Goal: Task Accomplishment & Management: Use online tool/utility

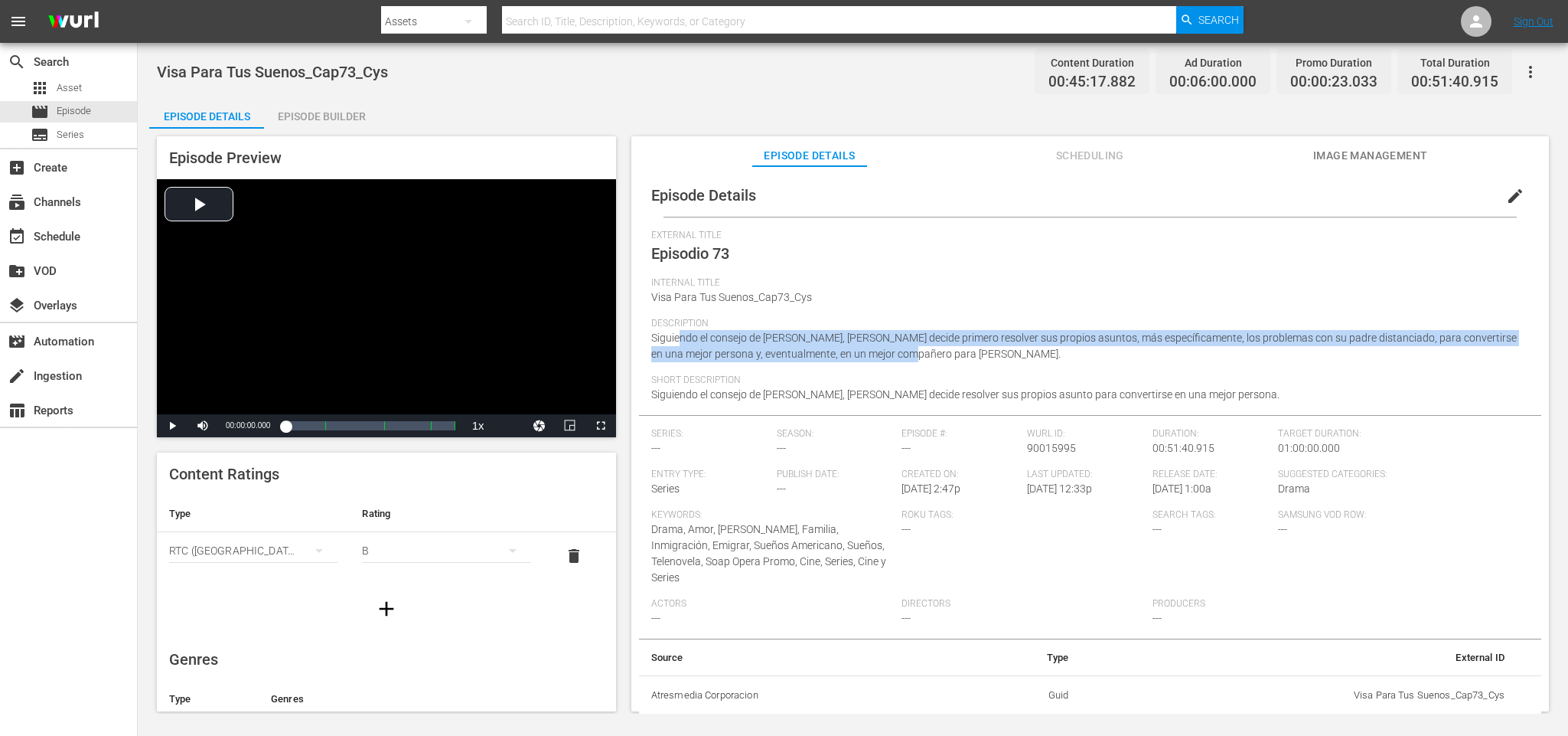
drag, startPoint x: 893, startPoint y: 356, endPoint x: 680, endPoint y: 335, distance: 214.0
click at [680, 335] on div "Description Siguiendo el consejo de Jack, Clark decide primero resolver sus pro…" at bounding box center [1089, 346] width 878 height 56
click at [930, 349] on div "Description Siguiendo el consejo de Jack, Clark decide primero resolver sus pro…" at bounding box center [1089, 346] width 878 height 56
drag, startPoint x: 913, startPoint y: 356, endPoint x: 651, endPoint y: 339, distance: 262.6
click at [651, 339] on div "Description Siguiendo el consejo de Jack, Clark decide primero resolver sus pro…" at bounding box center [1089, 346] width 878 height 56
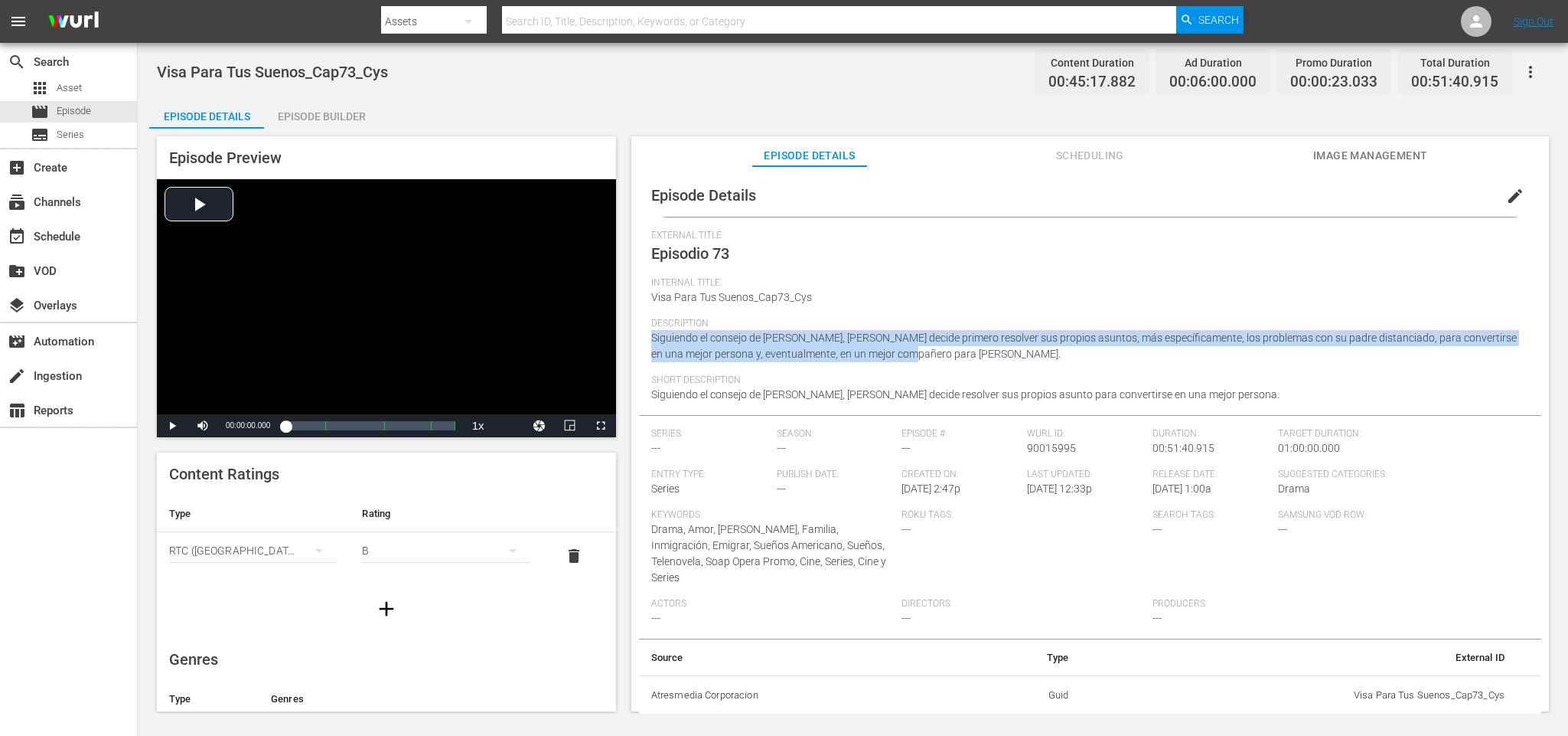
copy span "Siguiendo el consejo de Jack, Clark decide primero resolver sus propios asuntos…"
click at [934, 356] on div "Description Siguiendo el consejo de Jack, Clark decide primero resolver sus pro…" at bounding box center [1089, 346] width 878 height 56
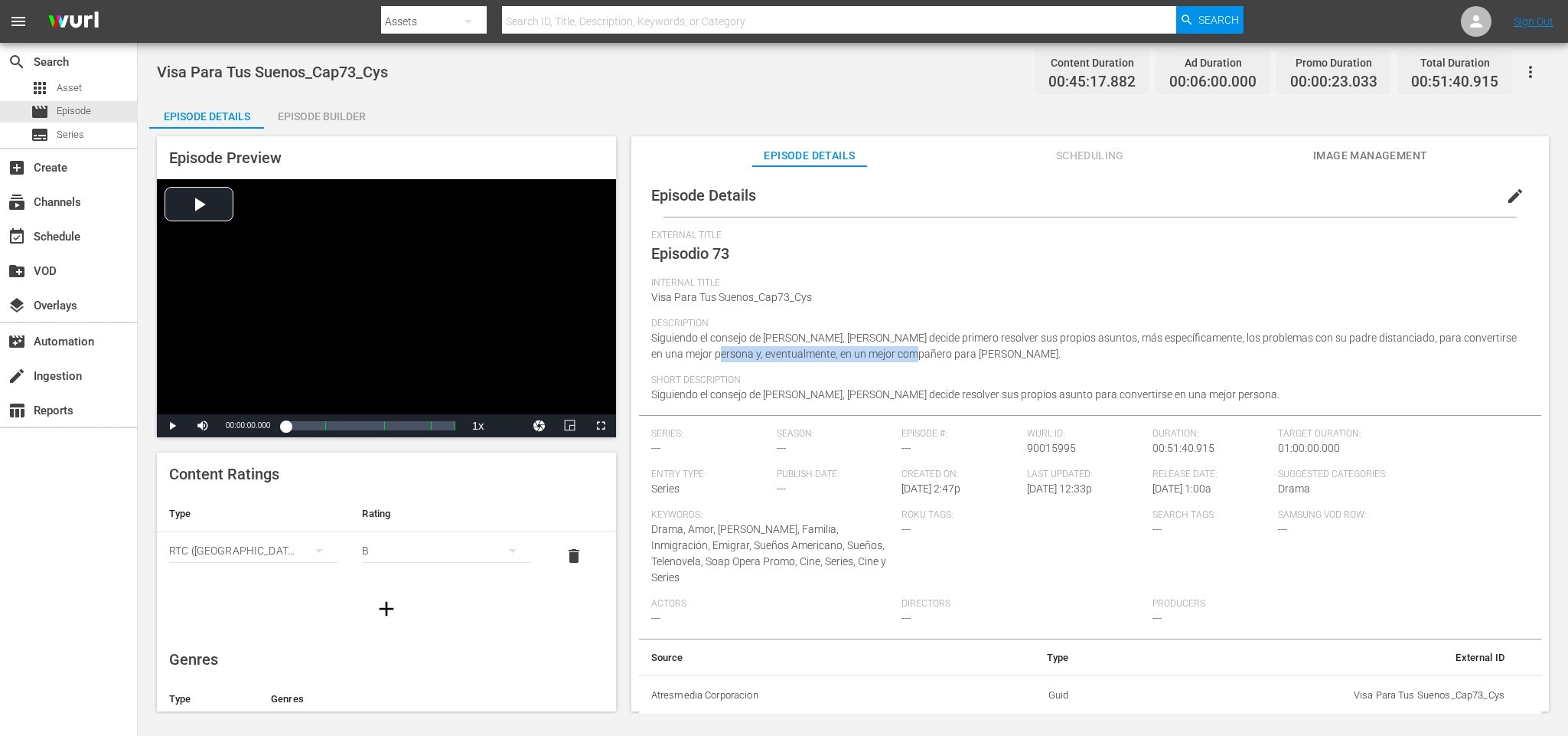
drag, startPoint x: 884, startPoint y: 355, endPoint x: 688, endPoint y: 363, distance: 196.2
click at [688, 363] on div "Description Siguiendo el consejo de Jack, Clark decide primero resolver sus pro…" at bounding box center [1089, 346] width 878 height 56
click at [966, 355] on div "Description Siguiendo el consejo de Jack, Clark decide primero resolver sus pro…" at bounding box center [1089, 346] width 878 height 56
click at [60, 121] on div "movie Episode" at bounding box center [61, 112] width 61 height 21
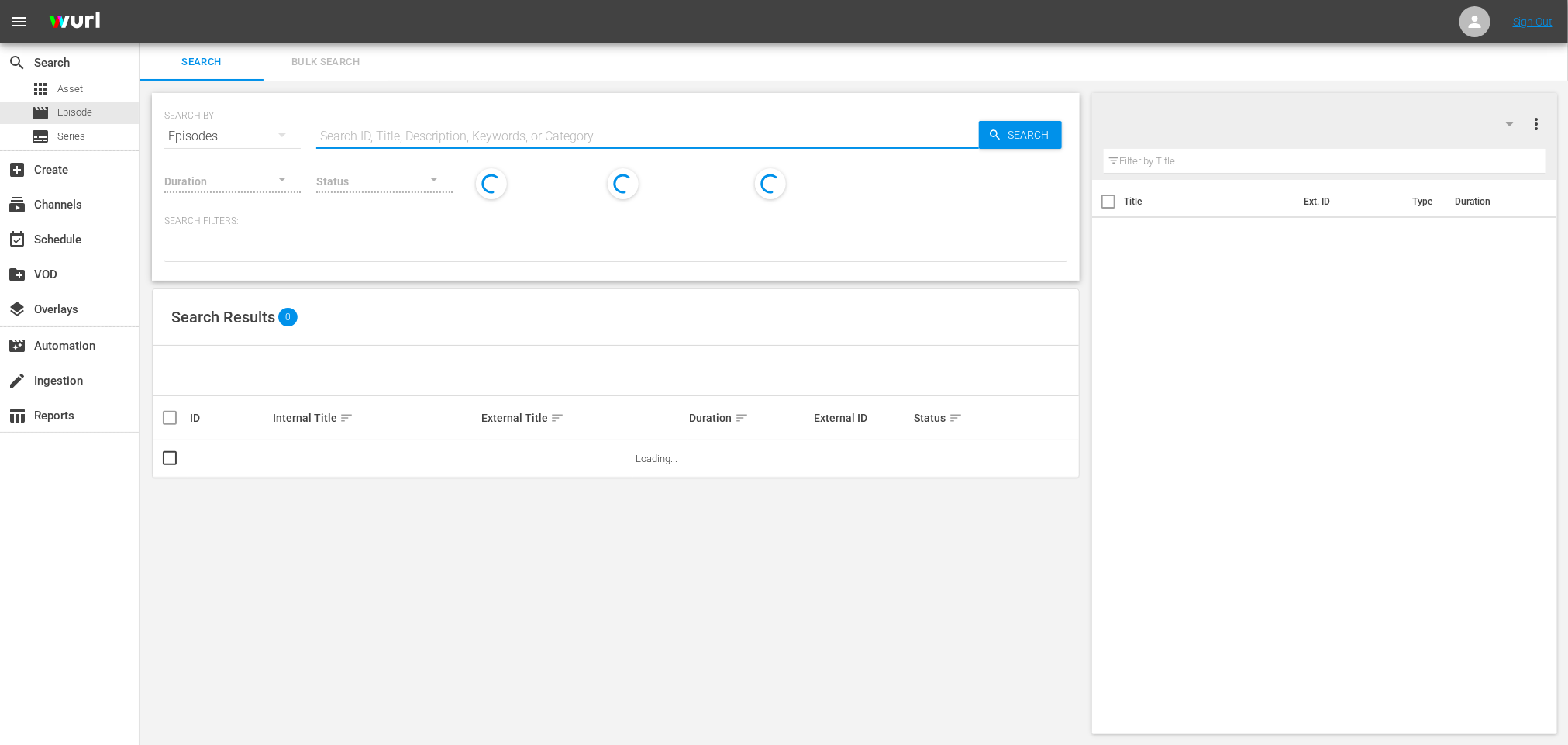
click at [449, 130] on input "text" at bounding box center [647, 136] width 663 height 37
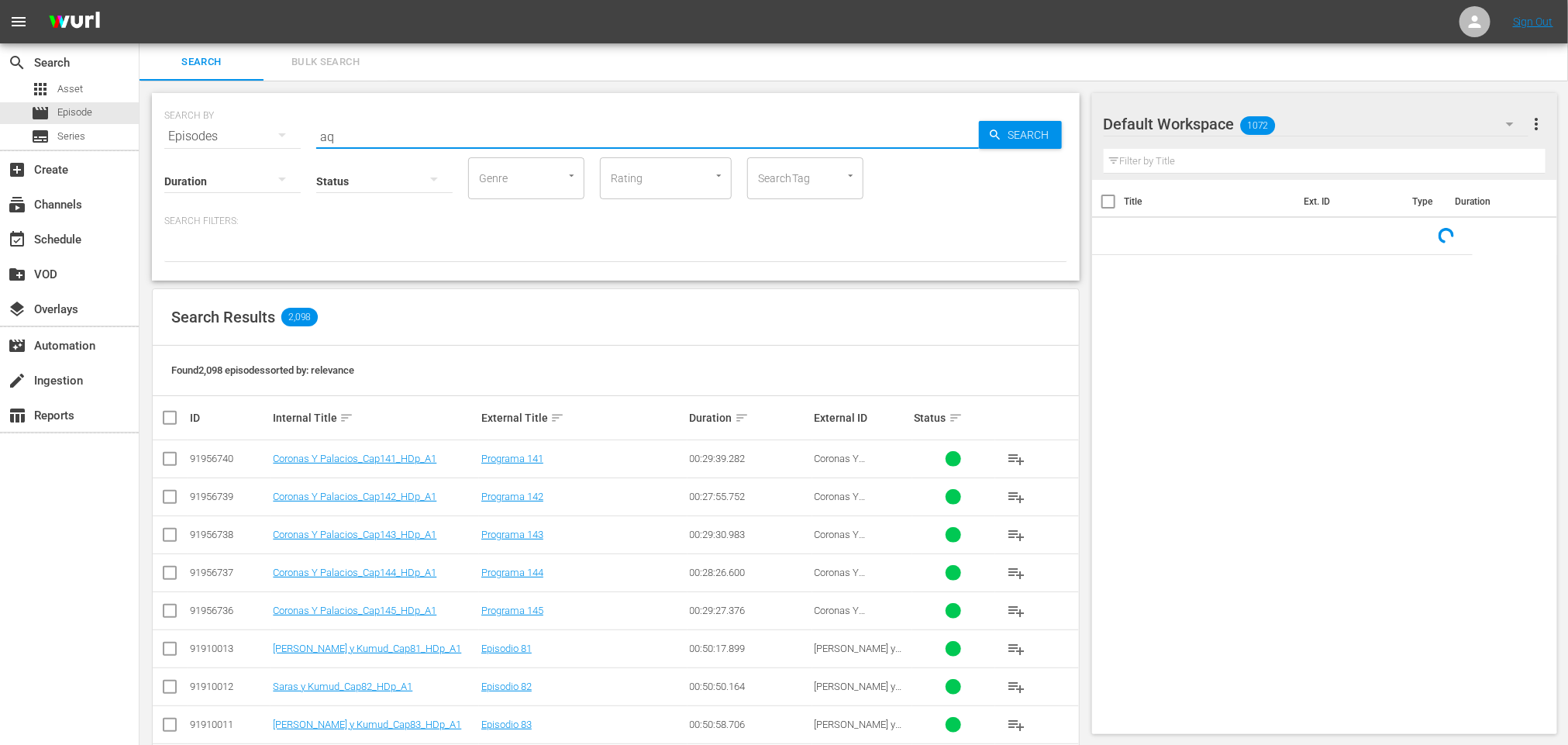
type input "aqu"
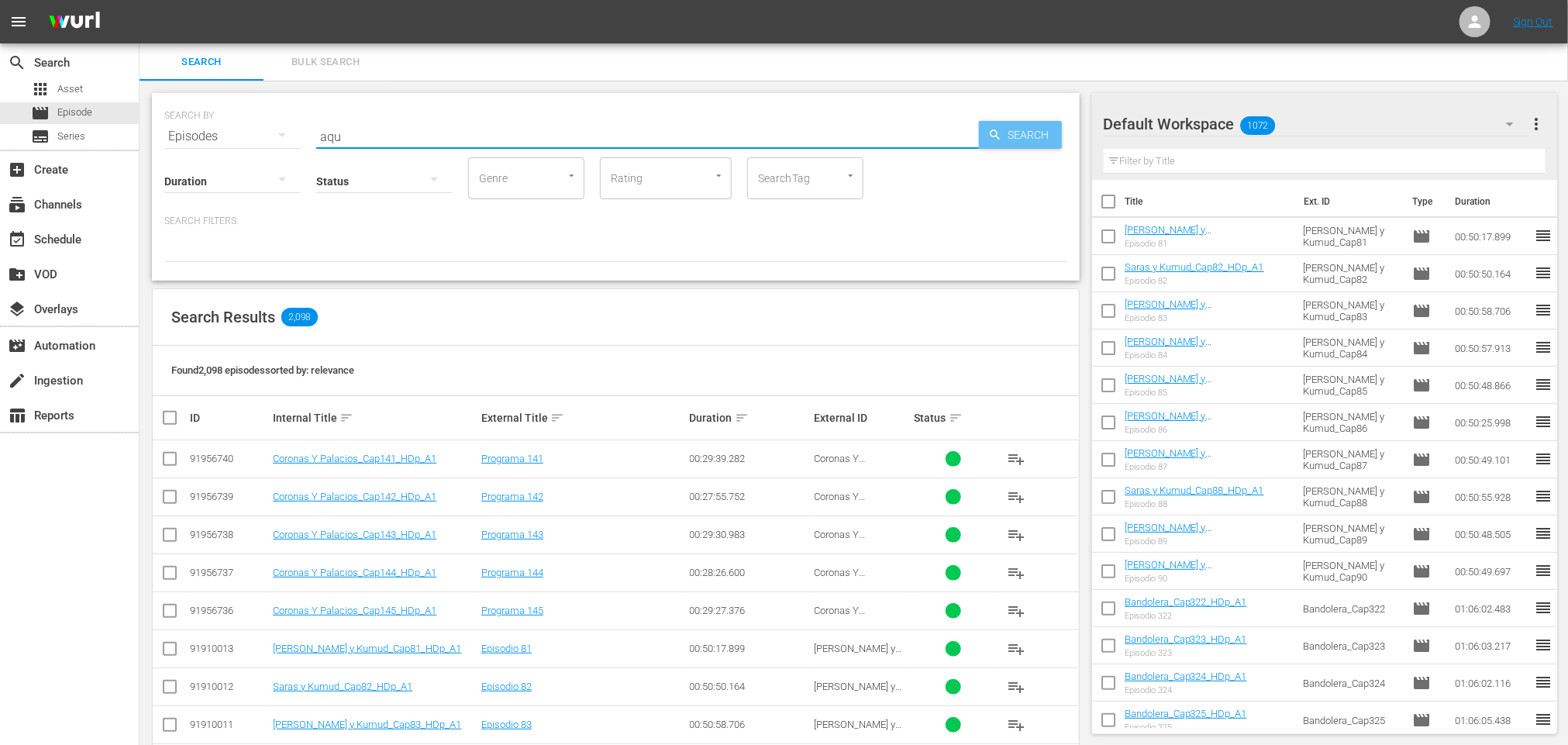
click at [1002, 135] on span "Search" at bounding box center [1032, 135] width 60 height 28
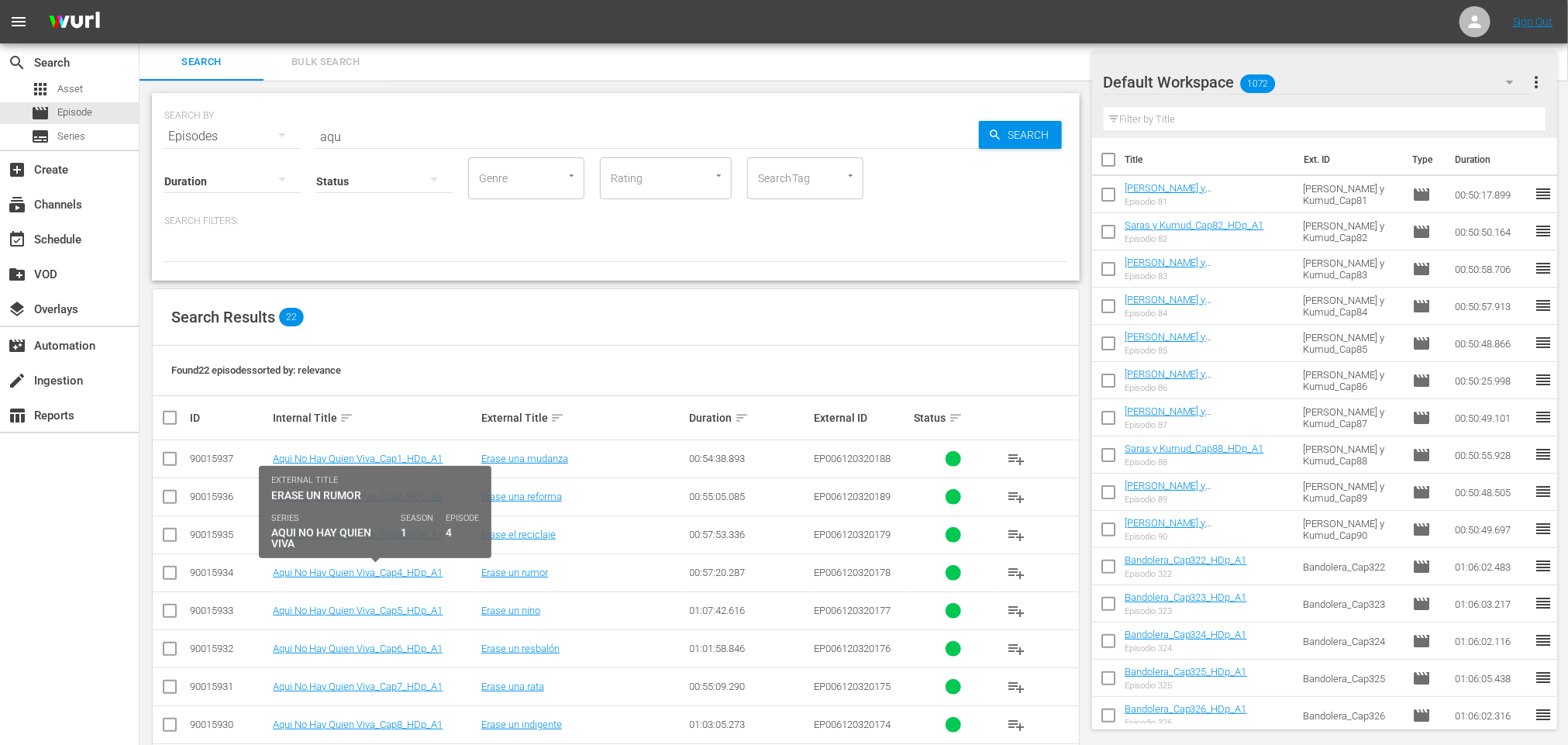
scroll to position [349, 0]
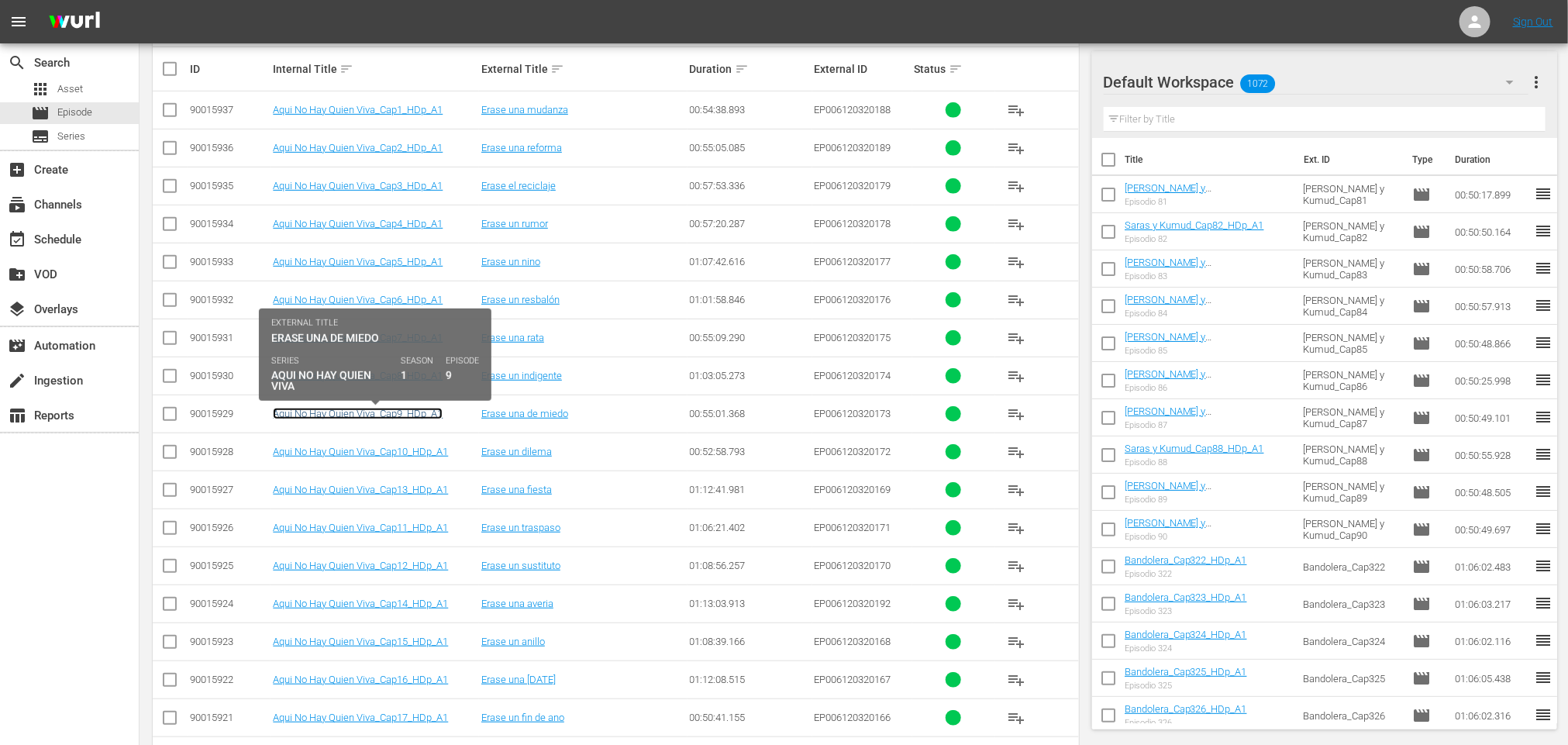
click at [402, 420] on link "Aqui No Hay Quien Viva_Cap9_HDp_A1" at bounding box center [358, 413] width 170 height 12
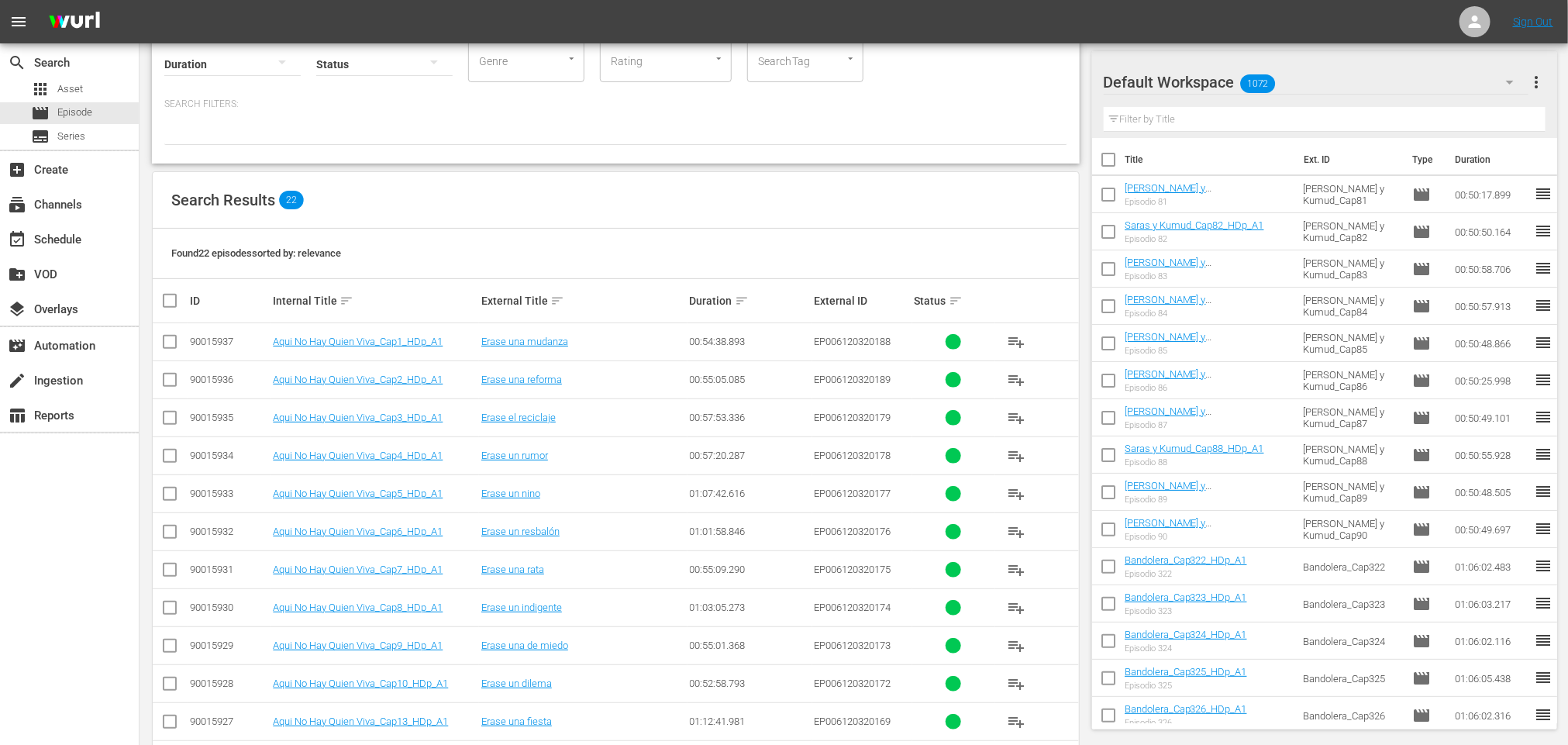
scroll to position [233, 0]
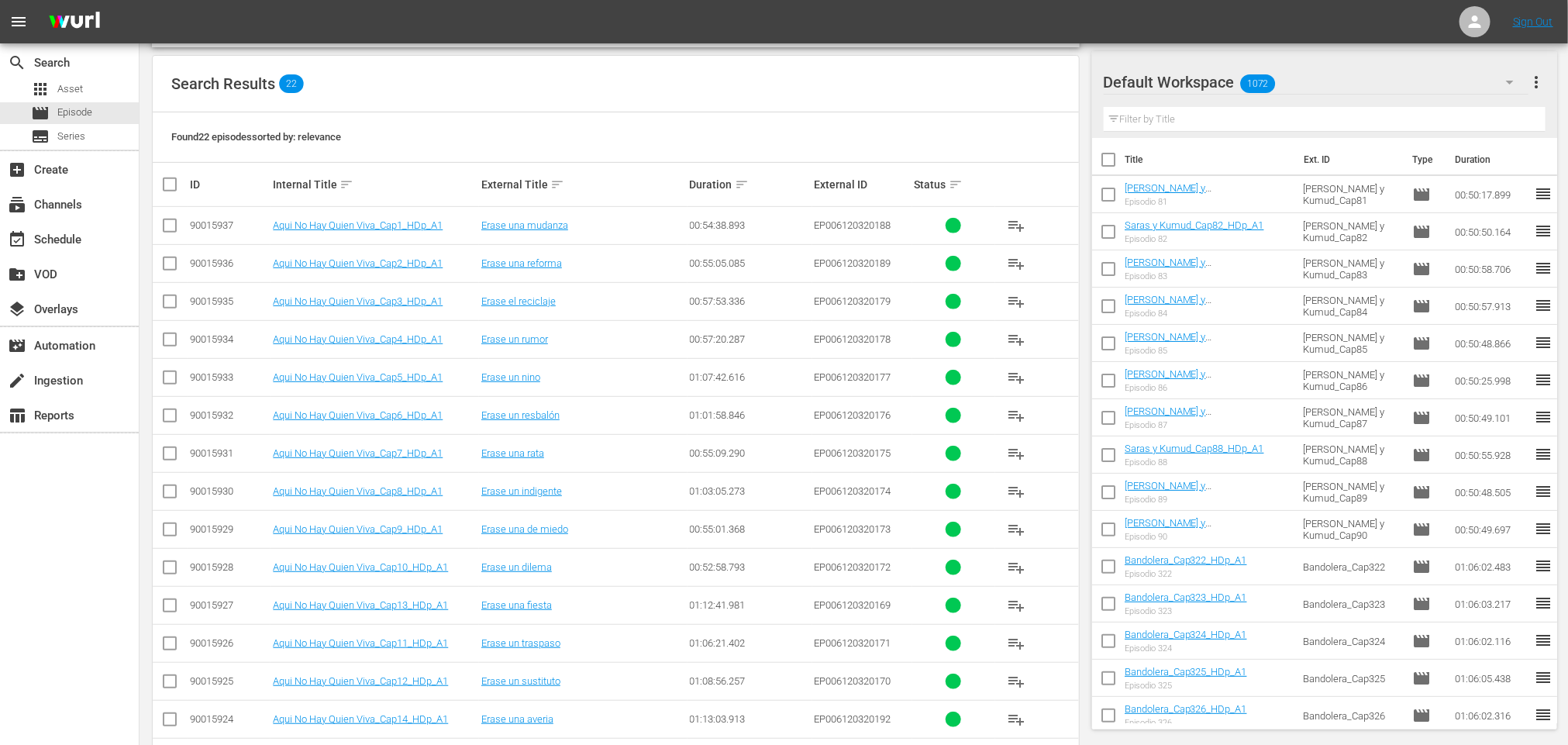
click at [428, 640] on td "Aqui No Hay Quien Viva_Cap11_HDp_A1" at bounding box center [374, 643] width 209 height 38
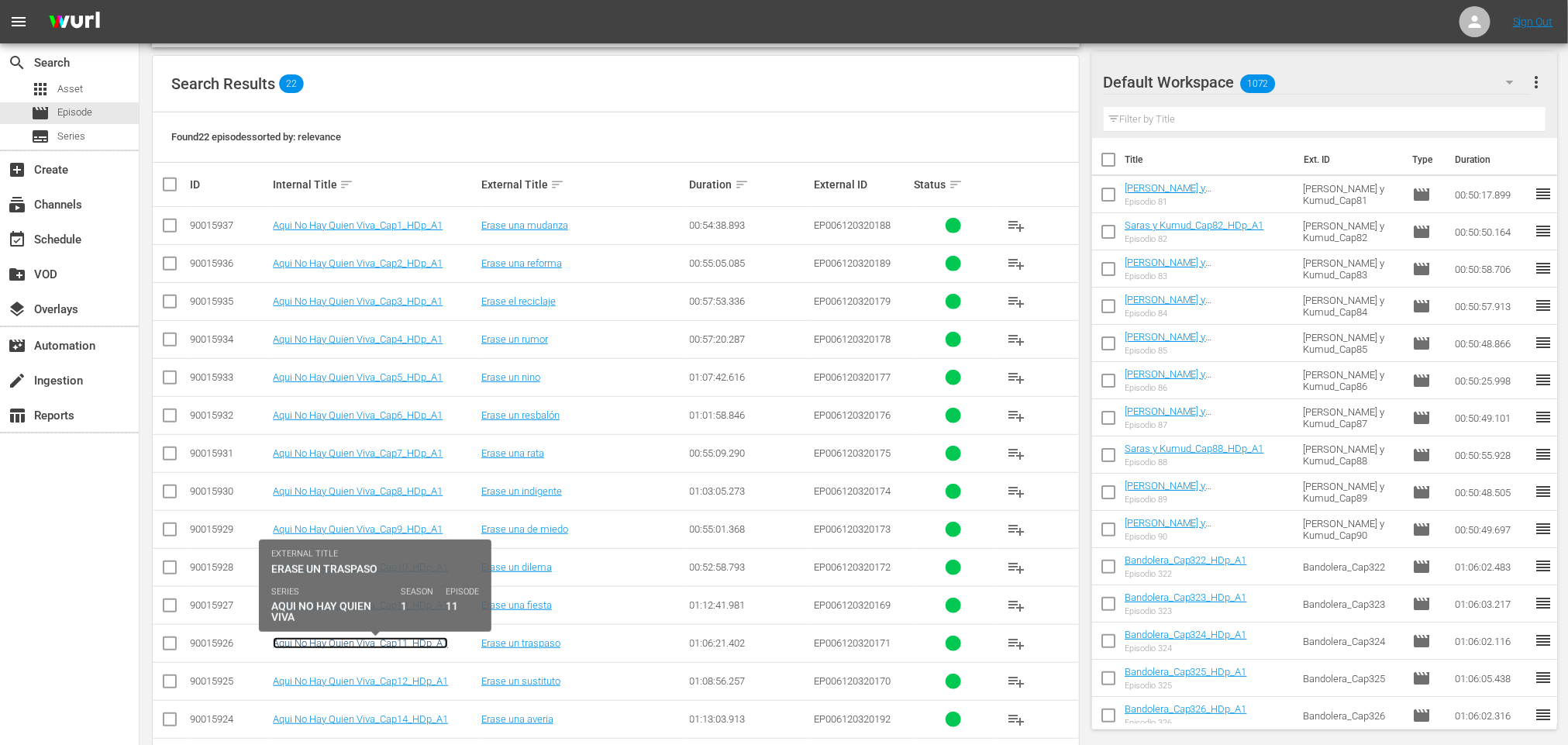
click at [428, 644] on link "Aqui No Hay Quien Viva_Cap11_HDp_A1" at bounding box center [361, 643] width 175 height 12
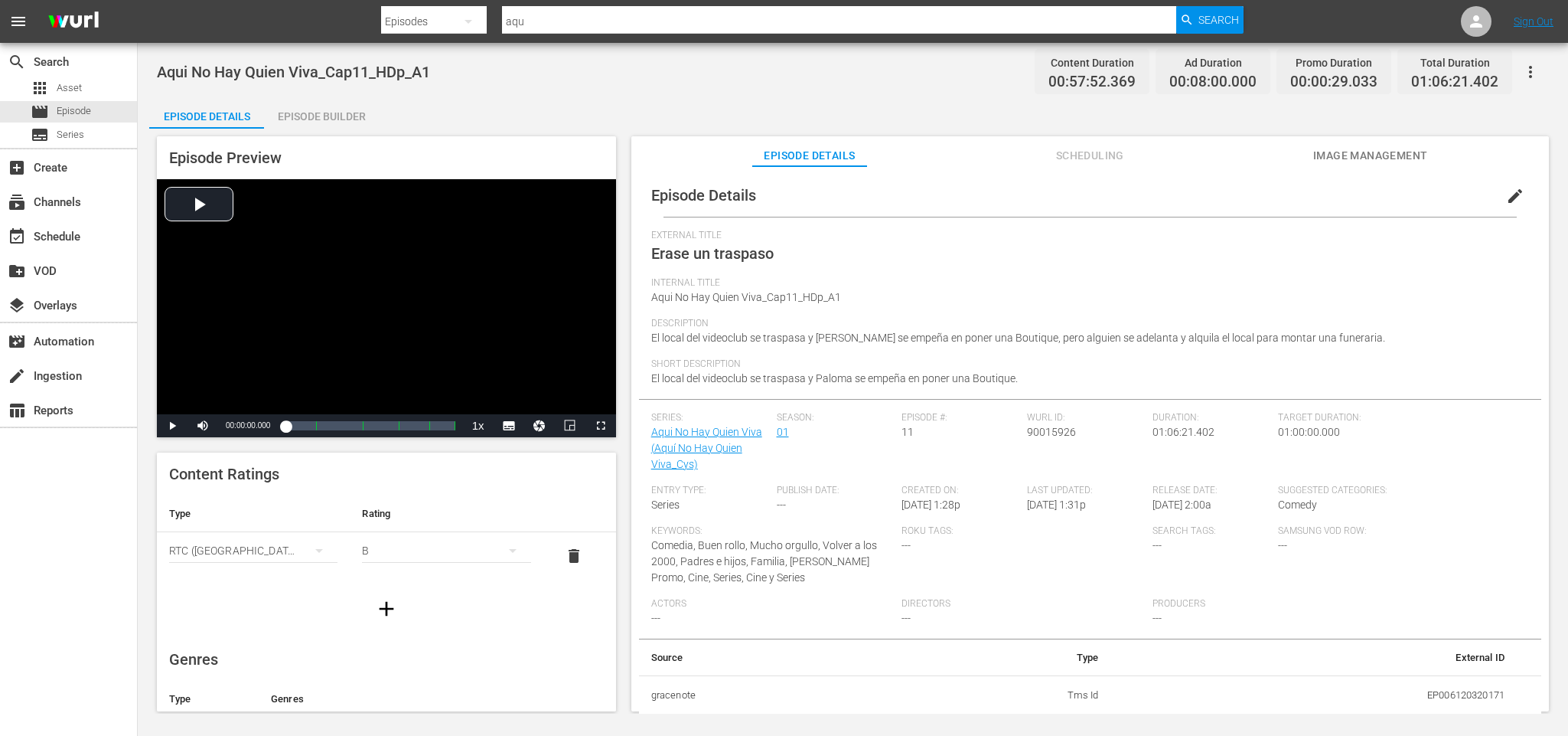
click at [310, 110] on div "Episode Builder" at bounding box center [321, 116] width 115 height 37
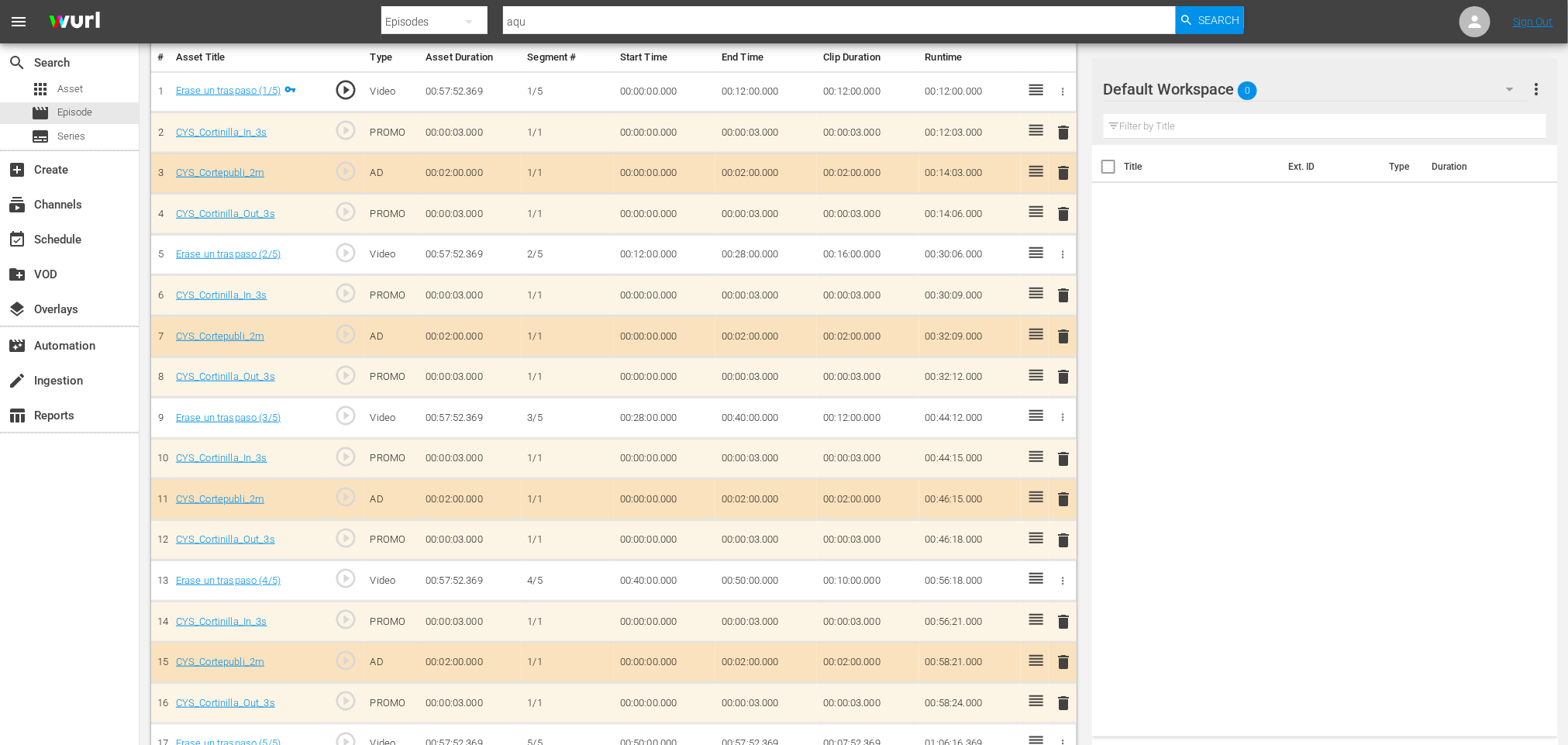
scroll to position [537, 0]
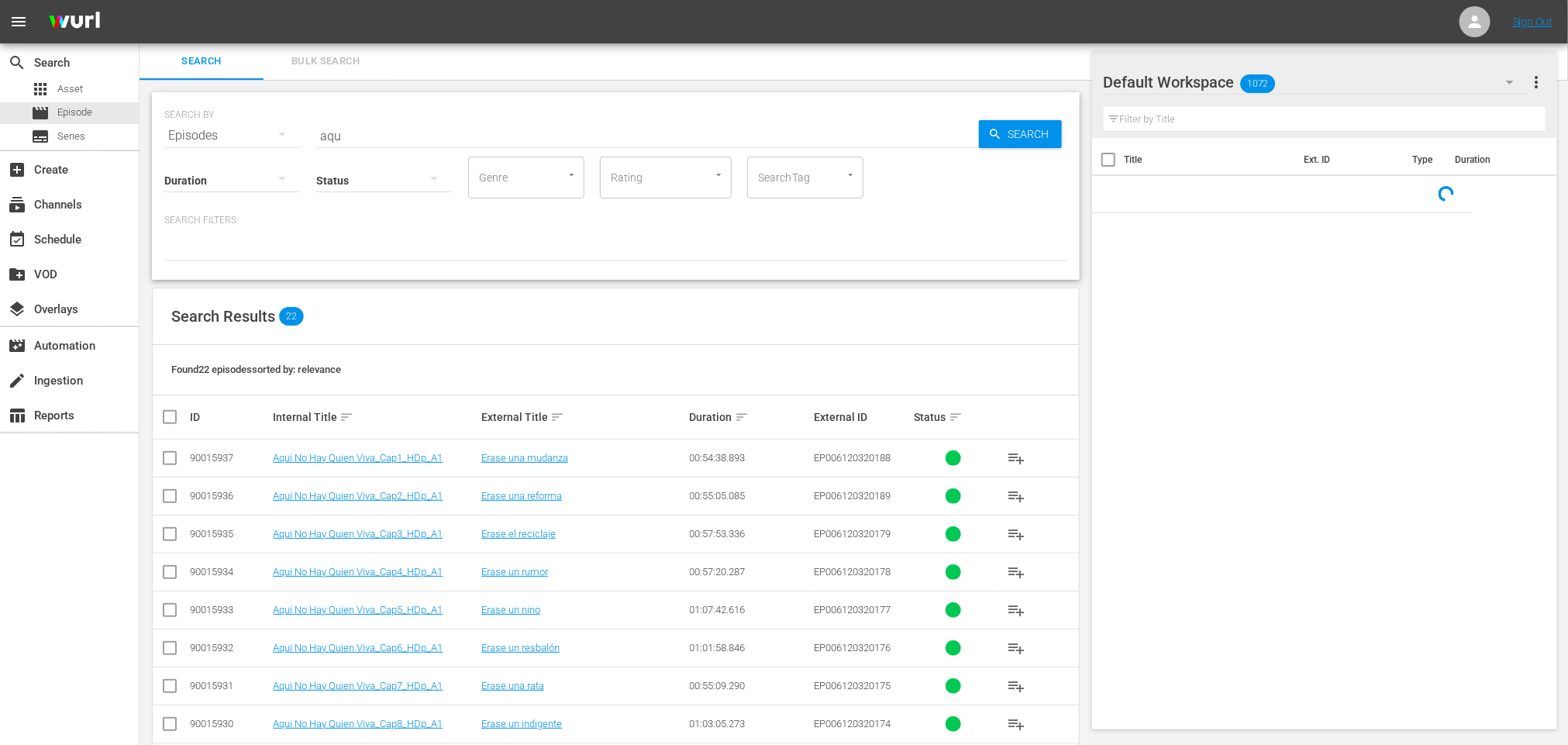
scroll to position [117, 0]
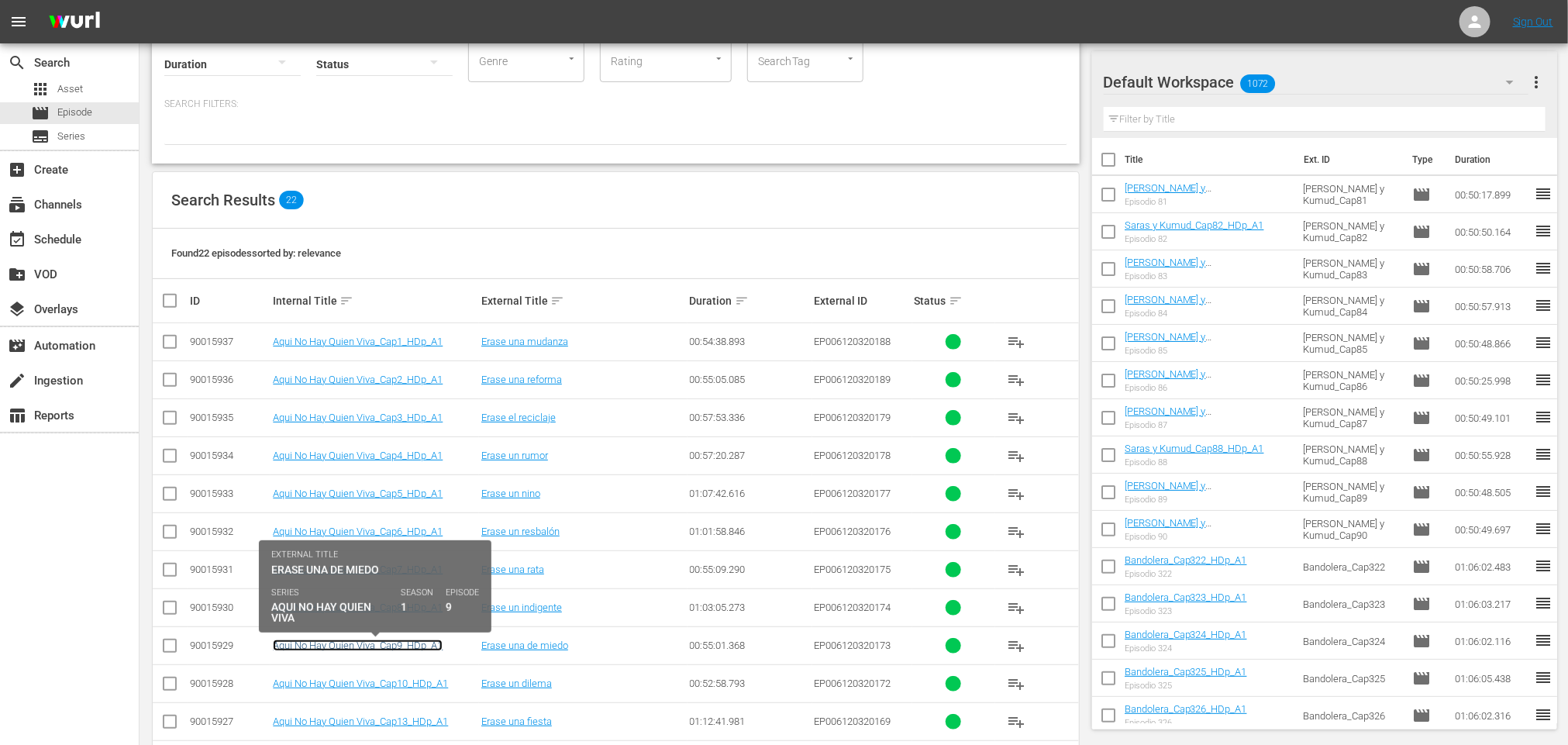
click at [429, 645] on link "Aqui No Hay Quien Viva_Cap9_HDp_A1" at bounding box center [358, 645] width 170 height 12
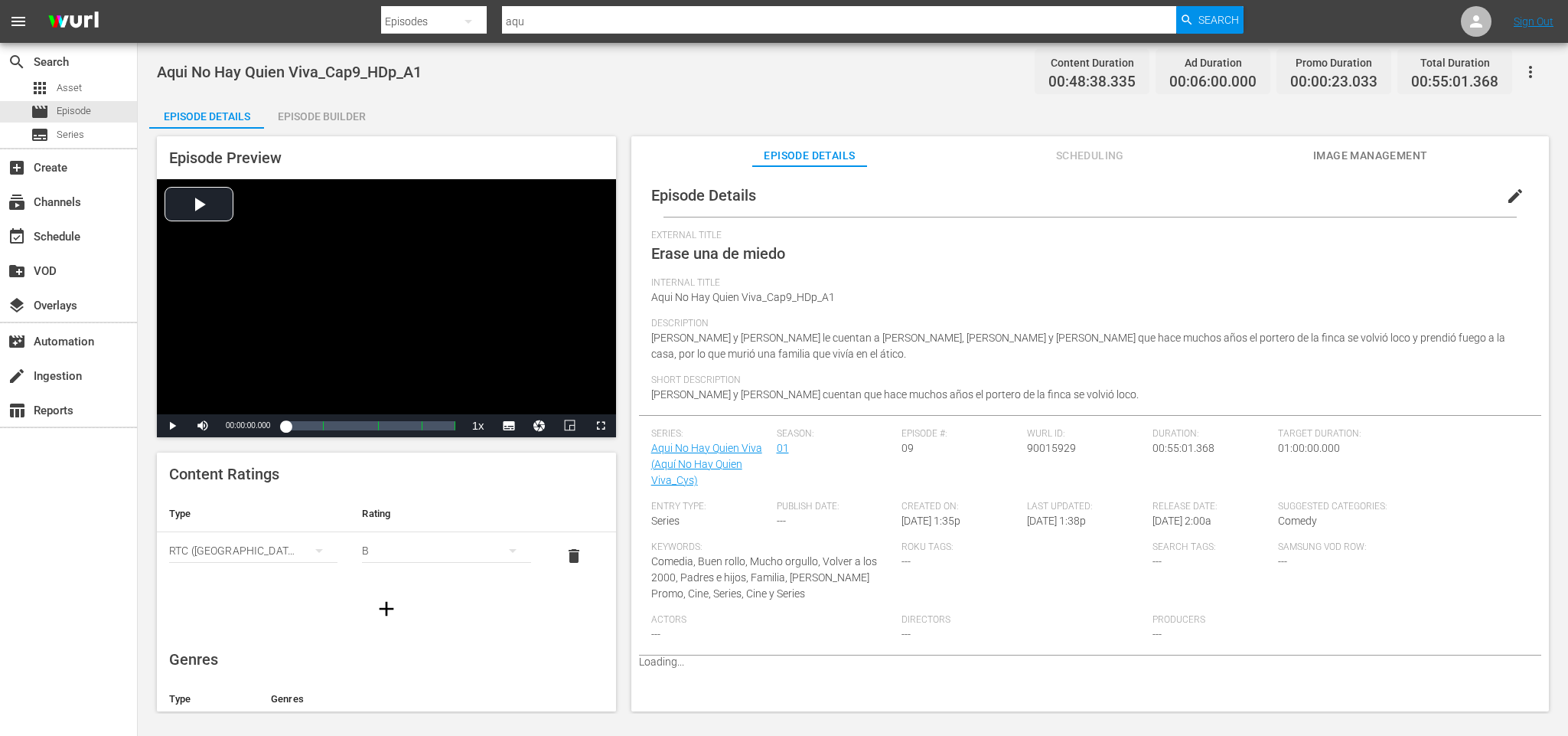
click at [340, 105] on div "Episode Builder" at bounding box center [321, 116] width 115 height 37
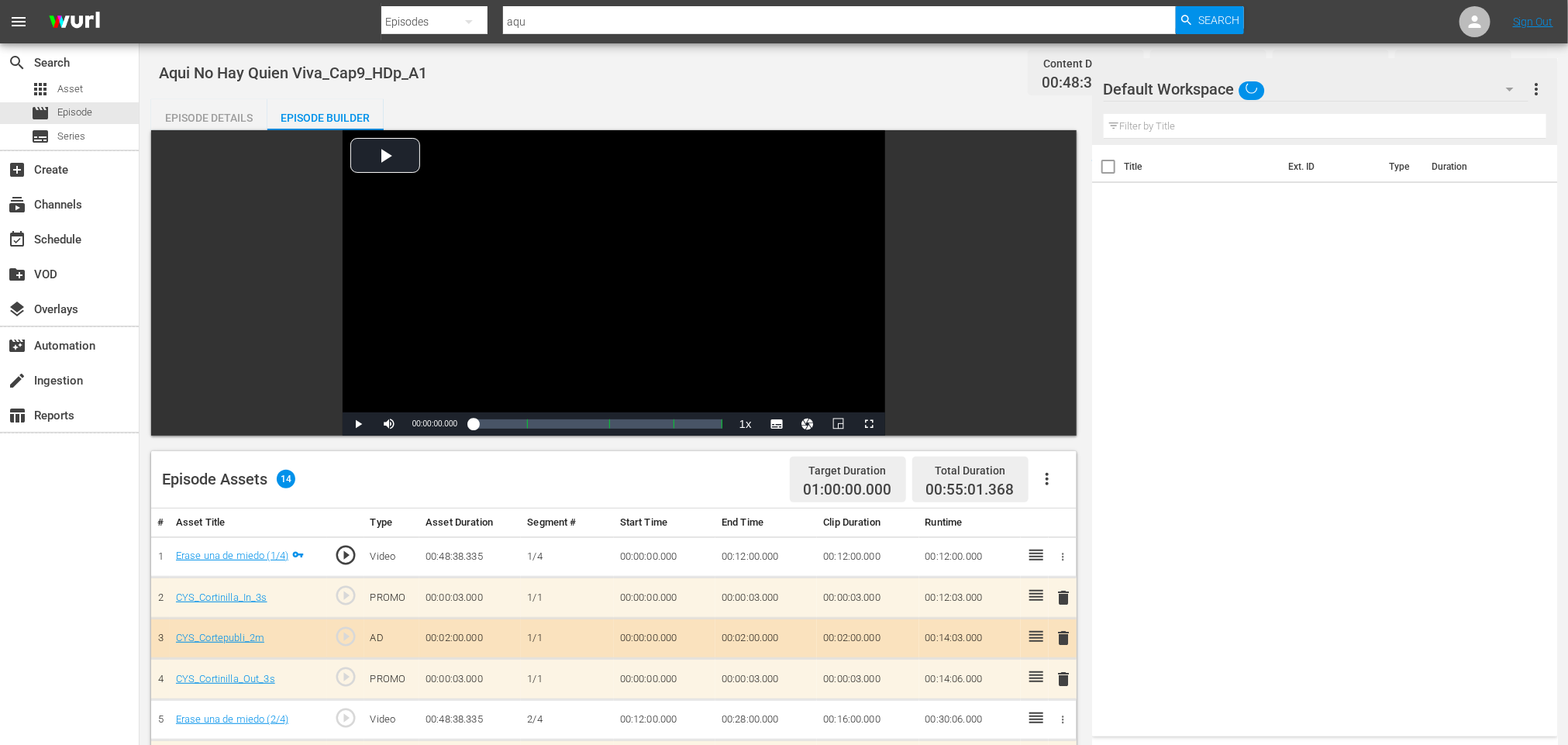
scroll to position [403, 0]
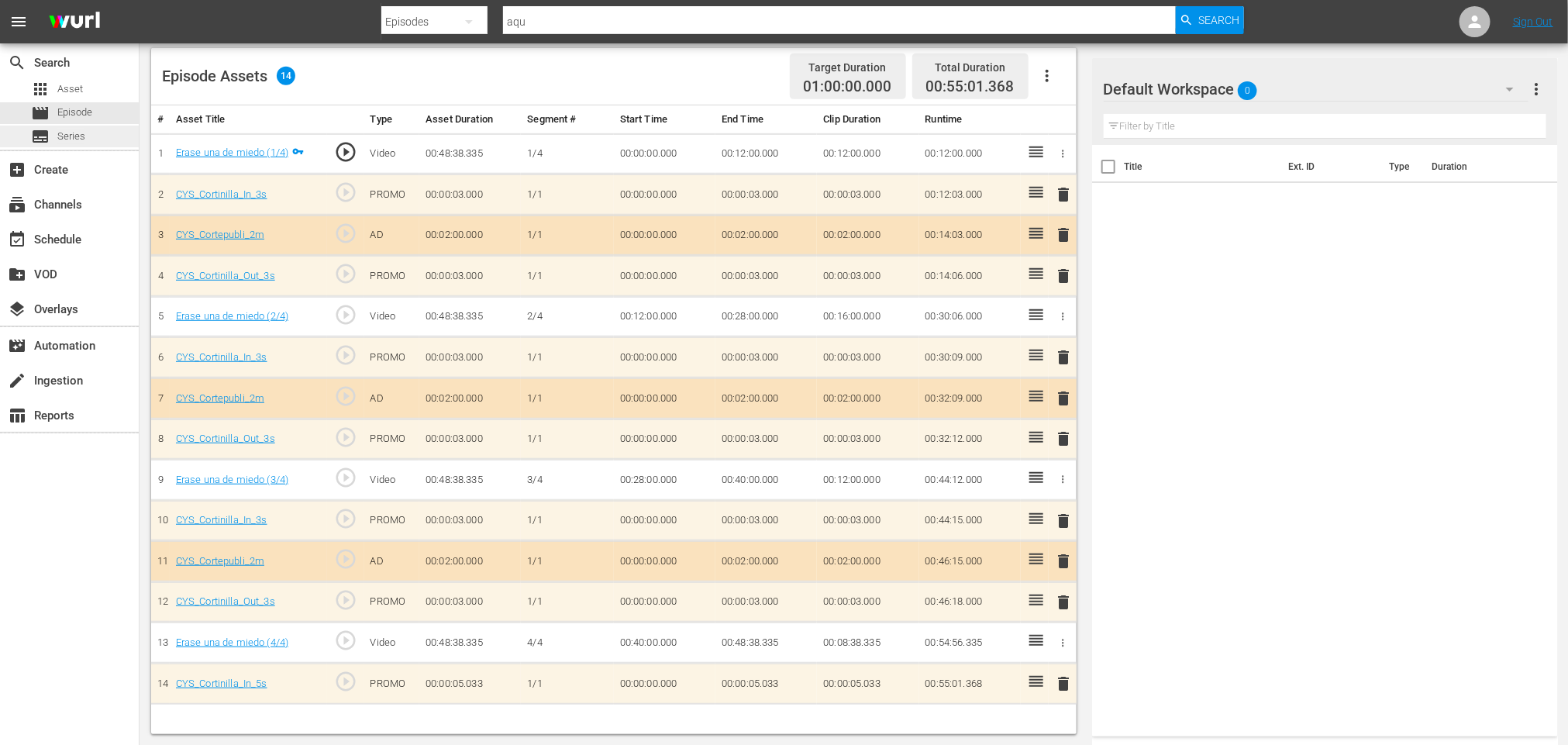
click at [73, 140] on span "Series" at bounding box center [71, 136] width 28 height 15
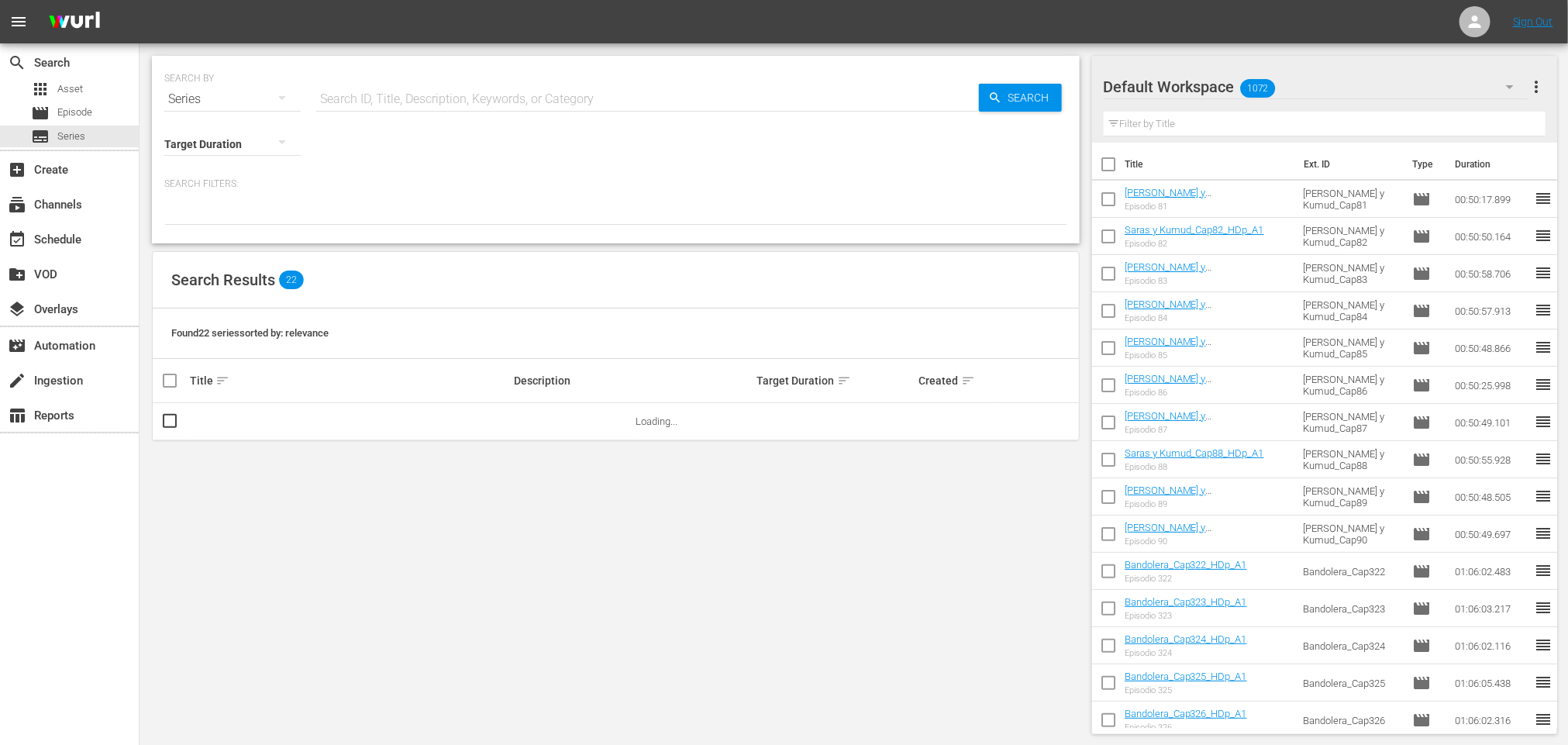
click at [489, 90] on input "text" at bounding box center [647, 99] width 663 height 37
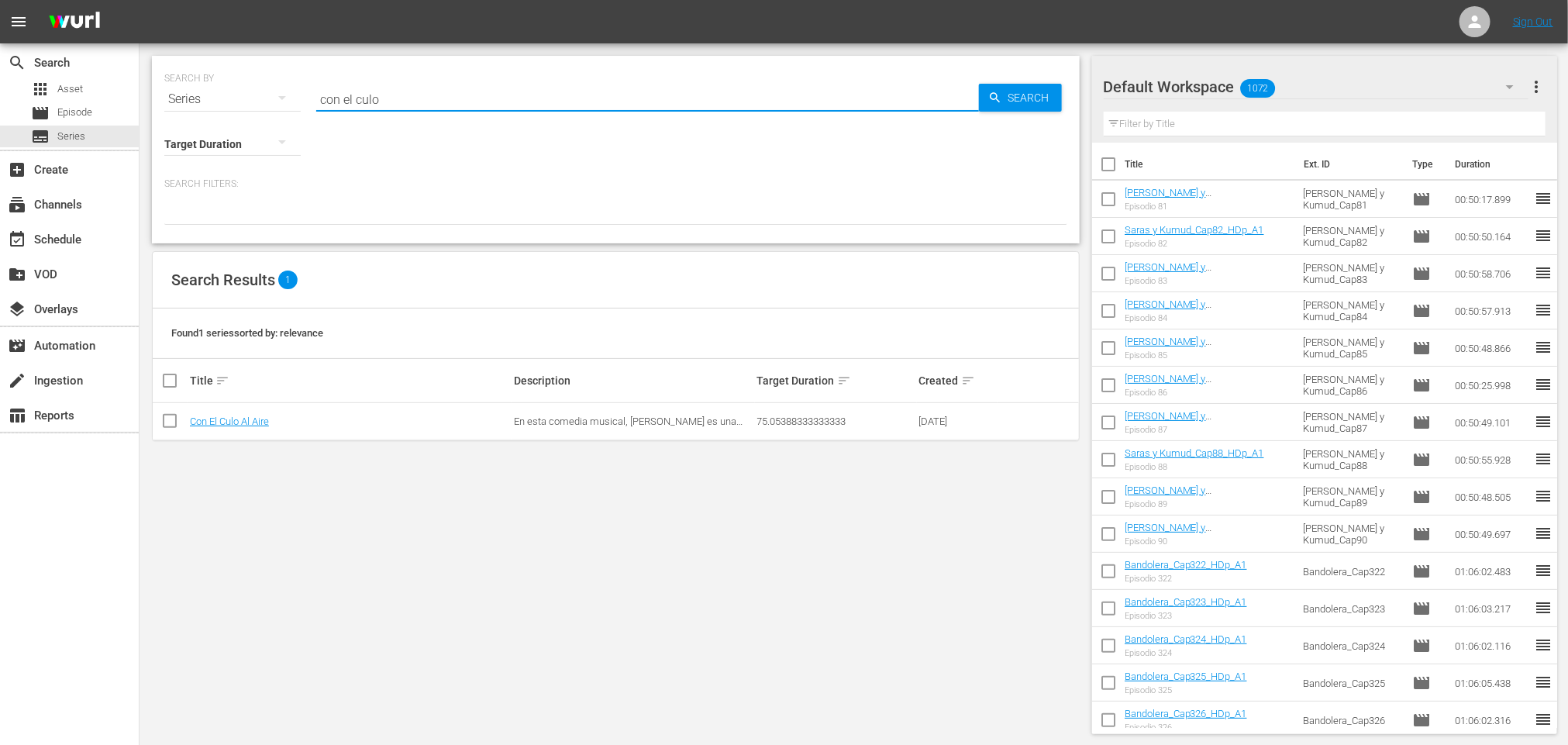
click at [285, 96] on icon "button" at bounding box center [282, 98] width 8 height 4
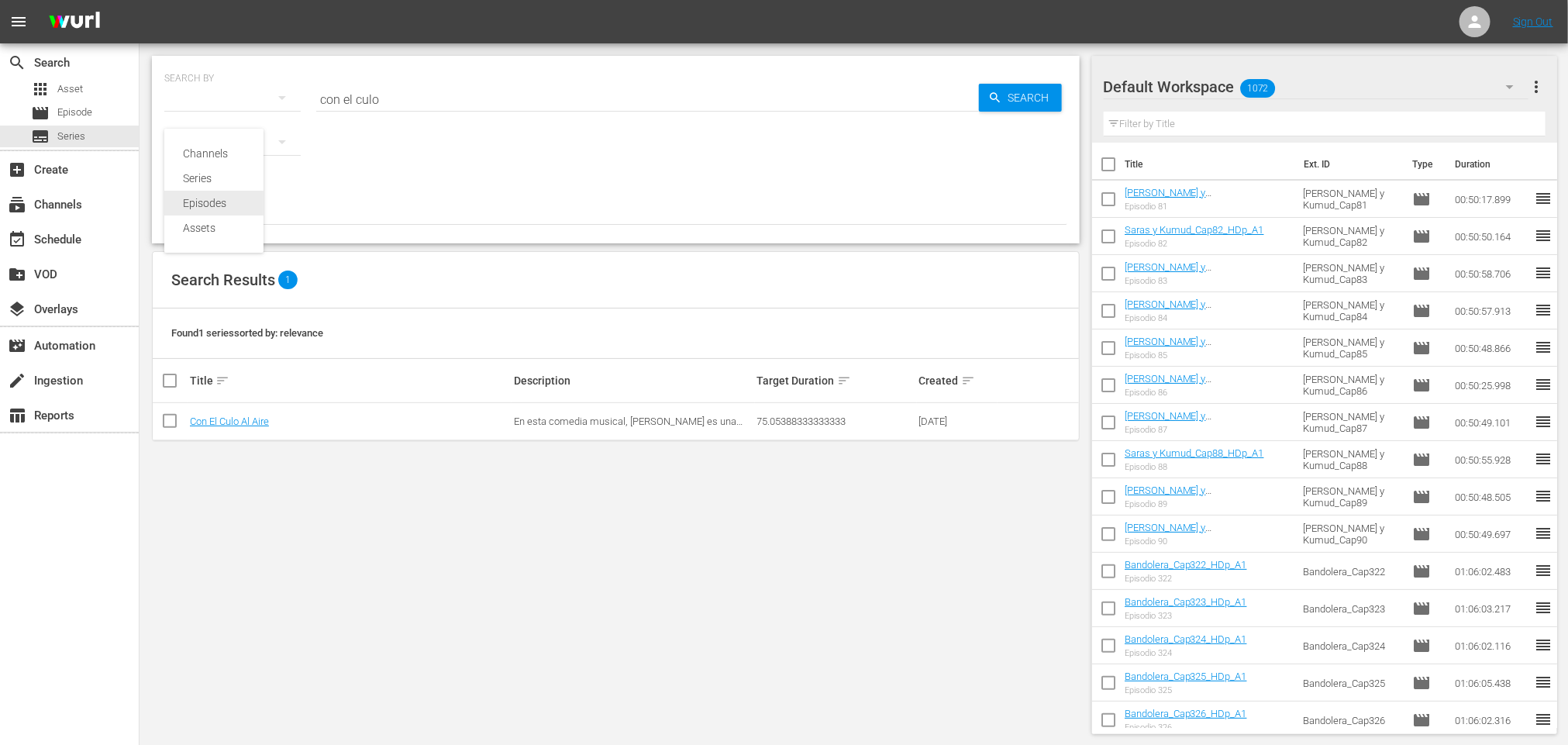
drag, startPoint x: 207, startPoint y: 203, endPoint x: 237, endPoint y: 184, distance: 35.5
click at [207, 201] on div "Episodes" at bounding box center [213, 203] width 62 height 24
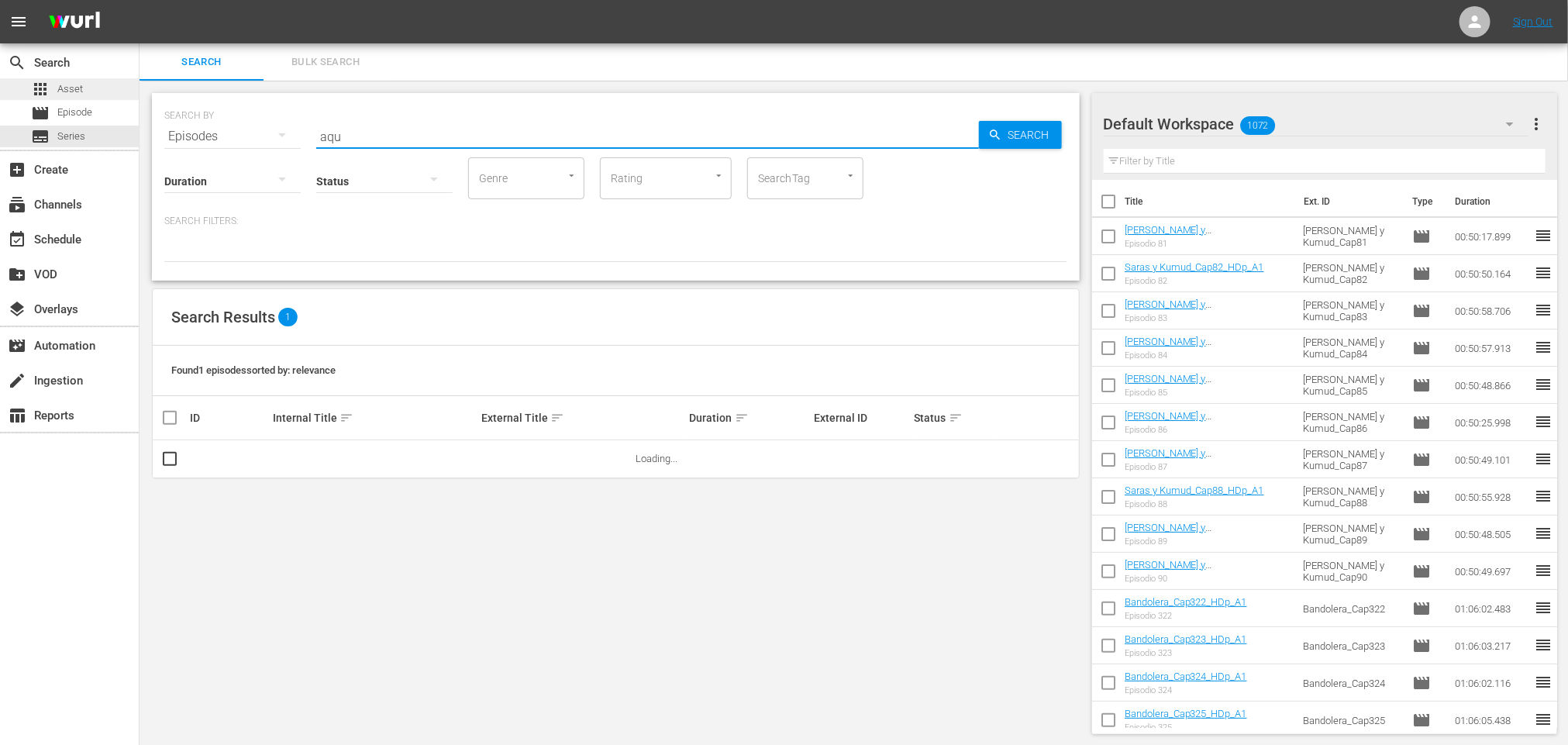
drag, startPoint x: 410, startPoint y: 131, endPoint x: 41, endPoint y: 91, distance: 371.2
click at [139, 0] on div "search Search apps Asset movie Episode subtitles Series add_box Create subscrip…" at bounding box center [854, 0] width 1429 height 0
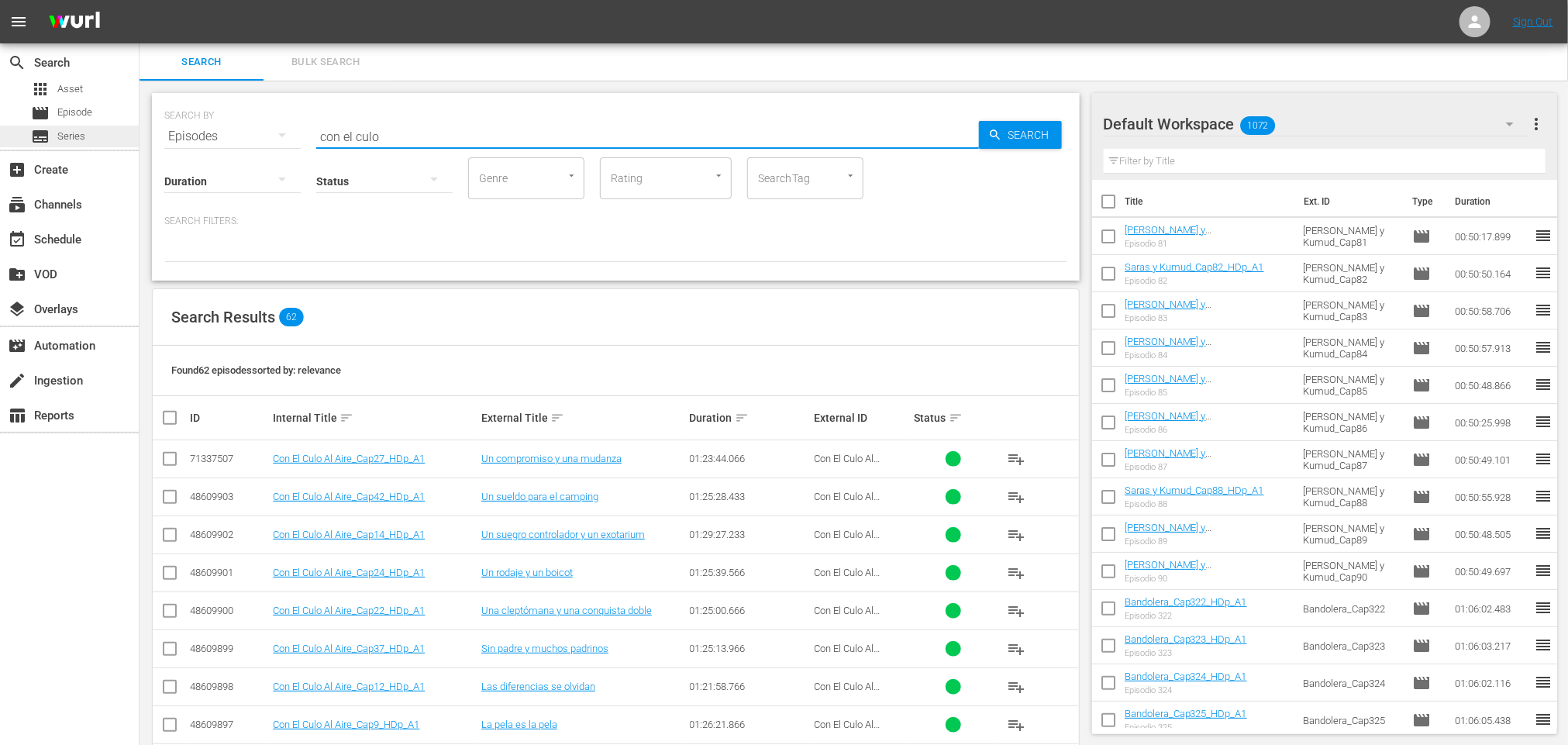
drag, startPoint x: 519, startPoint y: 133, endPoint x: 0, endPoint y: 127, distance: 519.0
click at [139, 0] on div "search Search apps Asset movie Episode subtitles Series add_box Create subscrip…" at bounding box center [854, 0] width 1429 height 0
type input "a tortas"
click at [92, 107] on span "Episode" at bounding box center [74, 112] width 35 height 15
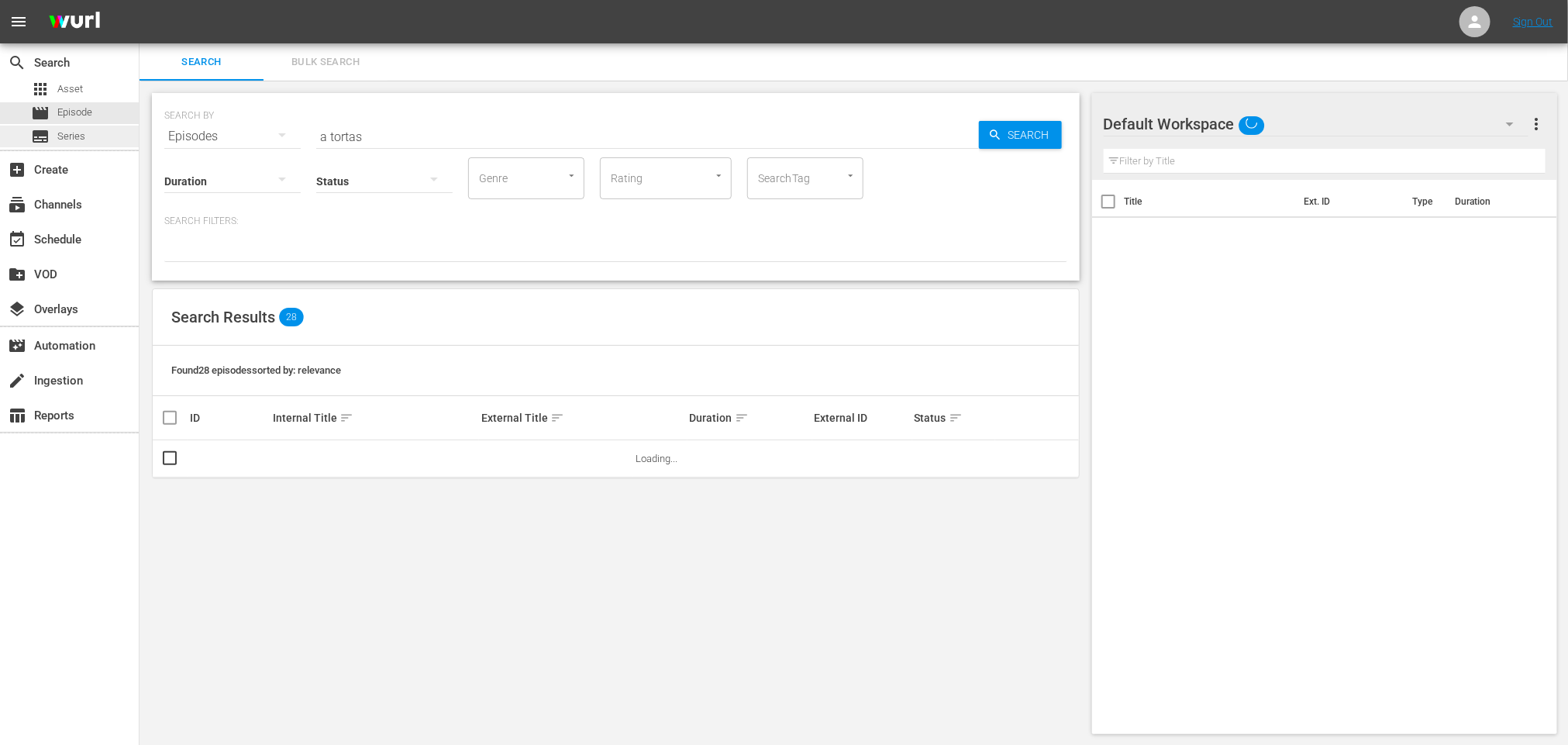
drag, startPoint x: 31, startPoint y: 165, endPoint x: 0, endPoint y: 133, distance: 44.6
click at [139, 0] on div "search Search apps Asset movie Episode subtitles Series add_box Create subscrip…" at bounding box center [854, 0] width 1429 height 0
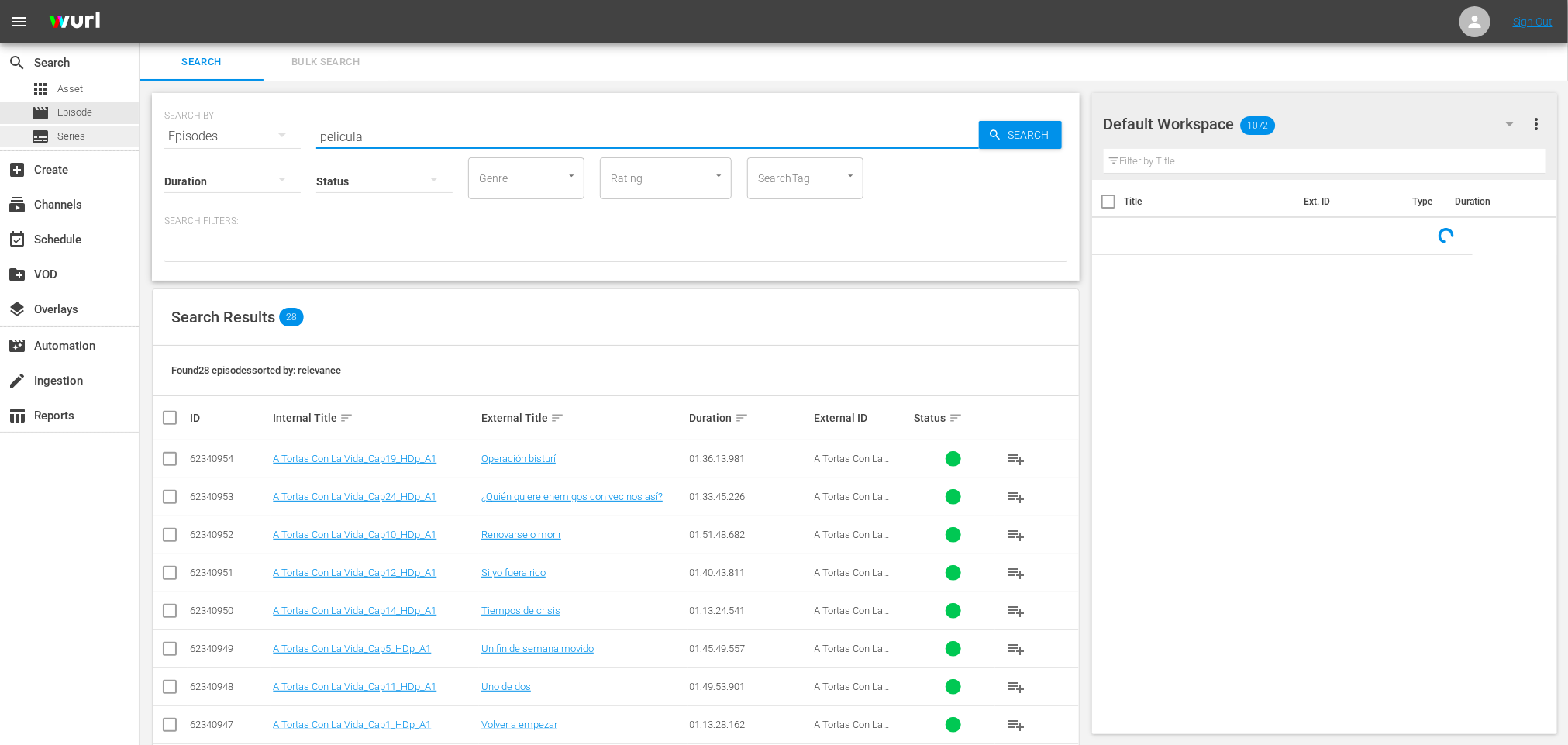
type input "pelicula"
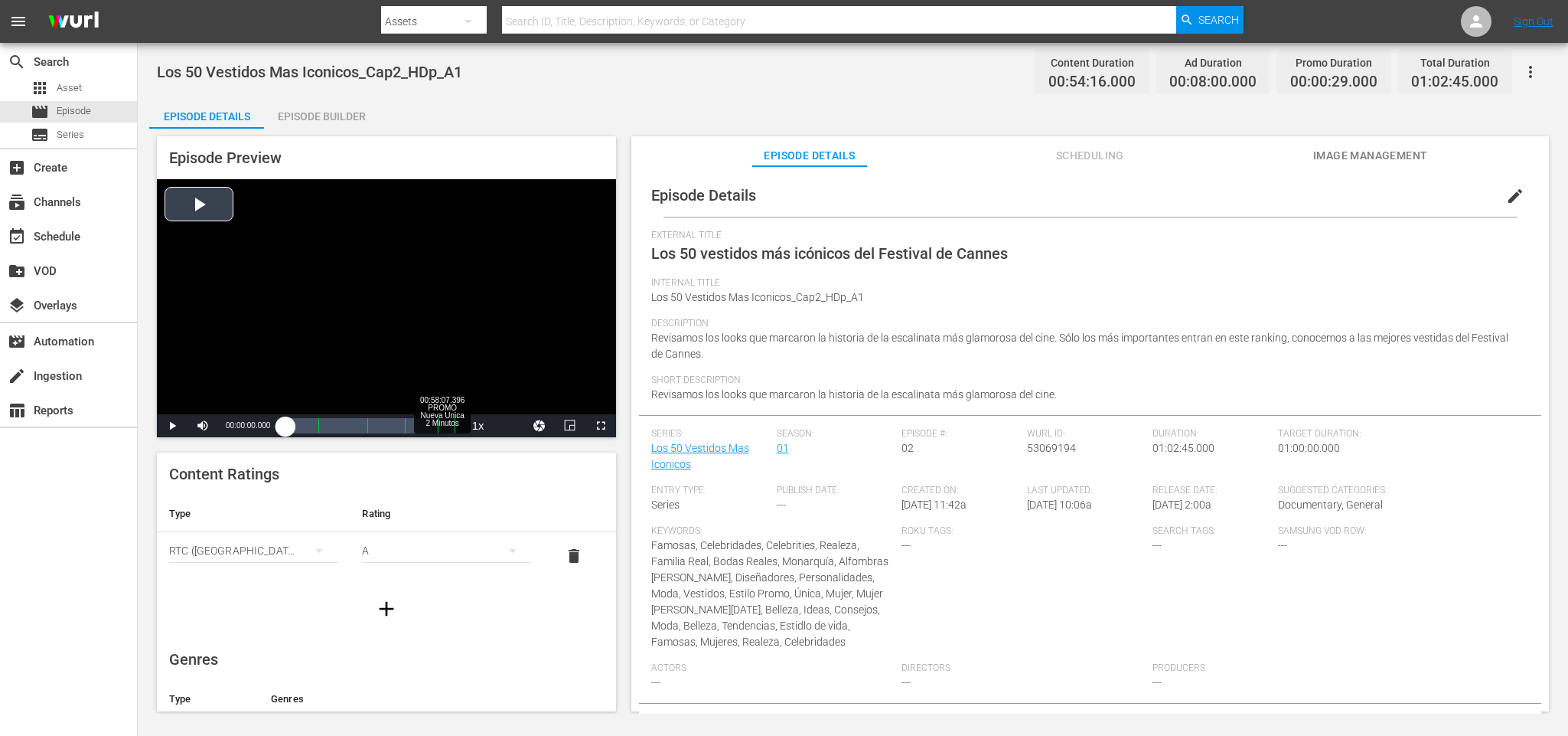
click at [442, 428] on div "Loaded : 0.18% 00:58:07.396 PROMO Nueva Unica 2 Minutos 00:00:00.000" at bounding box center [370, 425] width 169 height 15
click at [172, 426] on span "Video Player" at bounding box center [172, 426] width 0 height 0
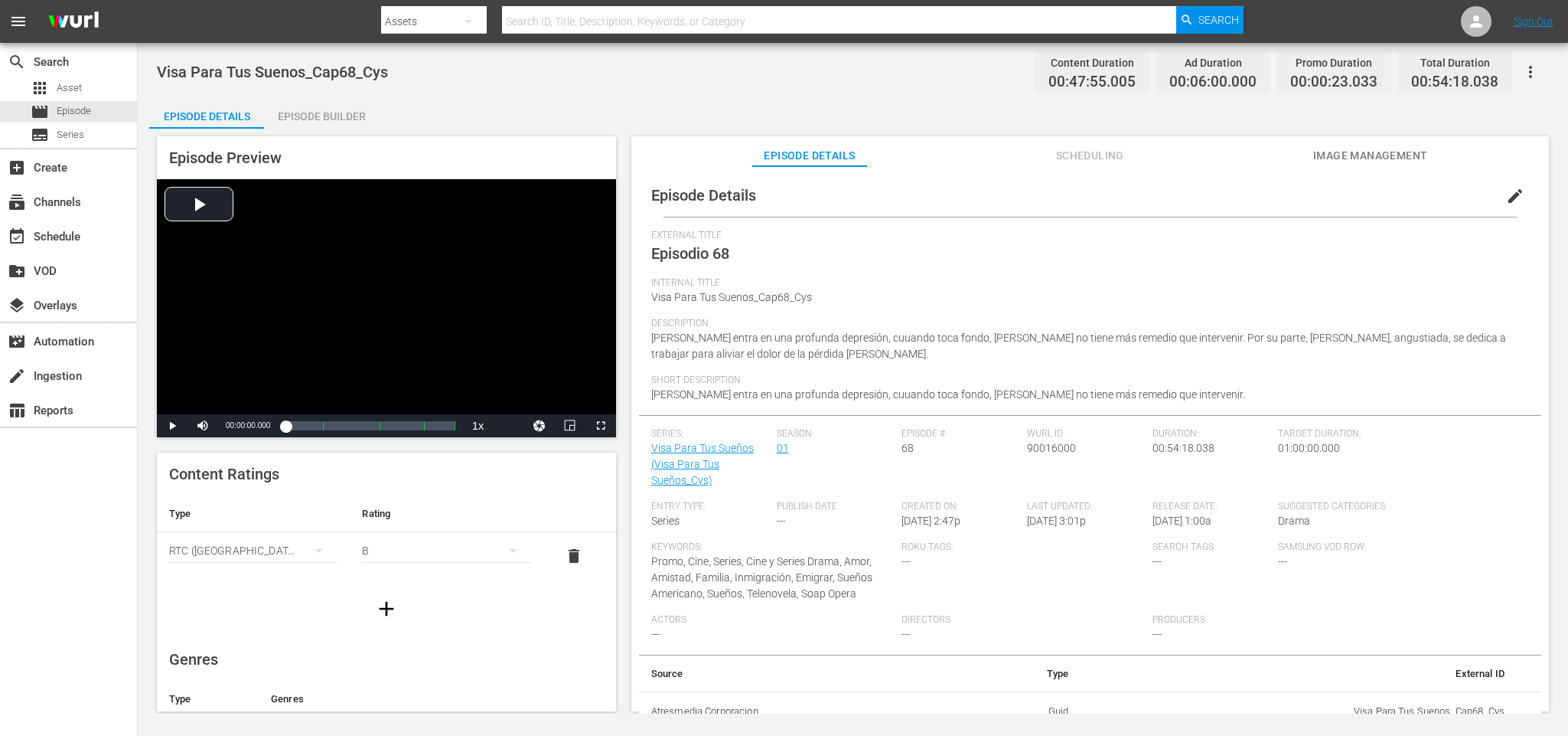
click at [1105, 158] on span "Scheduling" at bounding box center [1089, 155] width 115 height 19
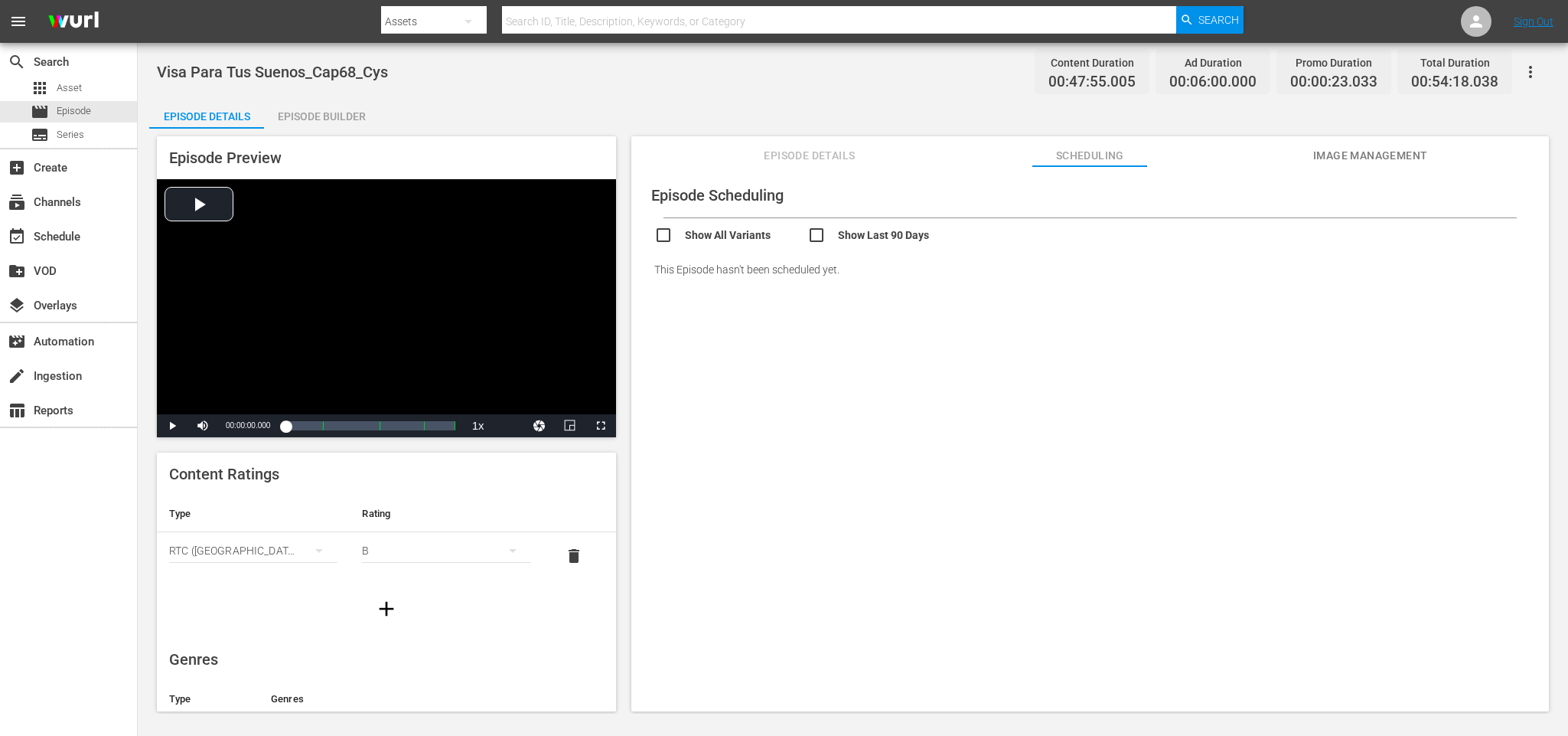
click at [813, 143] on button "Episode Details" at bounding box center [810, 152] width 115 height 30
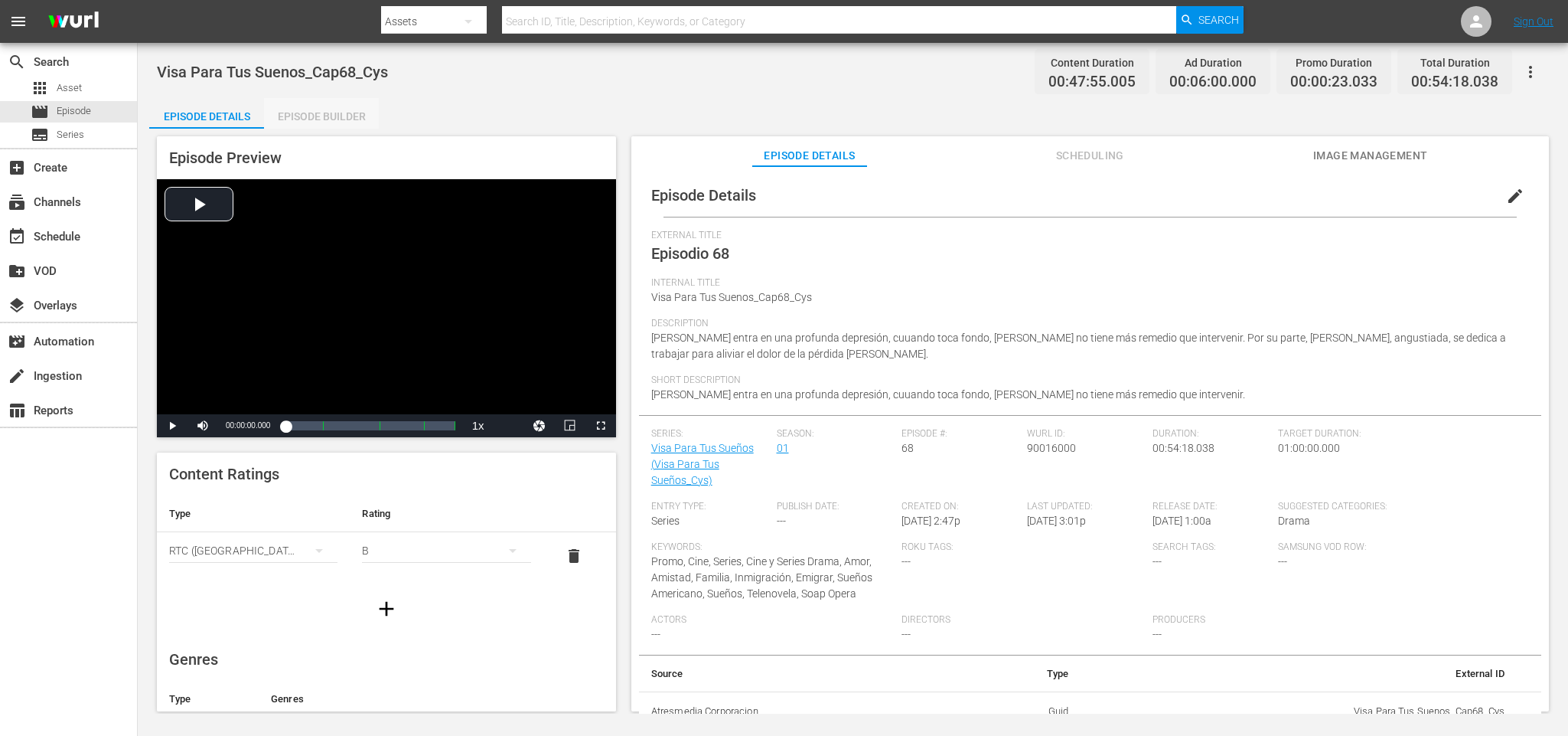
click at [314, 109] on div "Episode Builder" at bounding box center [321, 116] width 115 height 37
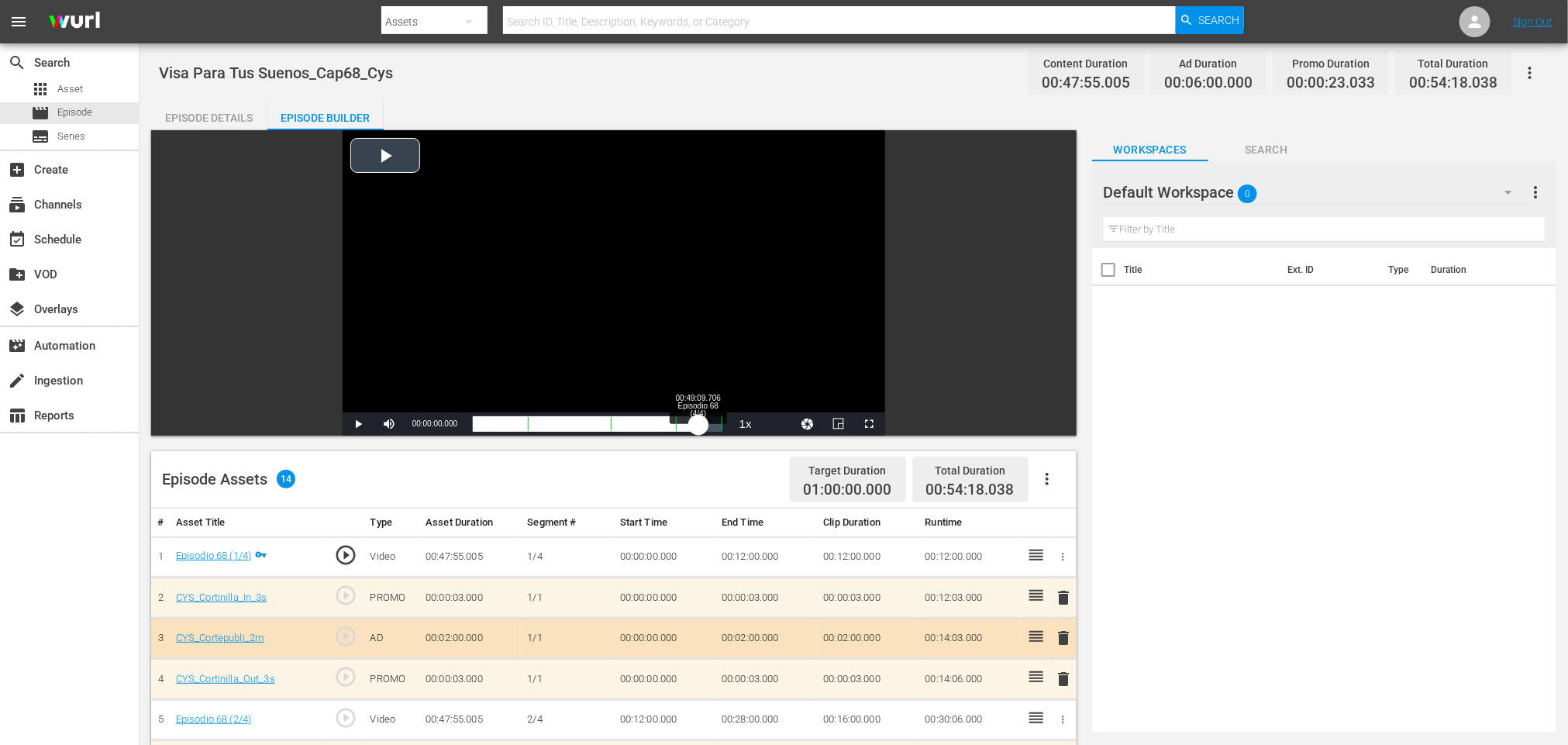
drag, startPoint x: 689, startPoint y: 423, endPoint x: 698, endPoint y: 423, distance: 9.0
click at [698, 423] on div "Loaded : 0.20% 00:49:09.706 Episodio 68 (4/4) 00:00:00.000" at bounding box center [598, 423] width 250 height 15
click at [708, 426] on div "00:42:53.896" at bounding box center [590, 423] width 235 height 15
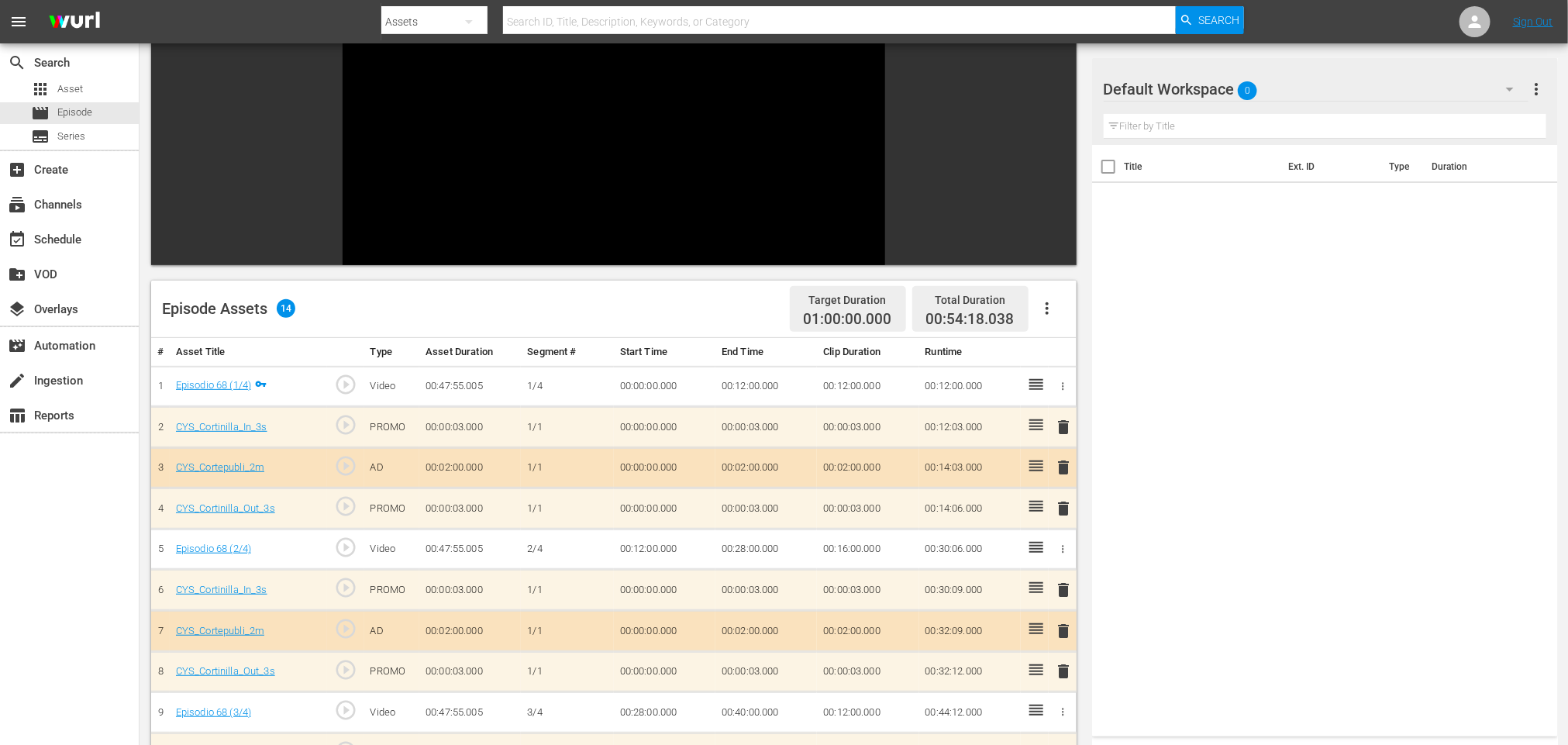
scroll to position [54, 0]
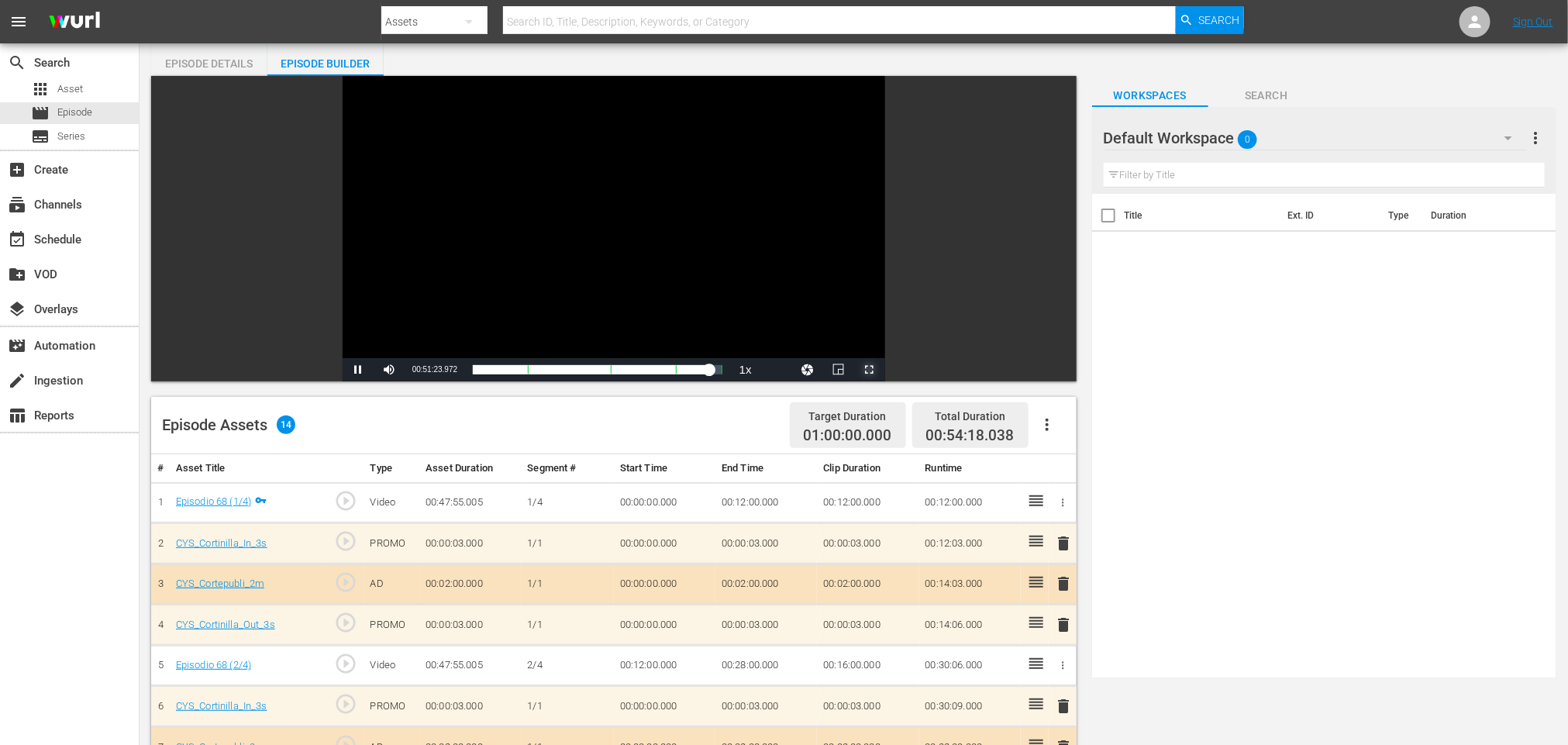
click at [870, 370] on span "Video Player" at bounding box center [870, 370] width 0 height 0
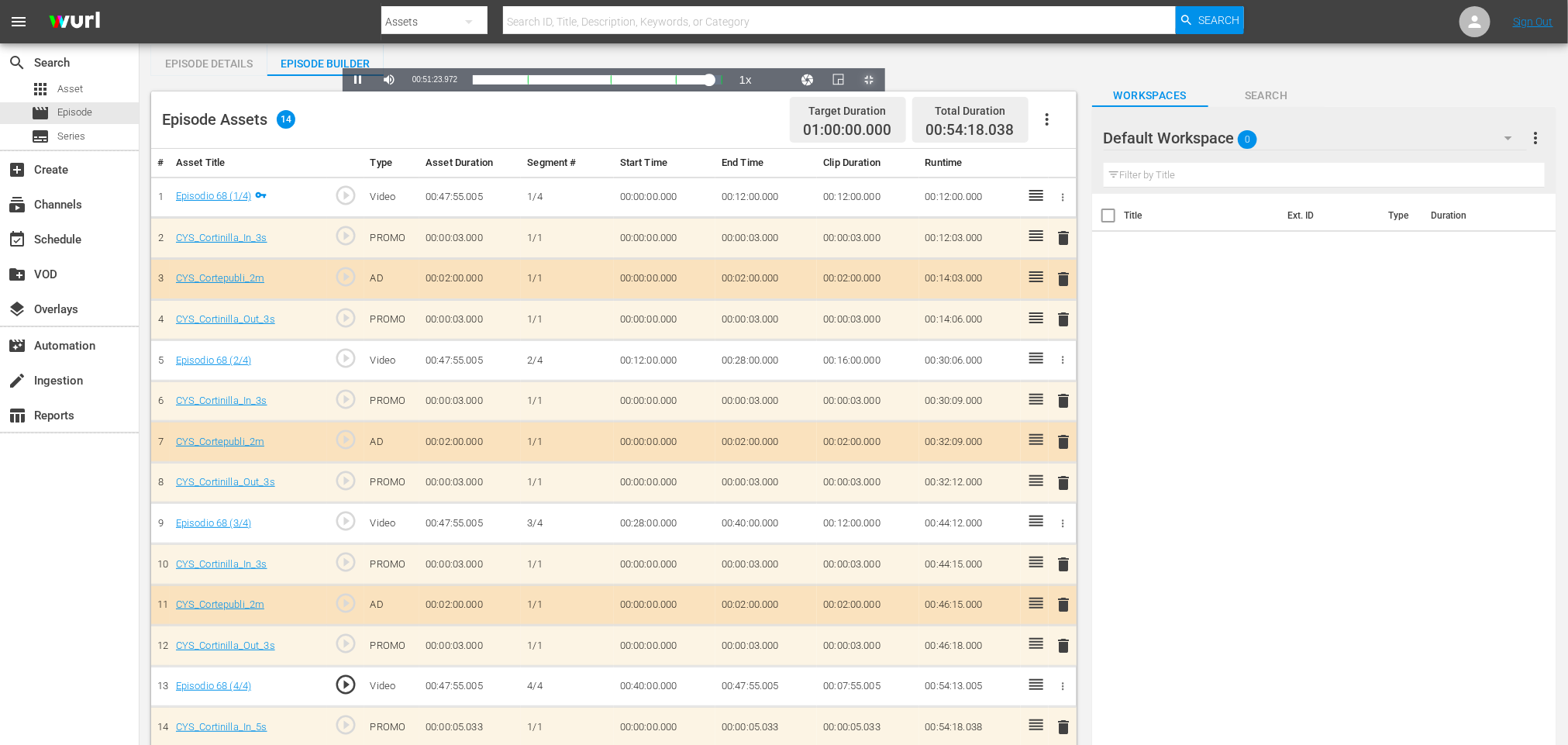
scroll to position [0, 0]
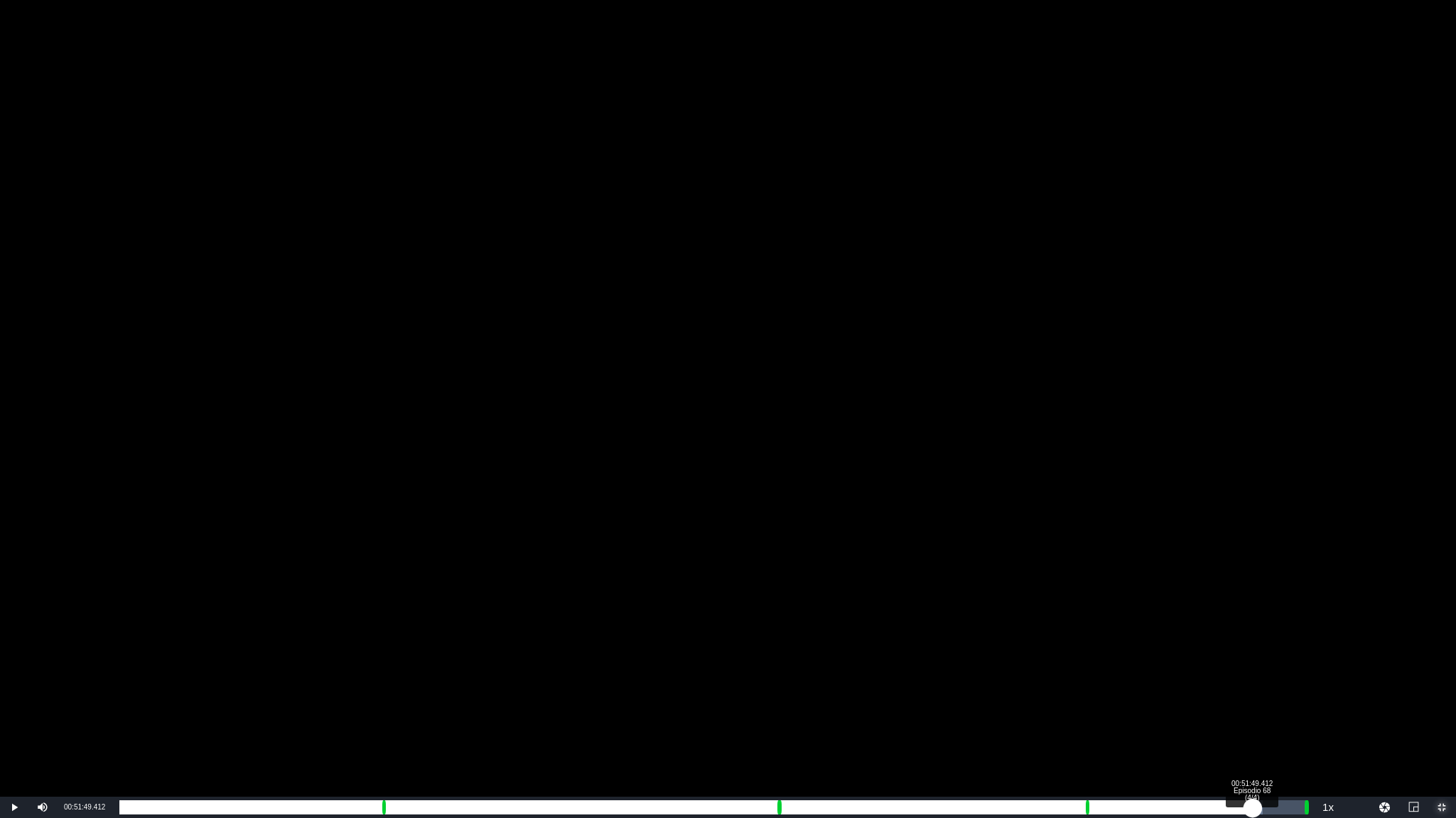
click at [1252, 682] on div "00:45:08.207" at bounding box center [686, 807] width 1133 height 14
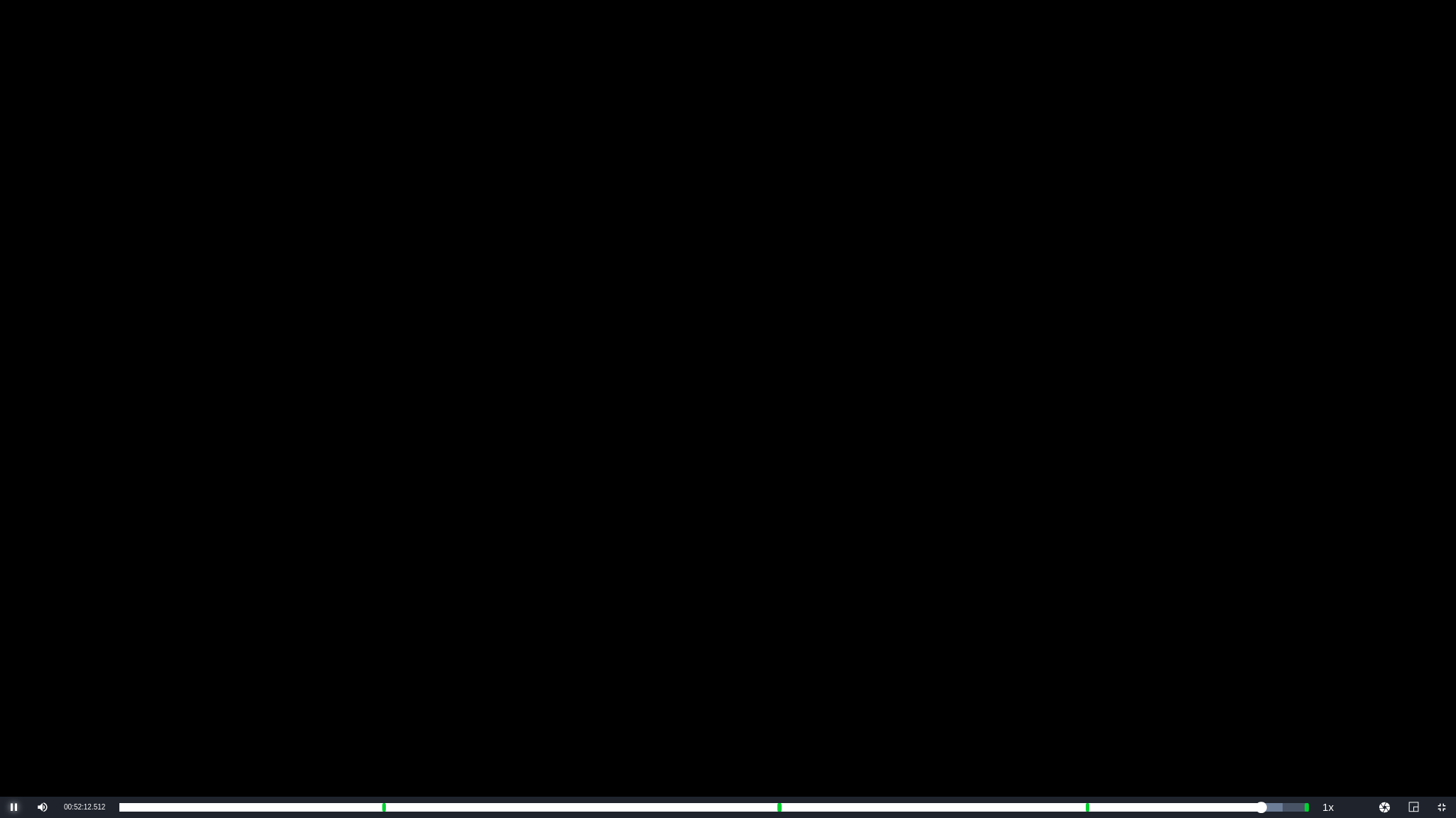
click at [14, 682] on span "Video Player" at bounding box center [14, 807] width 0 height 0
click at [92, 682] on span "00:52:12.867" at bounding box center [85, 806] width 41 height 7
click at [90, 682] on span "00:52:12.867" at bounding box center [85, 806] width 41 height 7
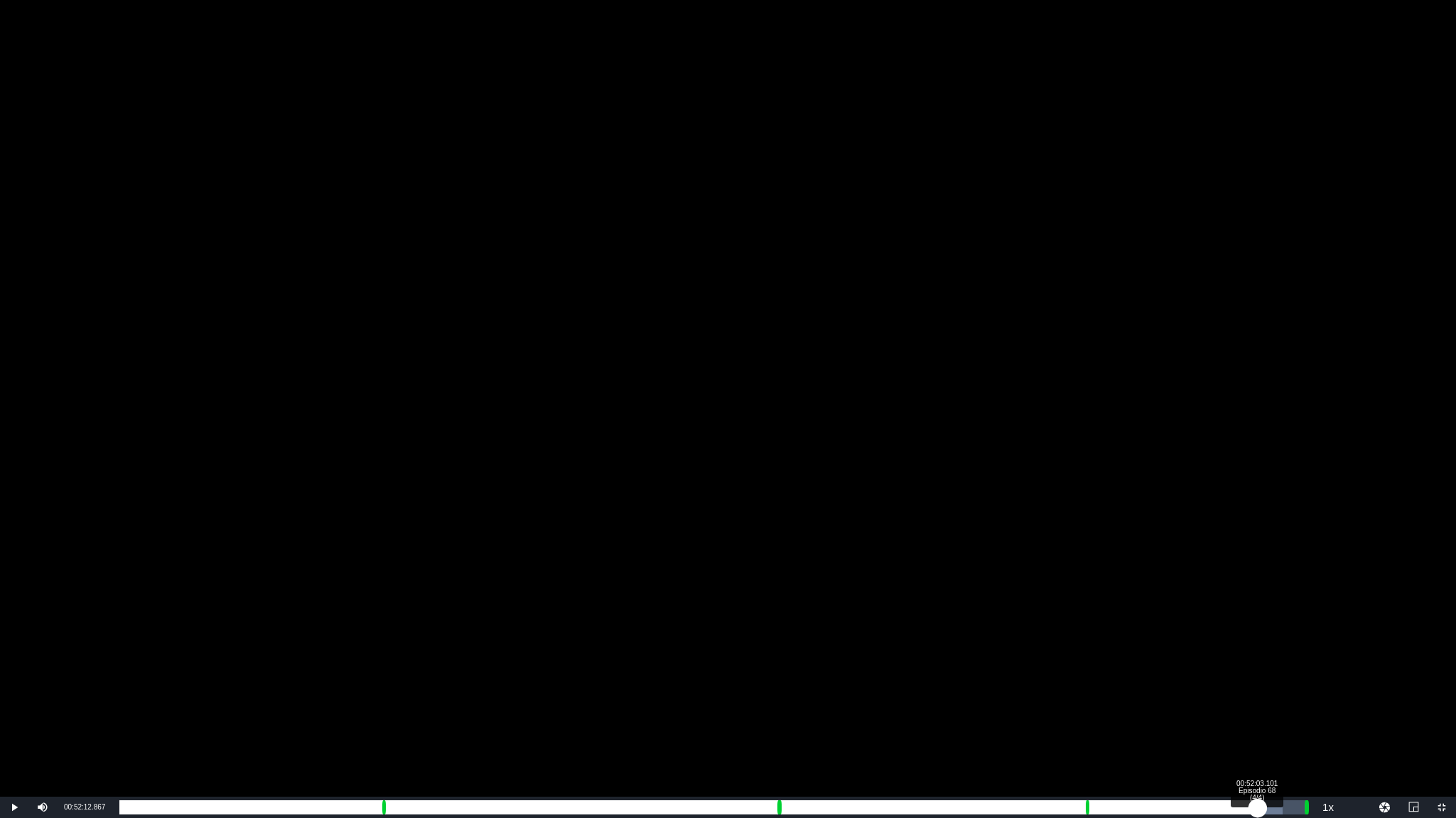
click at [1257, 682] on div "00:45:54.867" at bounding box center [688, 807] width 1138 height 14
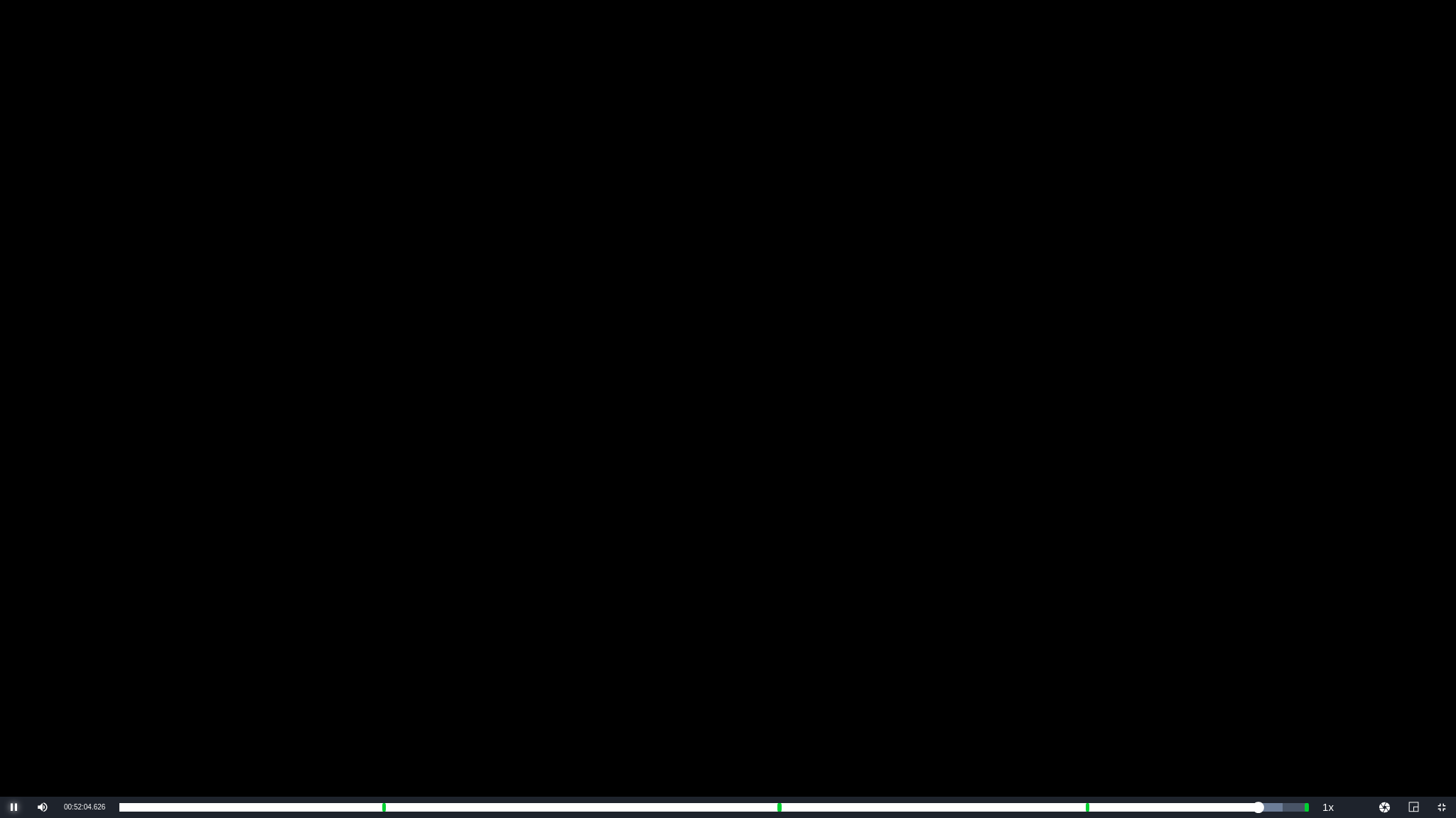
click at [14, 682] on span "Video Player" at bounding box center [14, 807] width 0 height 0
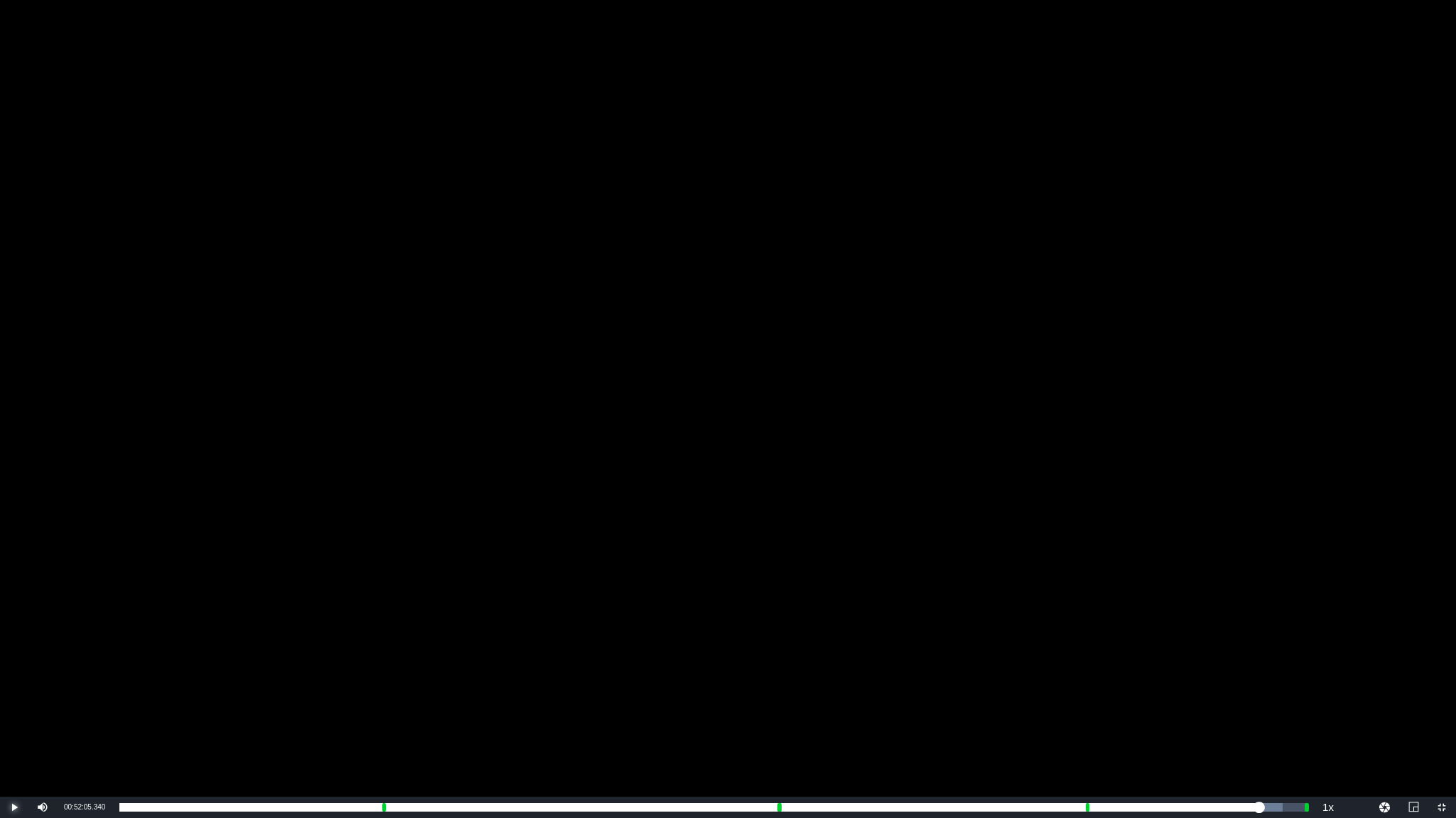
click at [14, 682] on span "Video Player" at bounding box center [14, 807] width 0 height 0
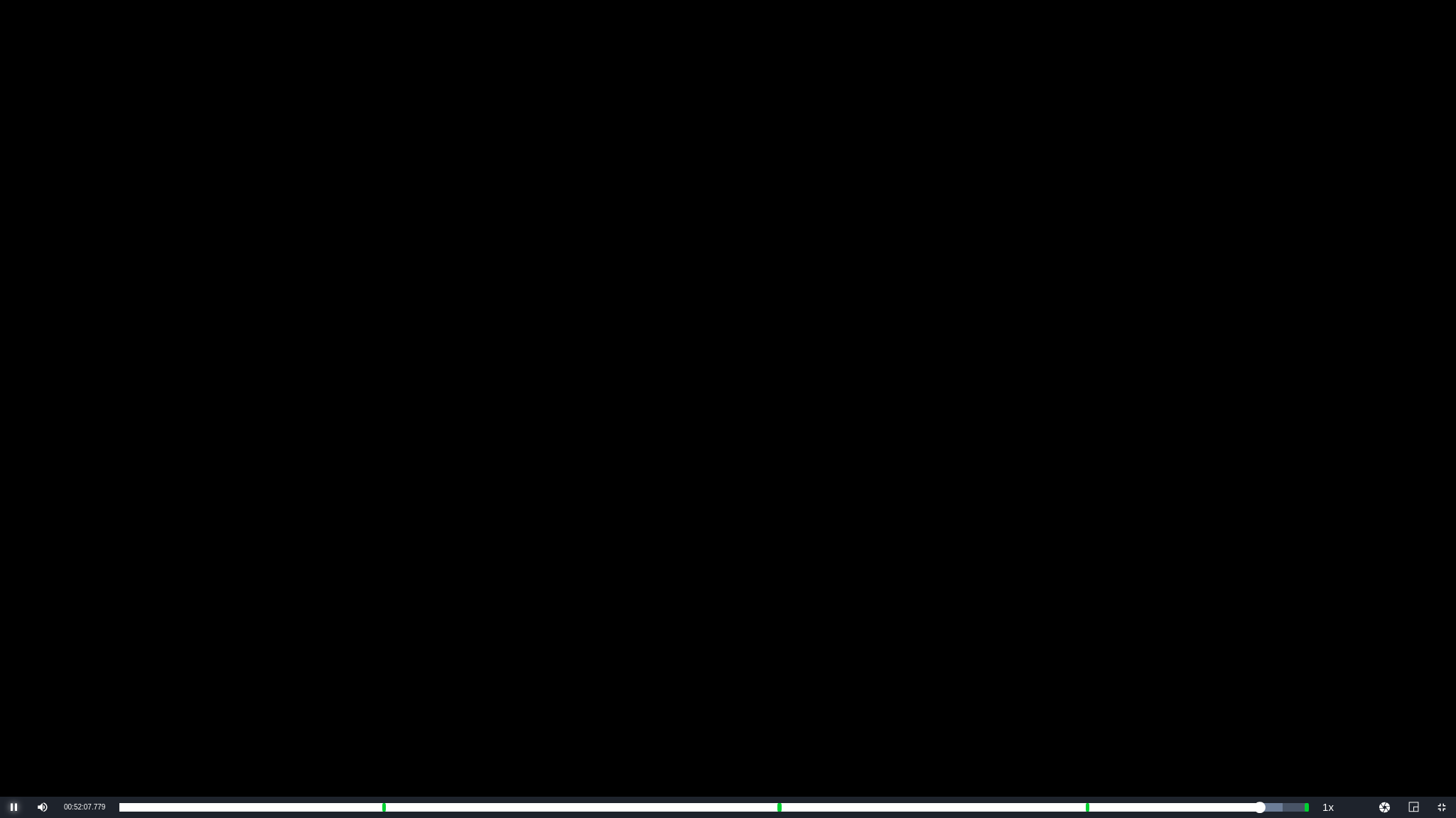
click at [14, 682] on span "Video Player" at bounding box center [14, 807] width 0 height 0
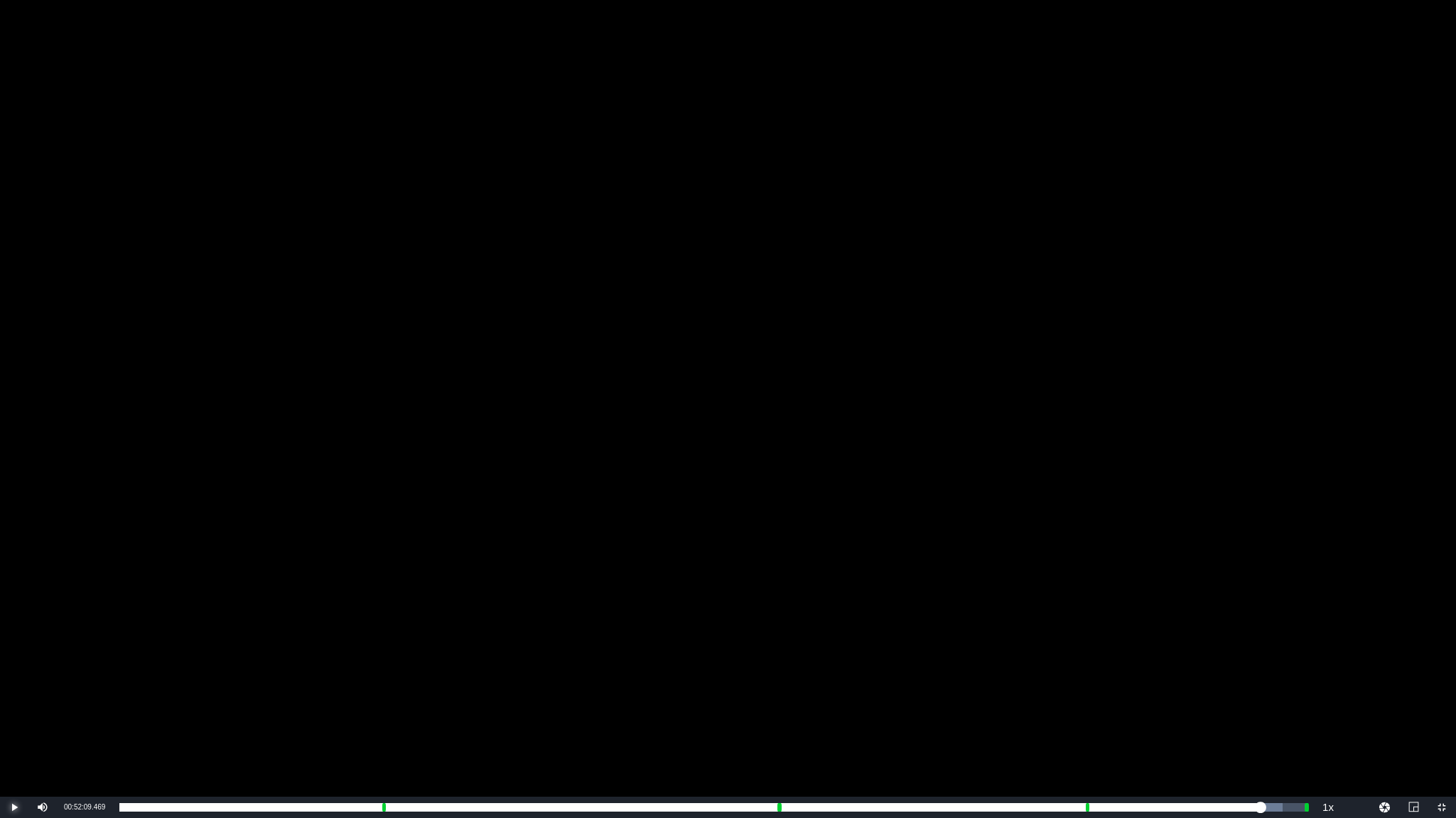
click at [14, 682] on span "Video Player" at bounding box center [14, 807] width 0 height 0
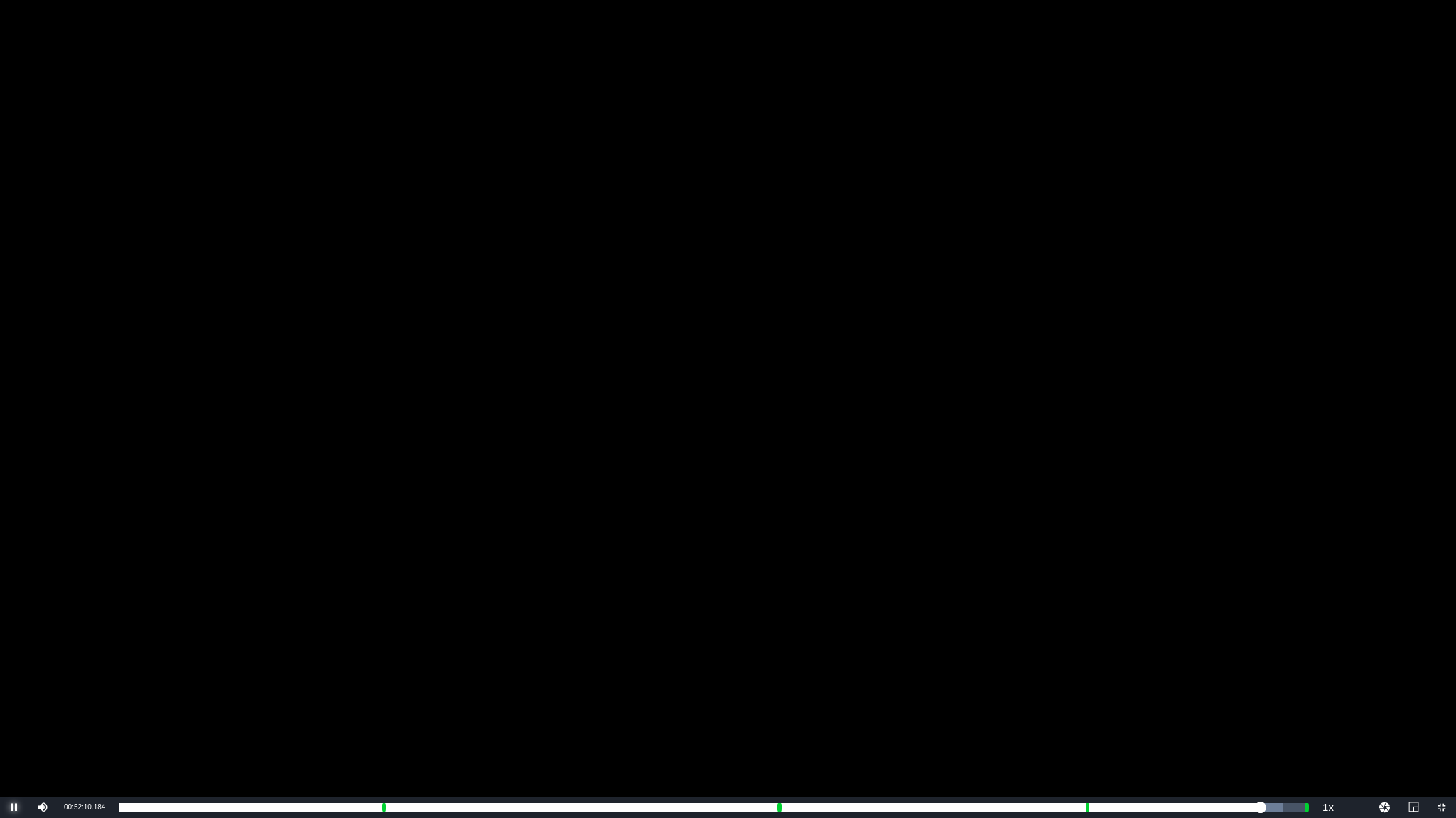
click at [14, 682] on span "Video Player" at bounding box center [14, 807] width 0 height 0
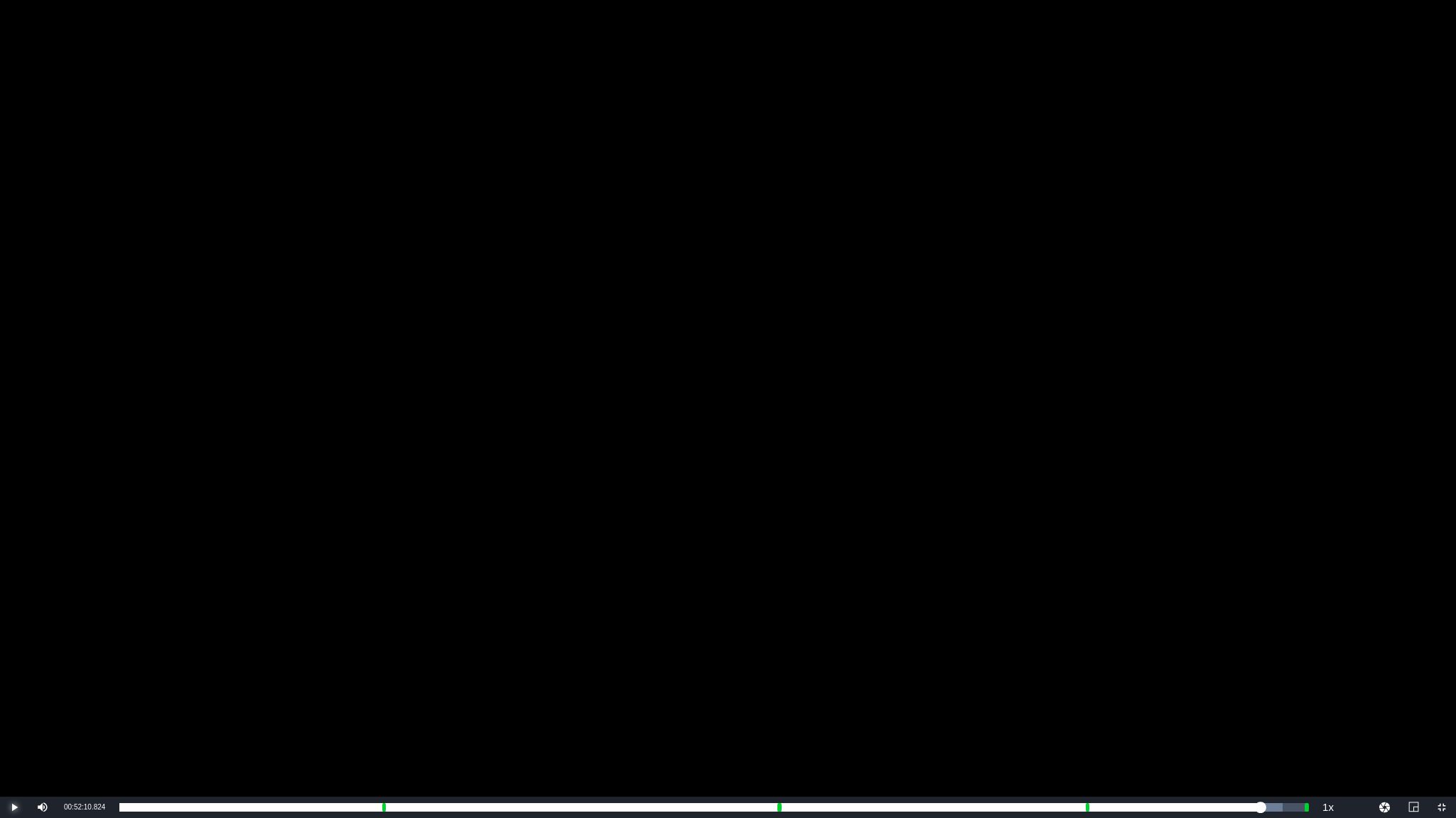
click at [14, 682] on span "Video Player" at bounding box center [14, 807] width 0 height 0
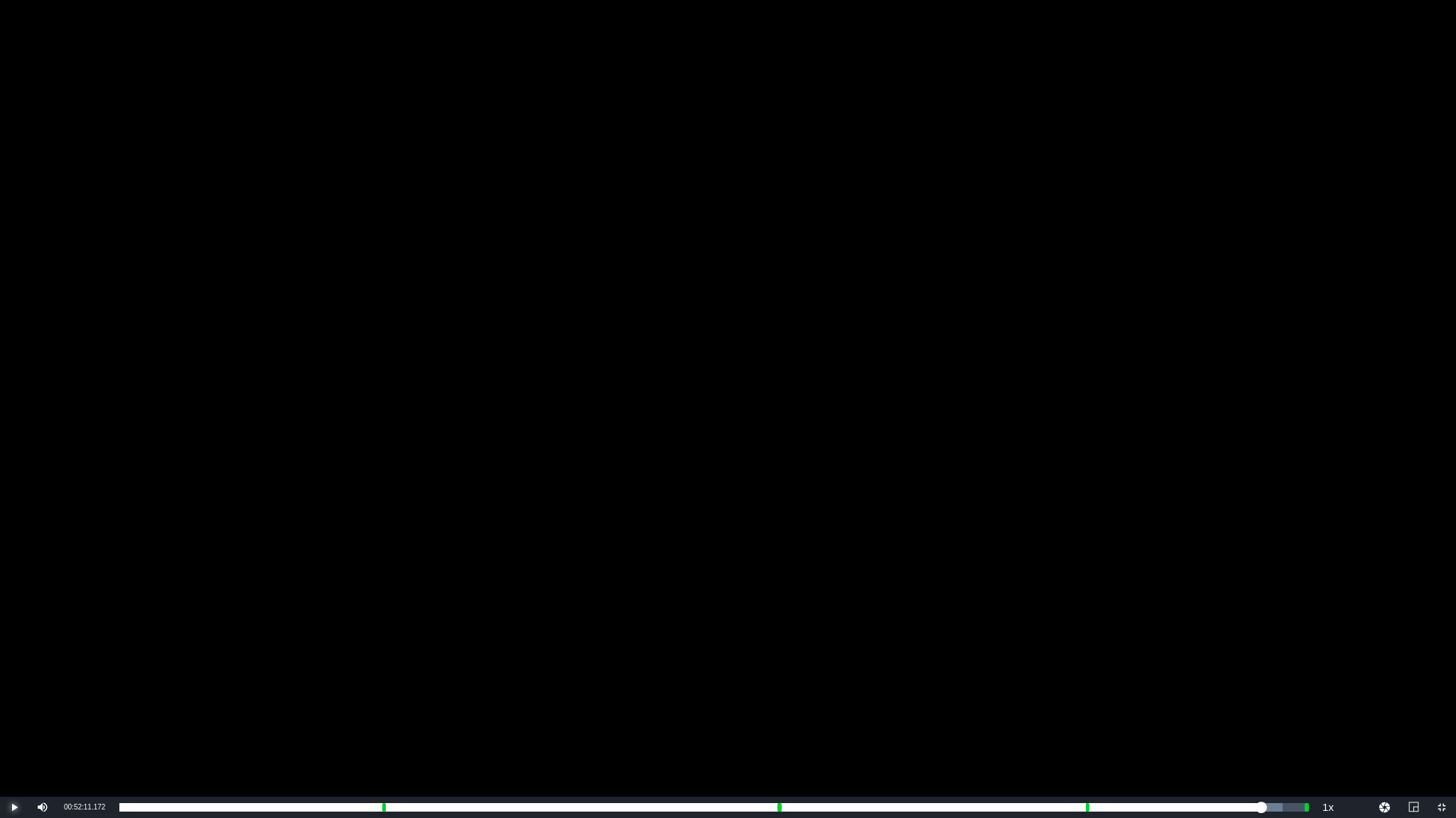
click at [14, 682] on span "Video Player" at bounding box center [14, 807] width 0 height 0
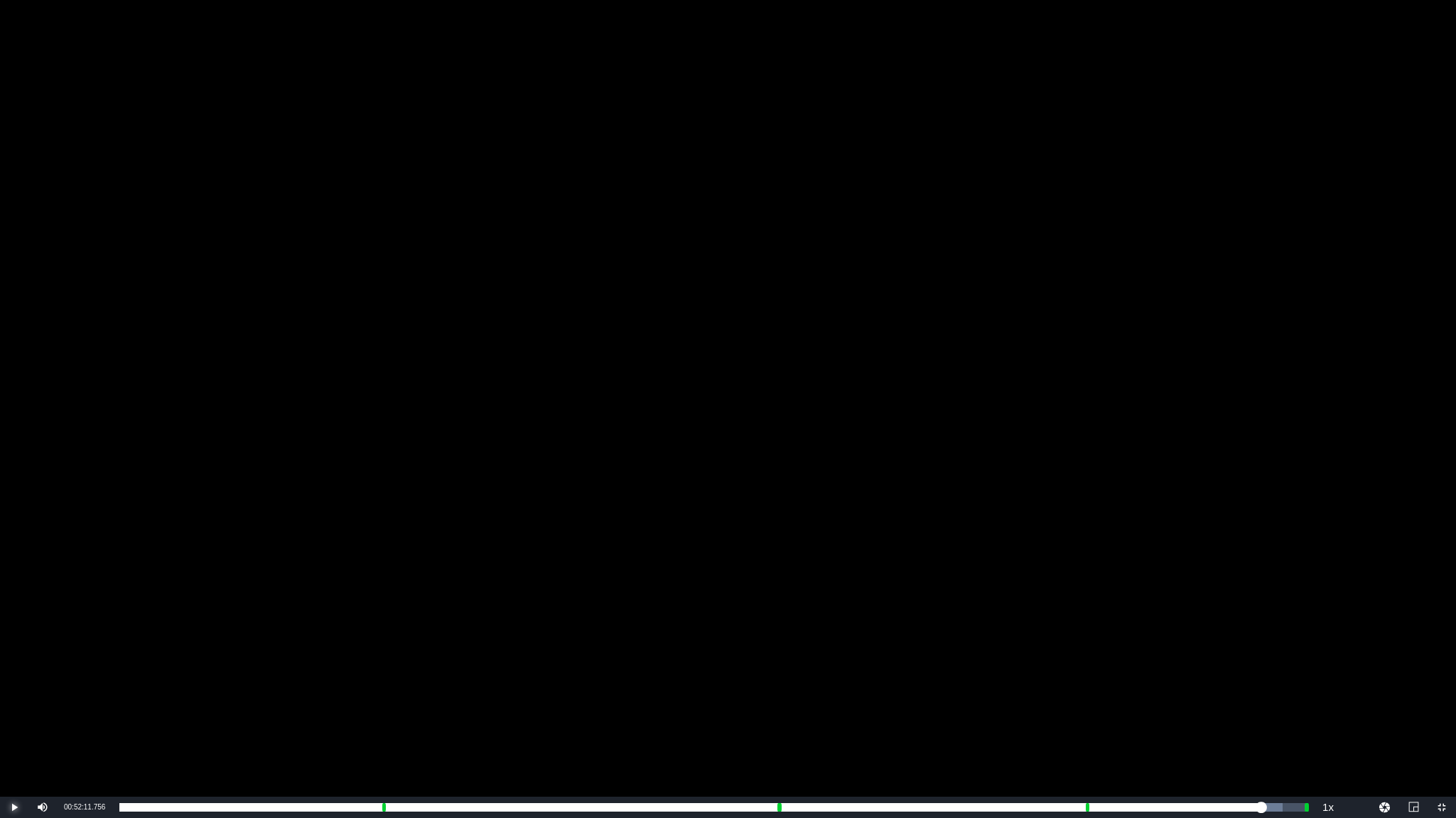
click at [14, 682] on span "Video Player" at bounding box center [14, 807] width 0 height 0
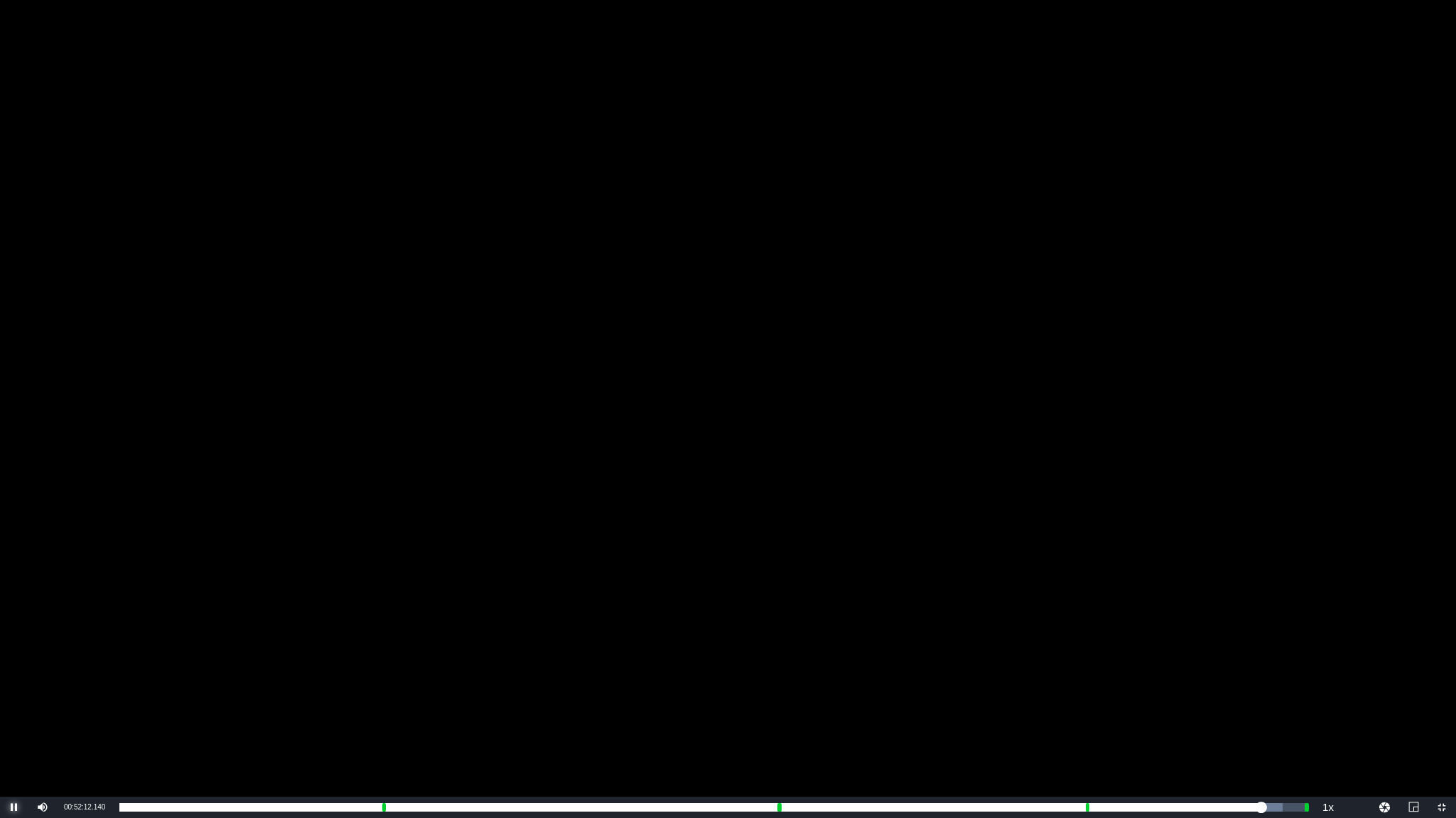
click at [14, 682] on span "Video Player" at bounding box center [14, 807] width 0 height 0
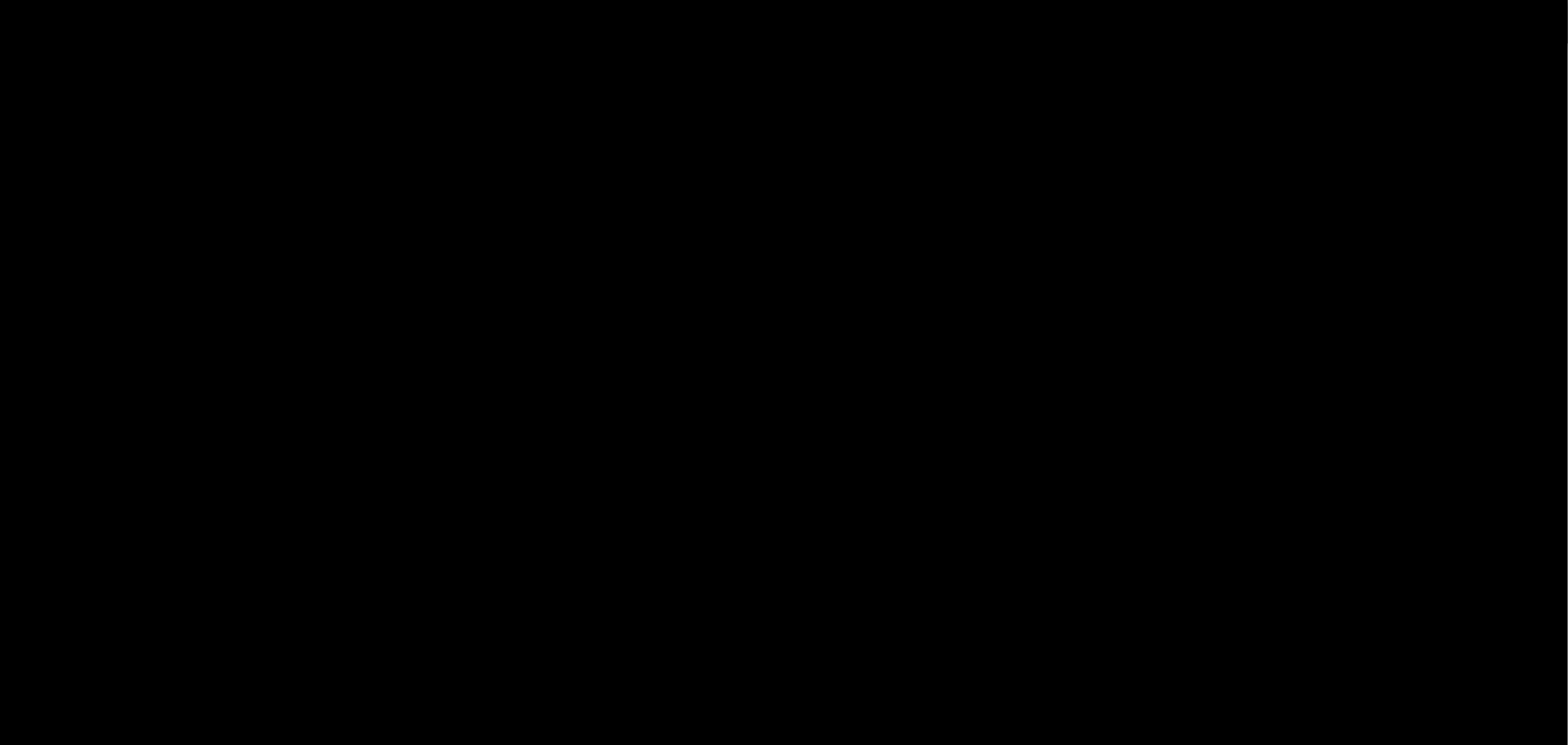
scroll to position [403, 0]
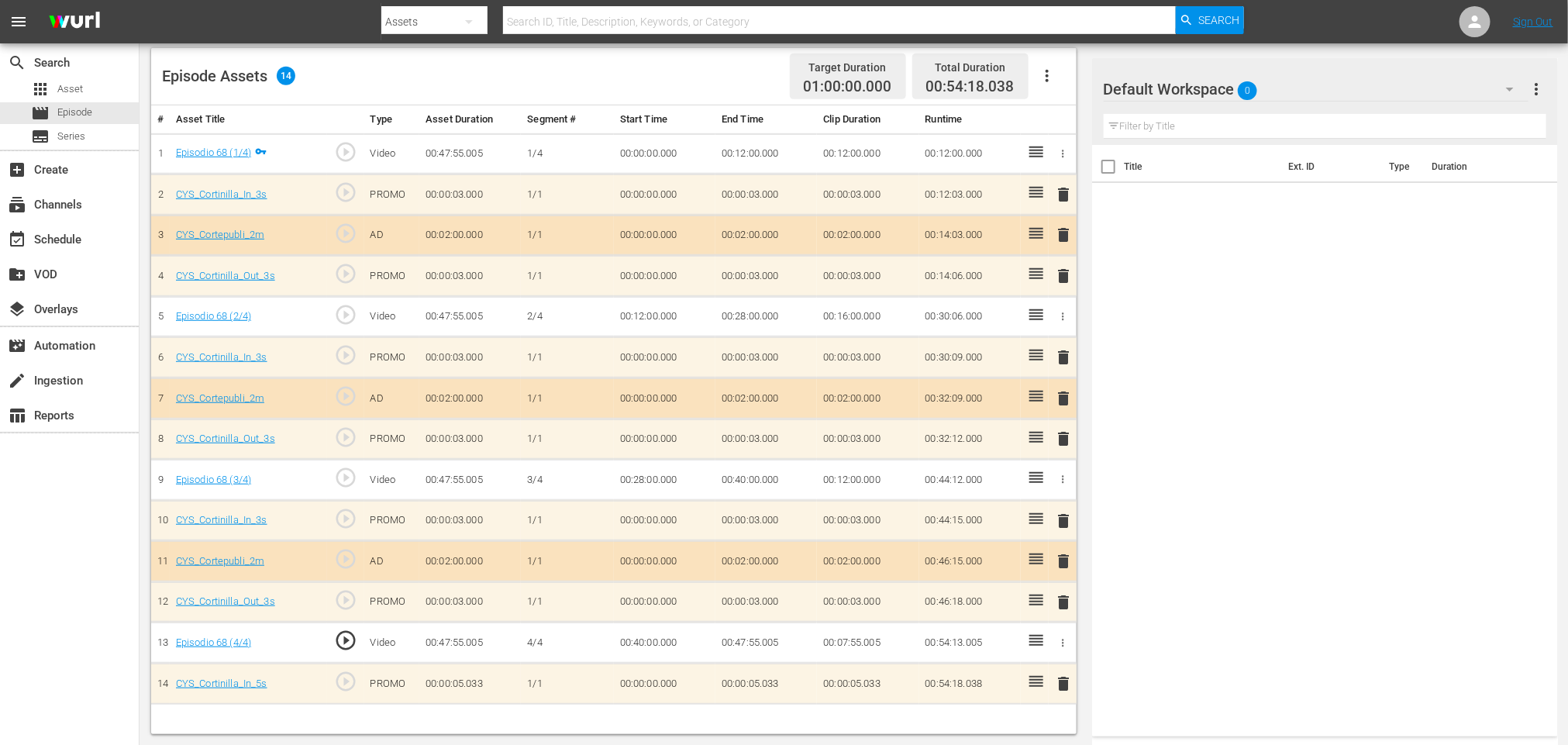
click at [963, 637] on td "00:54:13.005" at bounding box center [969, 642] width 101 height 41
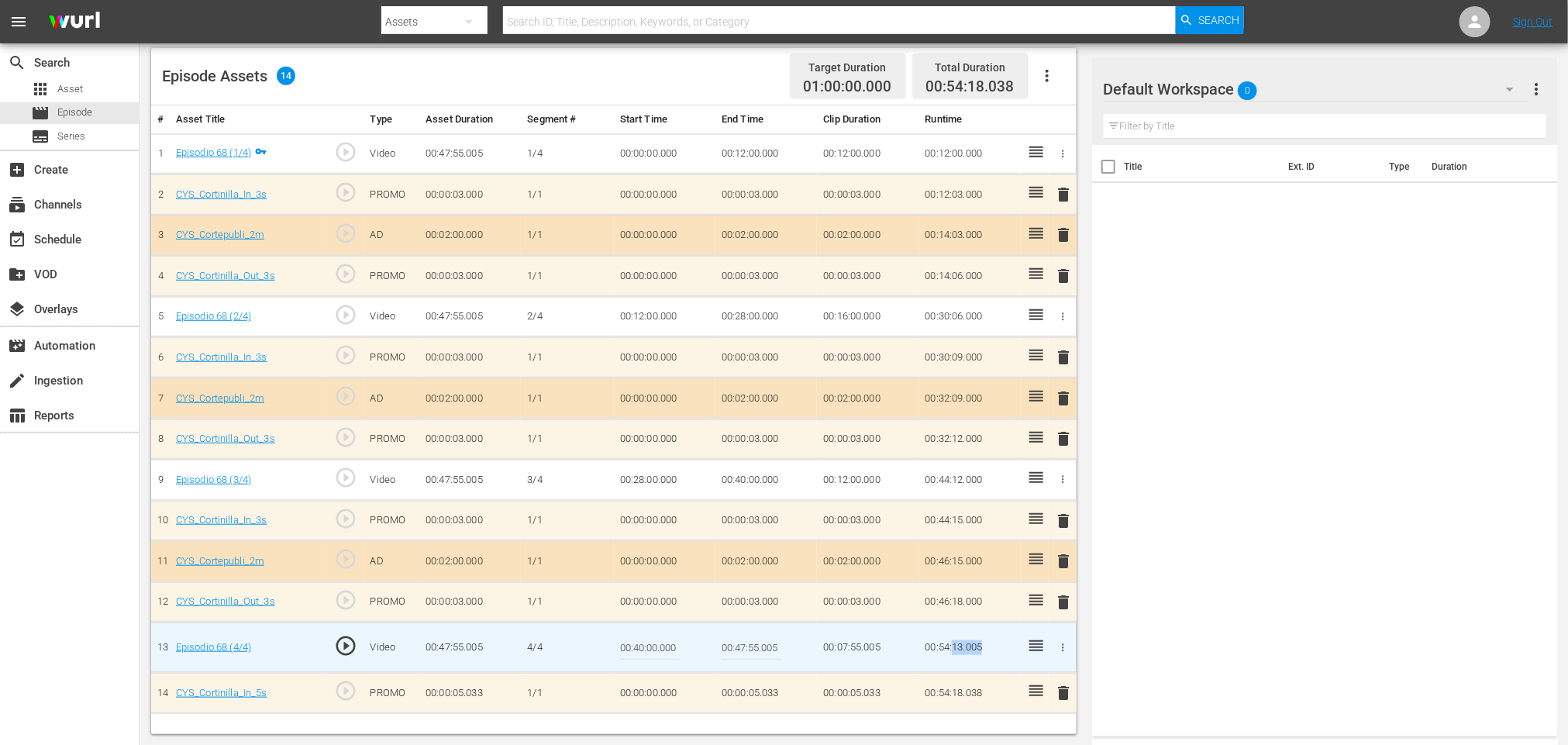
click at [965, 636] on td "00:54:13.005" at bounding box center [969, 647] width 101 height 51
click at [963, 645] on td "00:54:13.005" at bounding box center [969, 647] width 101 height 51
click at [968, 639] on td "00:54:13.005" at bounding box center [969, 647] width 101 height 51
click at [969, 639] on td "00:54:13.005" at bounding box center [969, 647] width 101 height 51
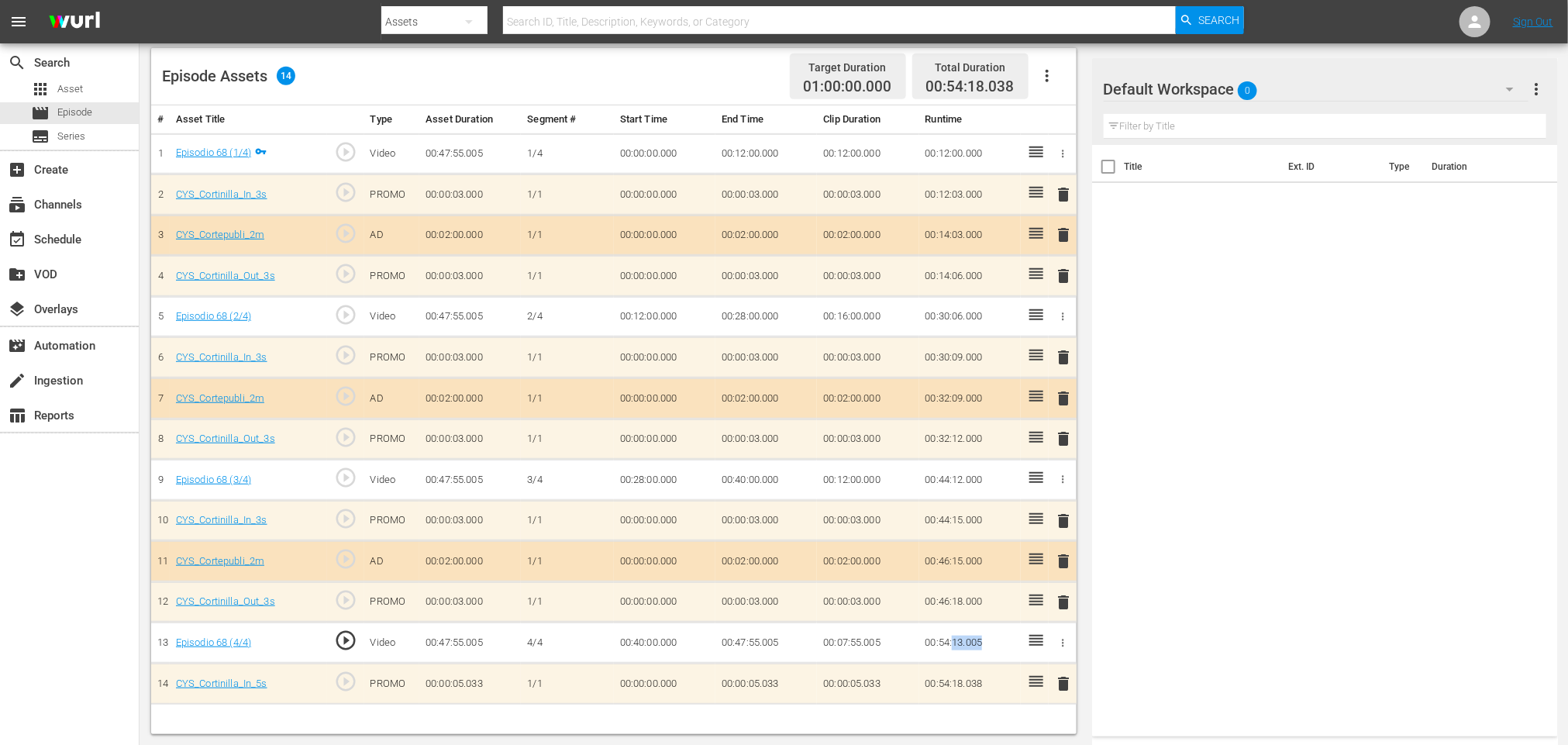
click at [965, 637] on td "00:54:13.005" at bounding box center [969, 642] width 101 height 41
click at [1065, 647] on icon "button" at bounding box center [1063, 643] width 12 height 12
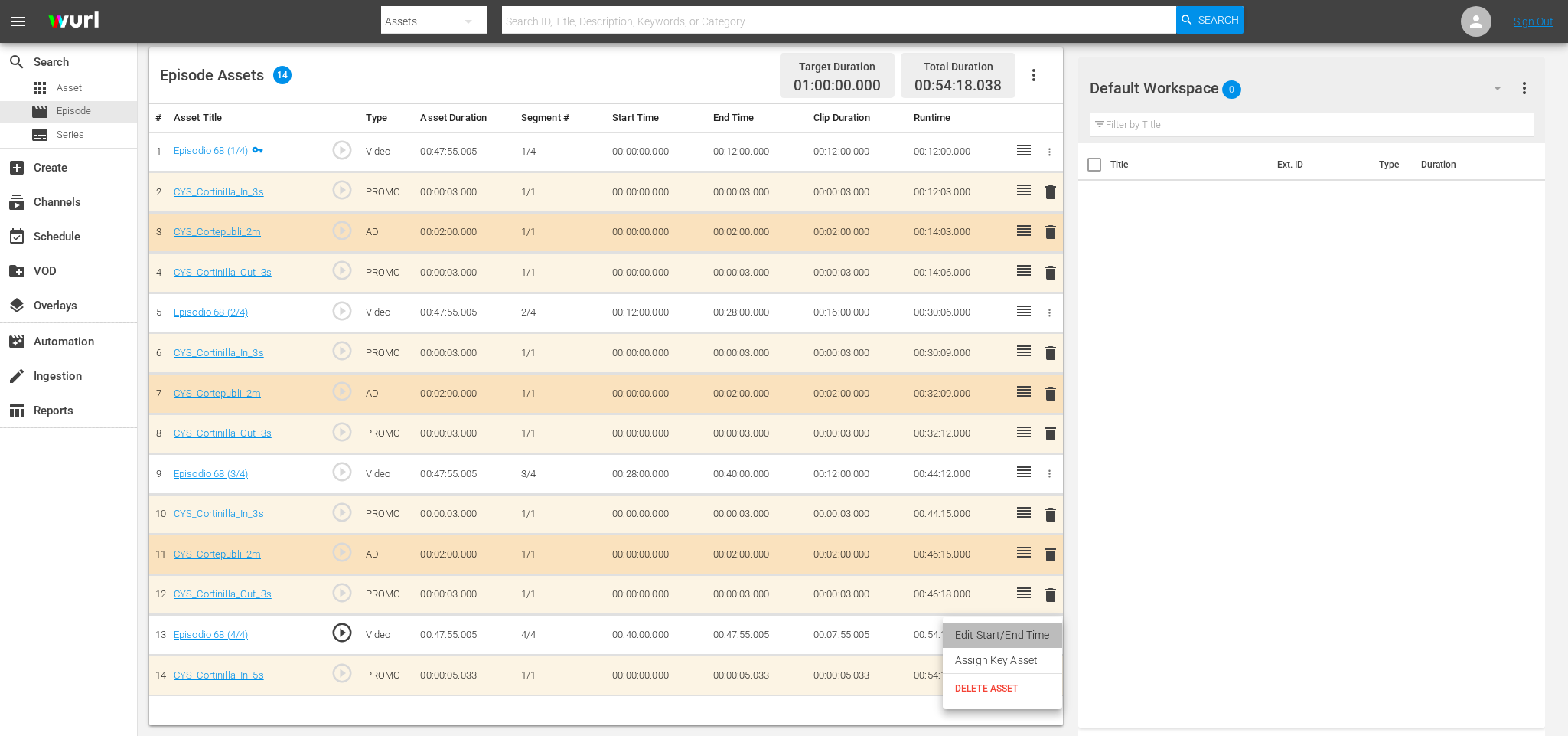
click at [1014, 636] on li "Edit Start/End Time" at bounding box center [1003, 635] width 120 height 25
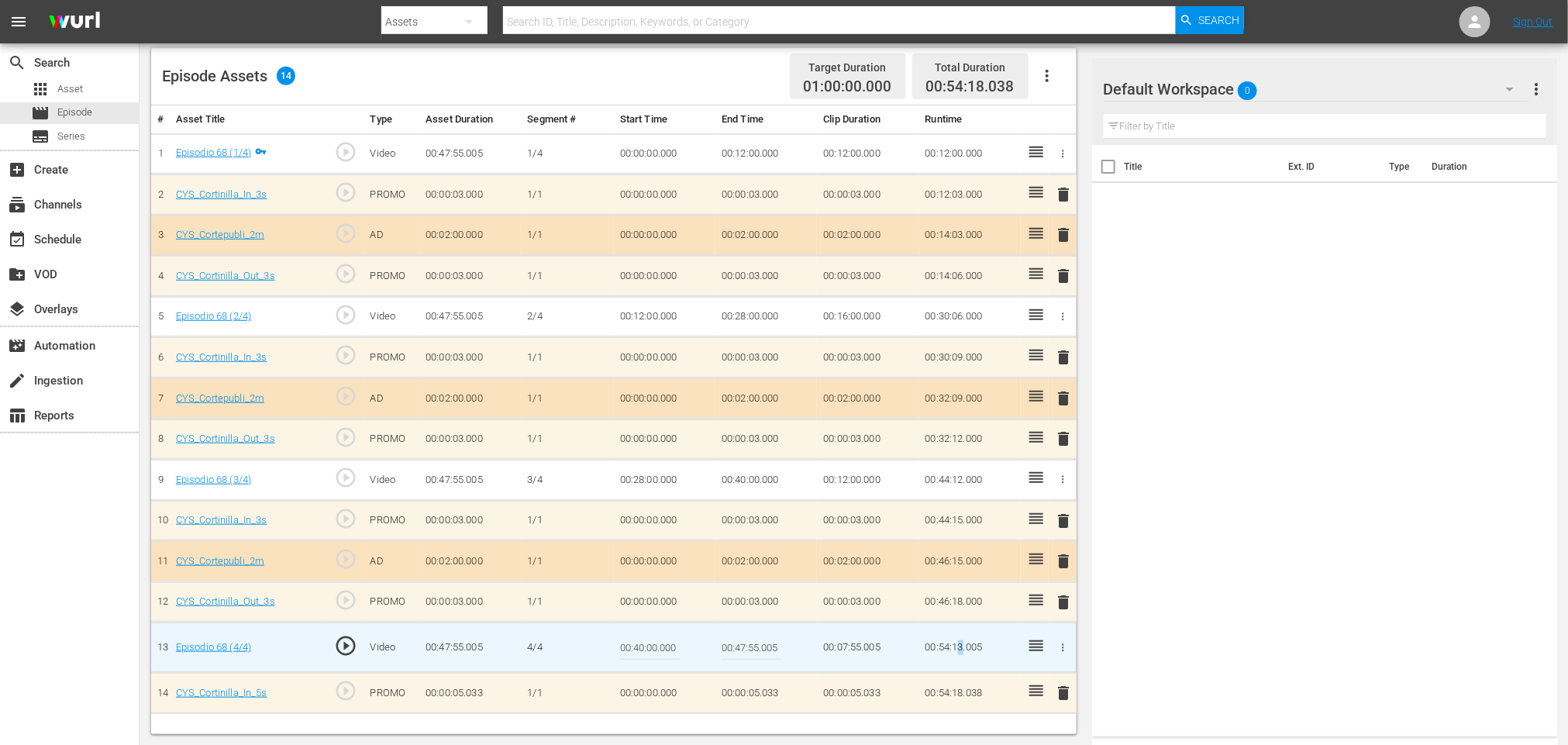
click at [960, 643] on td "00:54:13.005" at bounding box center [969, 647] width 101 height 51
click at [966, 645] on td "00:54:13.005" at bounding box center [969, 647] width 101 height 51
click at [966, 644] on td "00:54:13.005" at bounding box center [969, 647] width 101 height 51
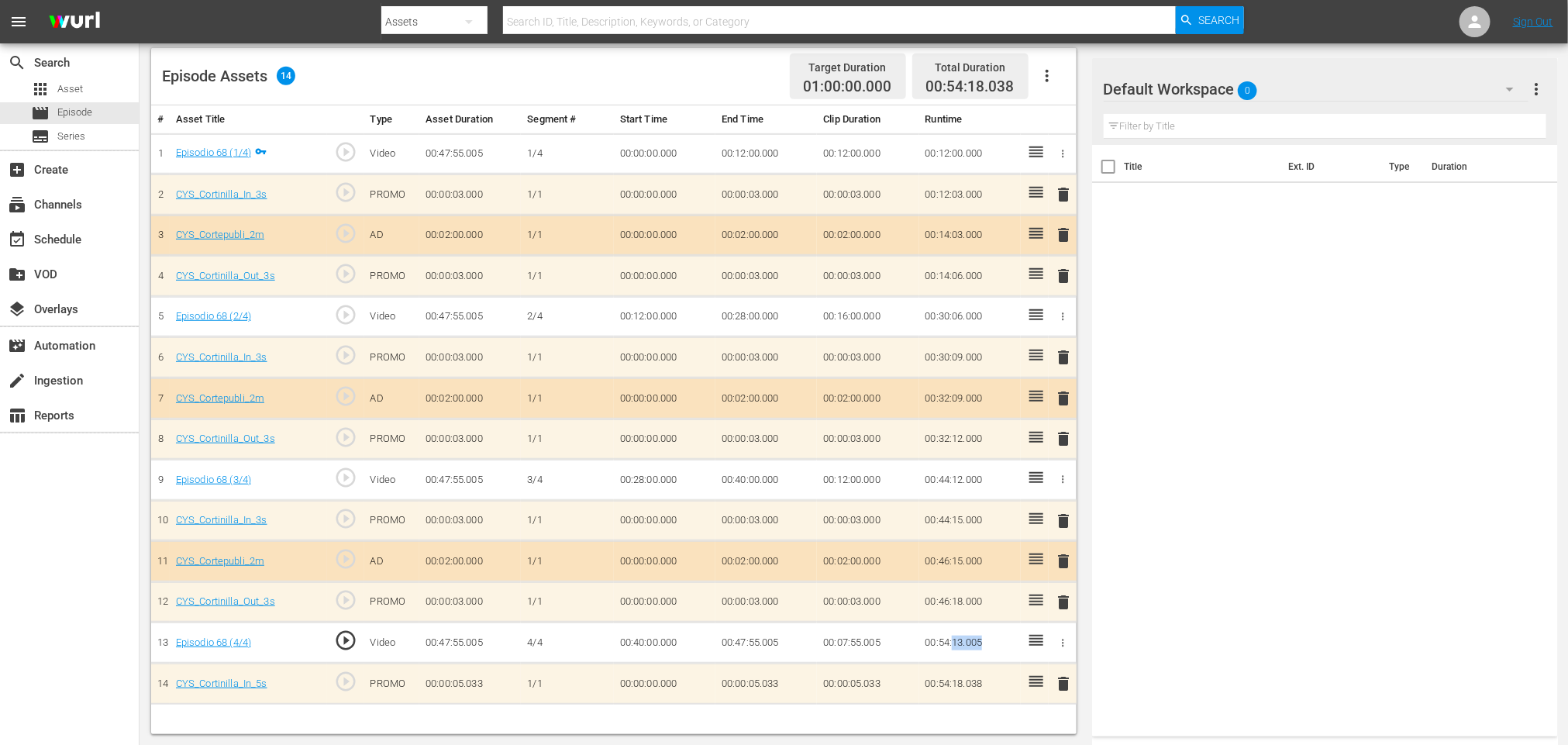
click at [963, 635] on td "00:54:13.005" at bounding box center [969, 642] width 101 height 41
click at [746, 642] on td "00:47:55.005" at bounding box center [766, 642] width 101 height 41
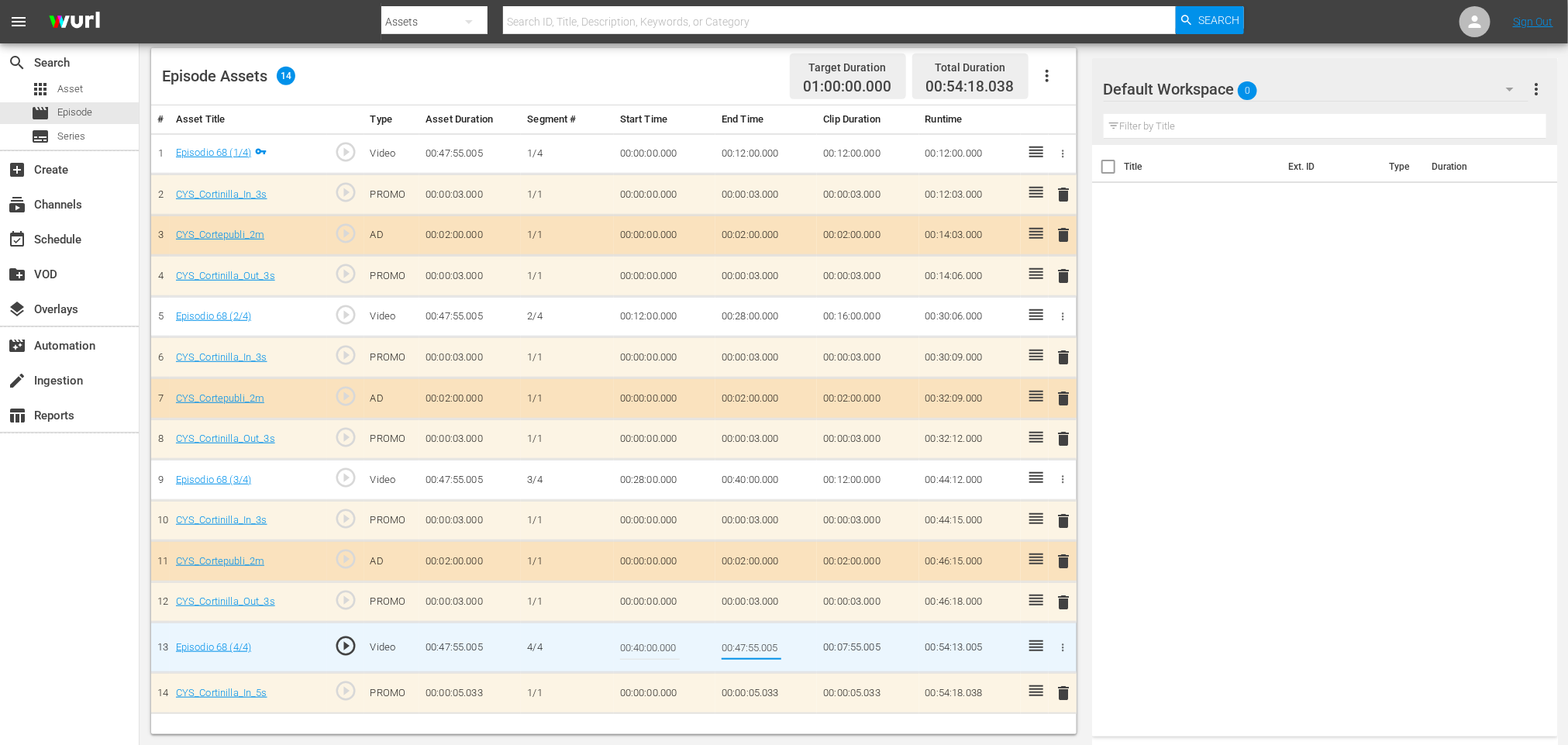
click at [744, 640] on input "00:47:55.005" at bounding box center [751, 646] width 60 height 37
type input "00:46:55.005"
click at [870, 637] on td "00:07:55.005" at bounding box center [867, 647] width 101 height 51
click at [868, 642] on td "00:07:55.005" at bounding box center [867, 647] width 101 height 51
click at [787, 602] on td "00:00:03.000" at bounding box center [766, 601] width 101 height 41
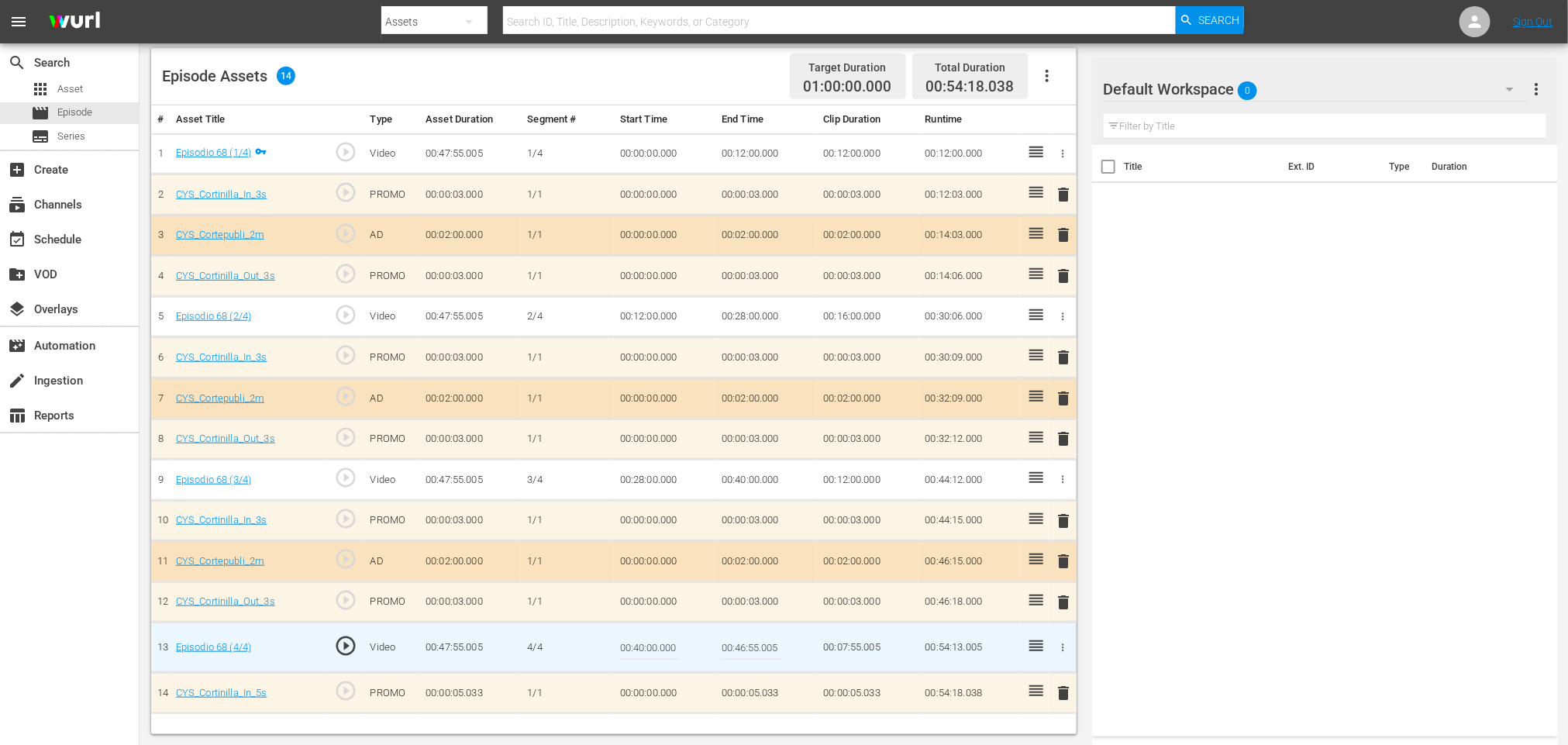
click at [864, 643] on td "00:07:55.005" at bounding box center [867, 647] width 101 height 51
click at [1059, 644] on icon "button" at bounding box center [1063, 647] width 12 height 12
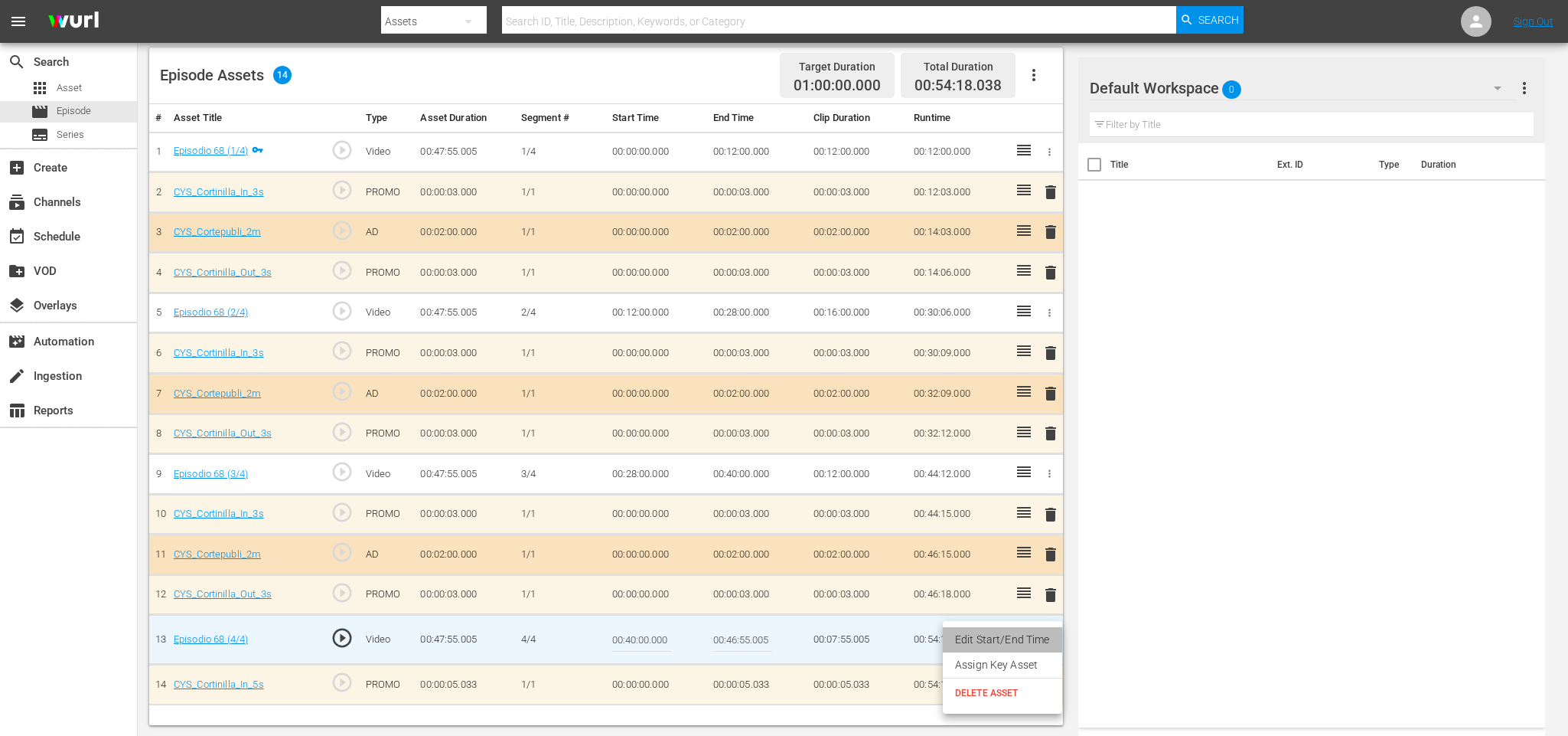
click at [1022, 636] on li "Edit Start/End Time" at bounding box center [1003, 640] width 120 height 25
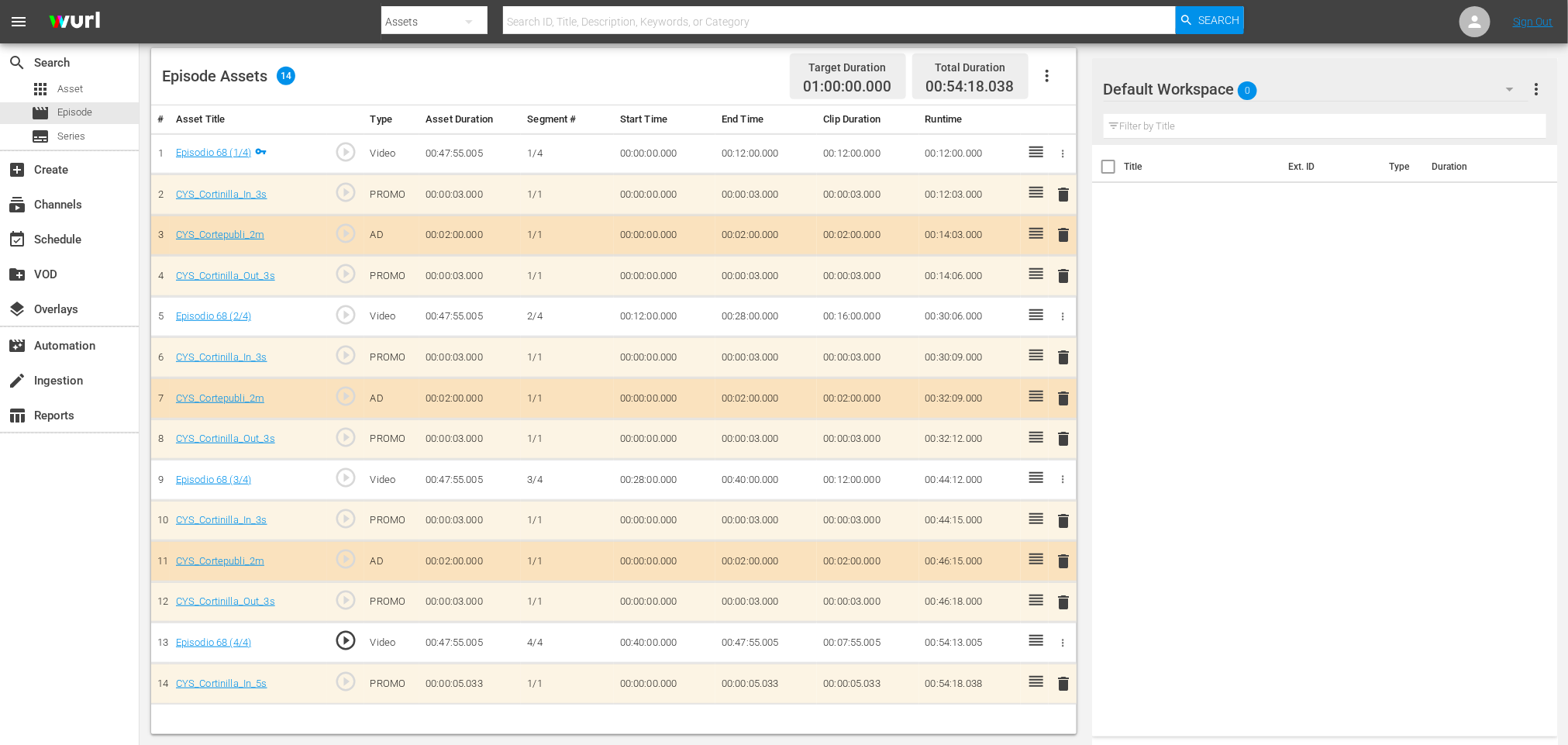
click at [740, 639] on td "00:47:55.005" at bounding box center [766, 642] width 101 height 41
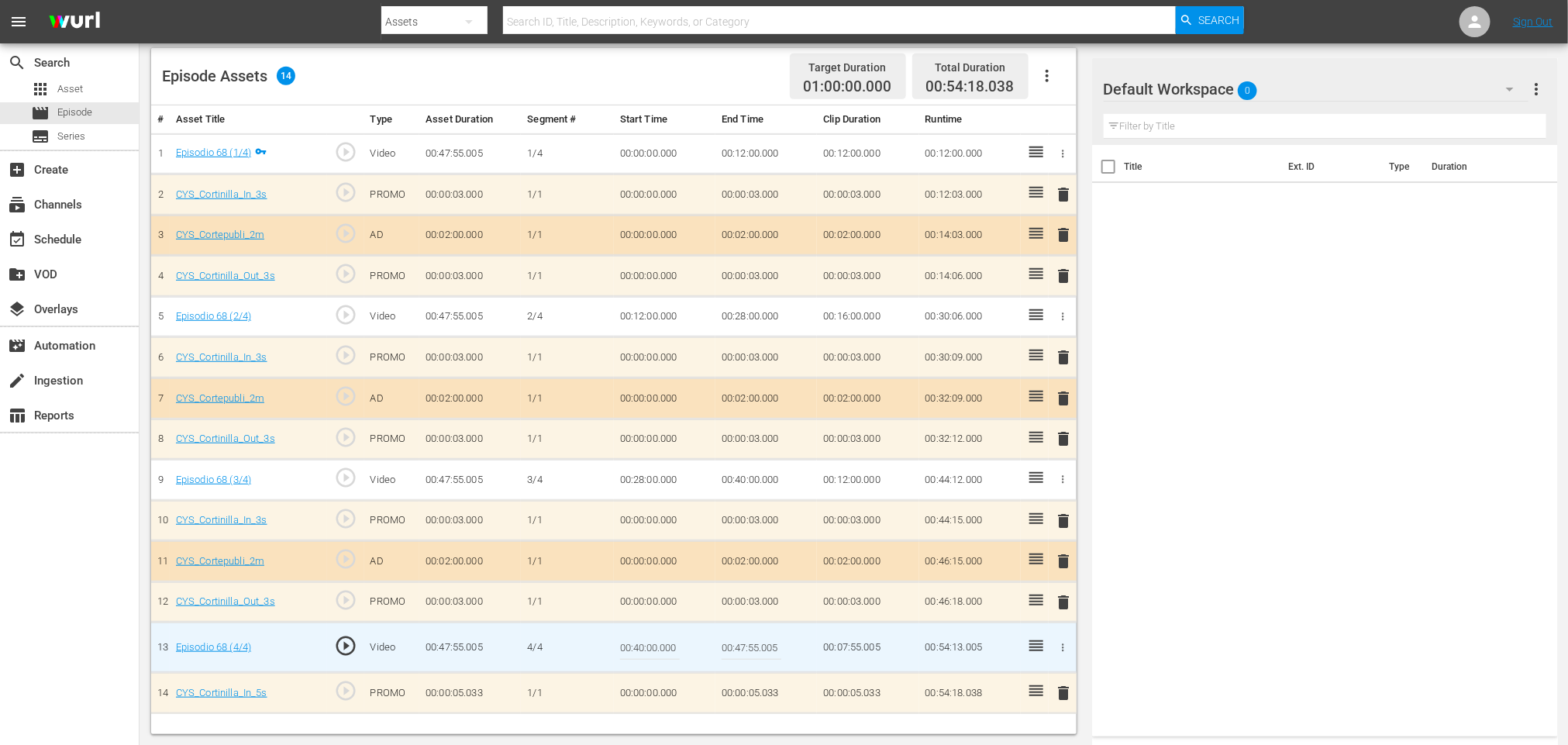
click at [749, 645] on input "00:47:55.005" at bounding box center [751, 646] width 60 height 37
click at [744, 647] on input "00:47:55.005" at bounding box center [751, 646] width 60 height 37
type input "00:46:55.005"
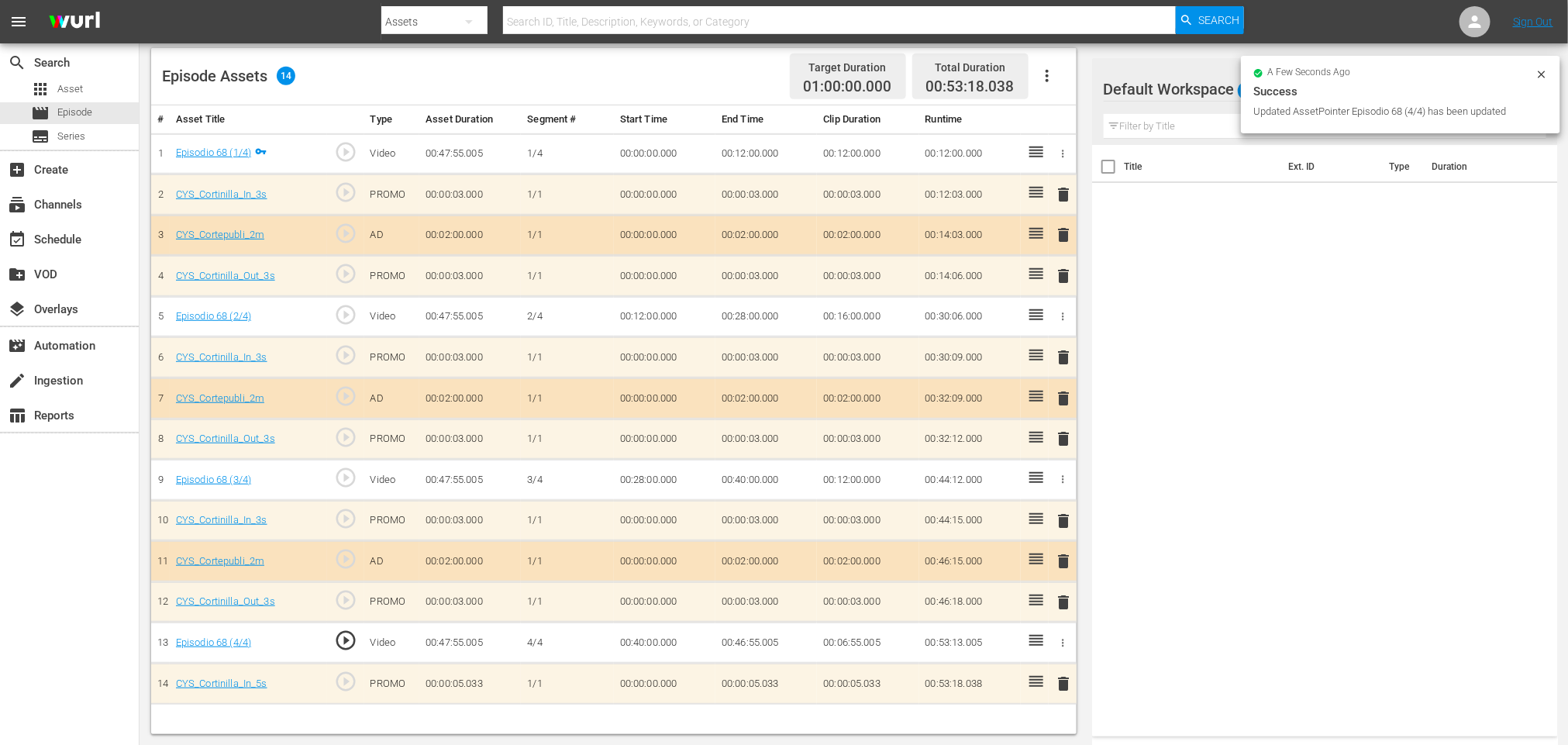
scroll to position [54, 0]
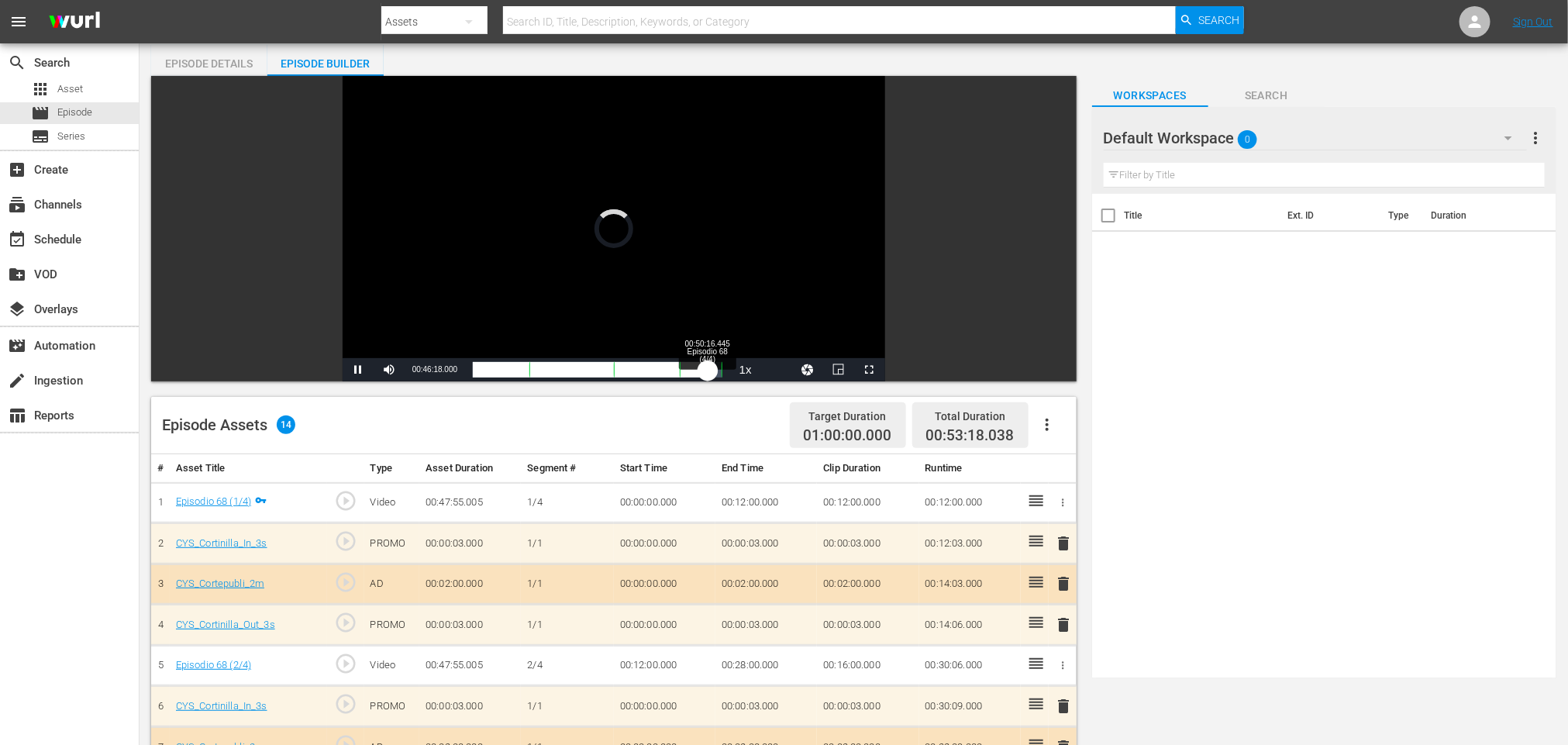
drag, startPoint x: 698, startPoint y: 372, endPoint x: 710, endPoint y: 372, distance: 12.0
click at [708, 372] on div "00:40:00.000" at bounding box center [590, 369] width 235 height 15
click at [870, 370] on span "Video Player" at bounding box center [870, 370] width 0 height 0
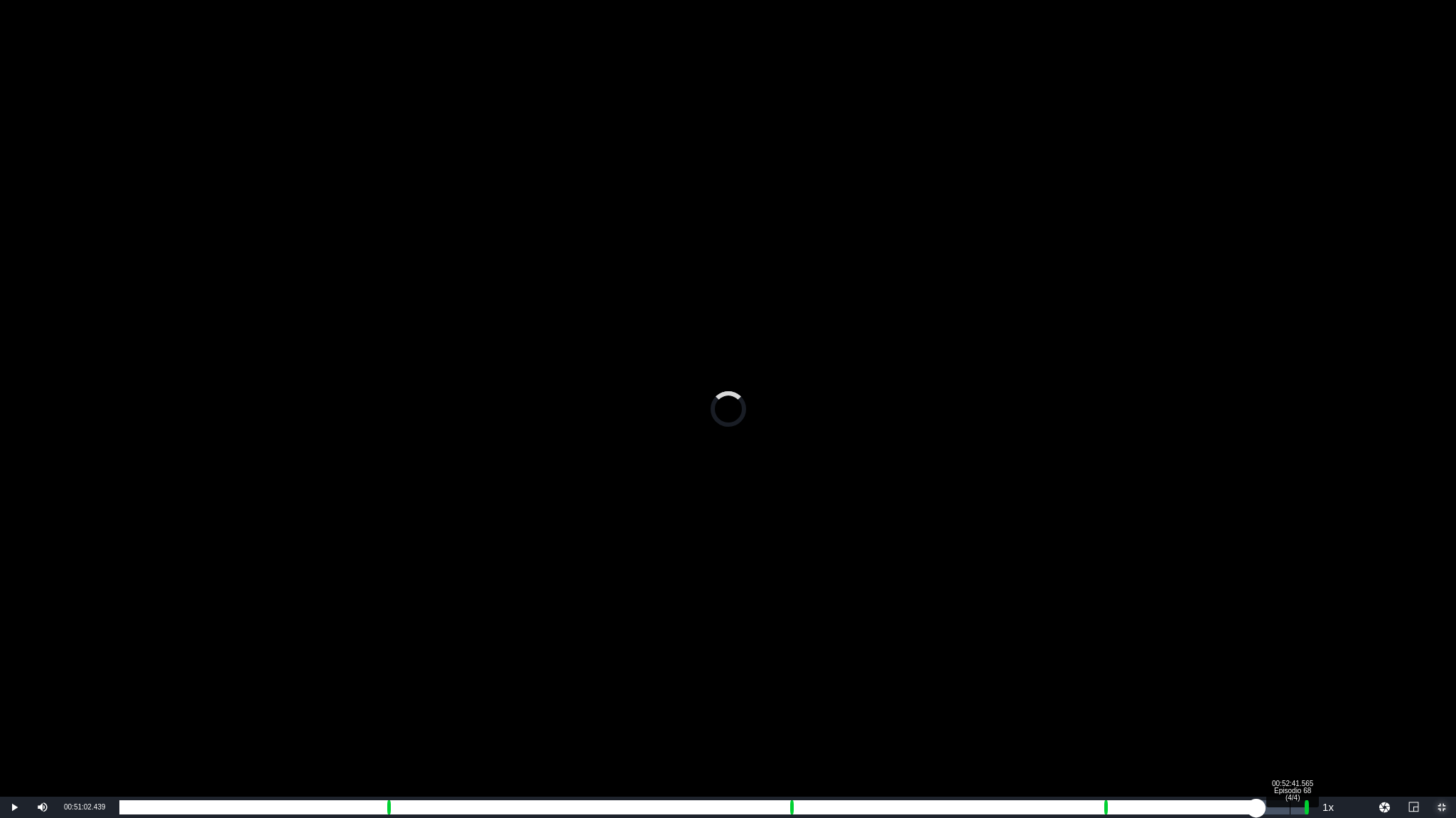
click at [1293, 682] on div "Loaded : 93.38% 00:52:41.565 Episodio 68 (4/4) 00:44:44.440 Cue Point 2: 00:30:…" at bounding box center [713, 807] width 1187 height 14
click at [1275, 682] on div "Loaded : 98.39% 00:51:51.656 Episodio 68 (4/4) 00:46:25.581 Cue Point 2: 00:30:…" at bounding box center [713, 807] width 1187 height 14
click at [1260, 682] on div "Loaded : 0.00% 00:51:15.184 Episodio 68 (4/4) 00:45:33.656 Cue Point 2: 00:30:0…" at bounding box center [713, 807] width 1187 height 14
drag, startPoint x: 1305, startPoint y: 806, endPoint x: 1294, endPoint y: 803, distance: 11.4
click at [1255, 682] on div "Loaded : 94.42% 00:50:48.309 Episodio 68 (4/4) 00:44:58.819 Cue Point 4: 00:53:…" at bounding box center [713, 807] width 1187 height 14
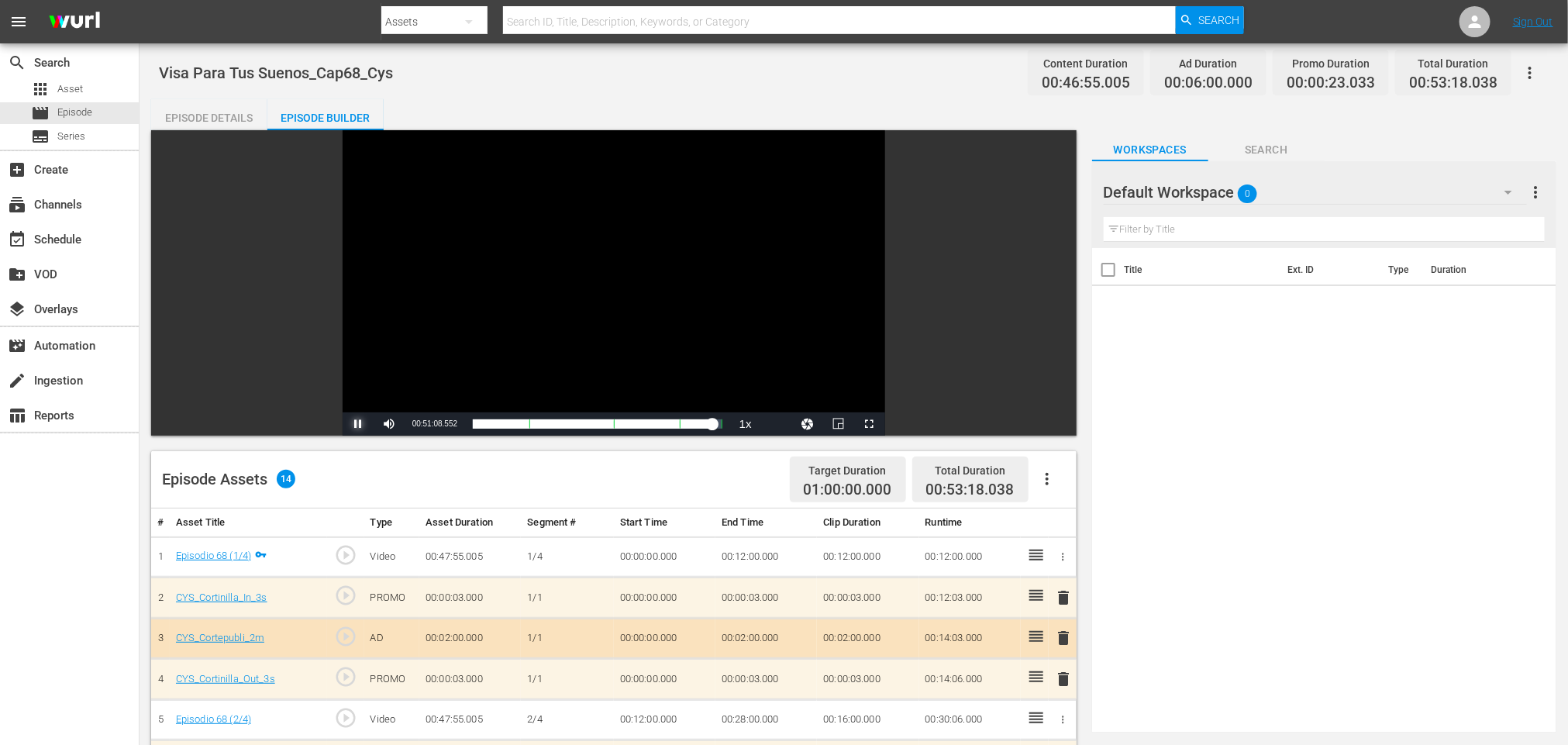
click at [358, 424] on span "Video Player" at bounding box center [358, 424] width 0 height 0
click at [1047, 475] on icon "button" at bounding box center [1046, 479] width 3 height 13
click at [1117, 525] on div "Clear Ads" at bounding box center [1093, 522] width 106 height 37
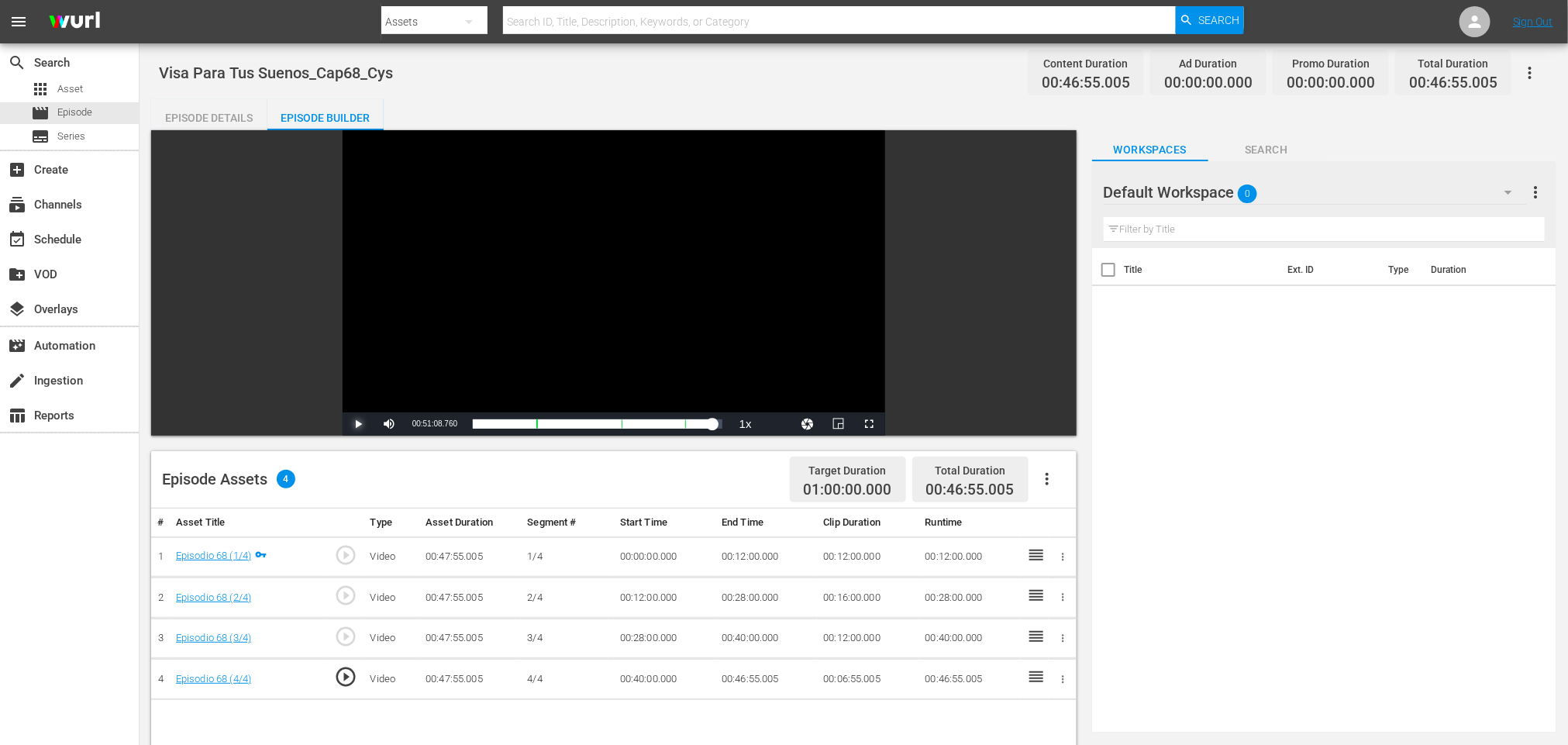
click at [358, 424] on span "Video Player" at bounding box center [358, 424] width 0 height 0
drag, startPoint x: 703, startPoint y: 423, endPoint x: 710, endPoint y: 426, distance: 7.6
click at [710, 426] on div "Loaded : 0.20% 00:44:41.802 Episodio 68 (4/4) 00:00:00.000" at bounding box center [598, 423] width 250 height 15
click at [358, 424] on span "Video Player" at bounding box center [358, 424] width 0 height 0
click at [870, 424] on span "Video Player" at bounding box center [870, 424] width 0 height 0
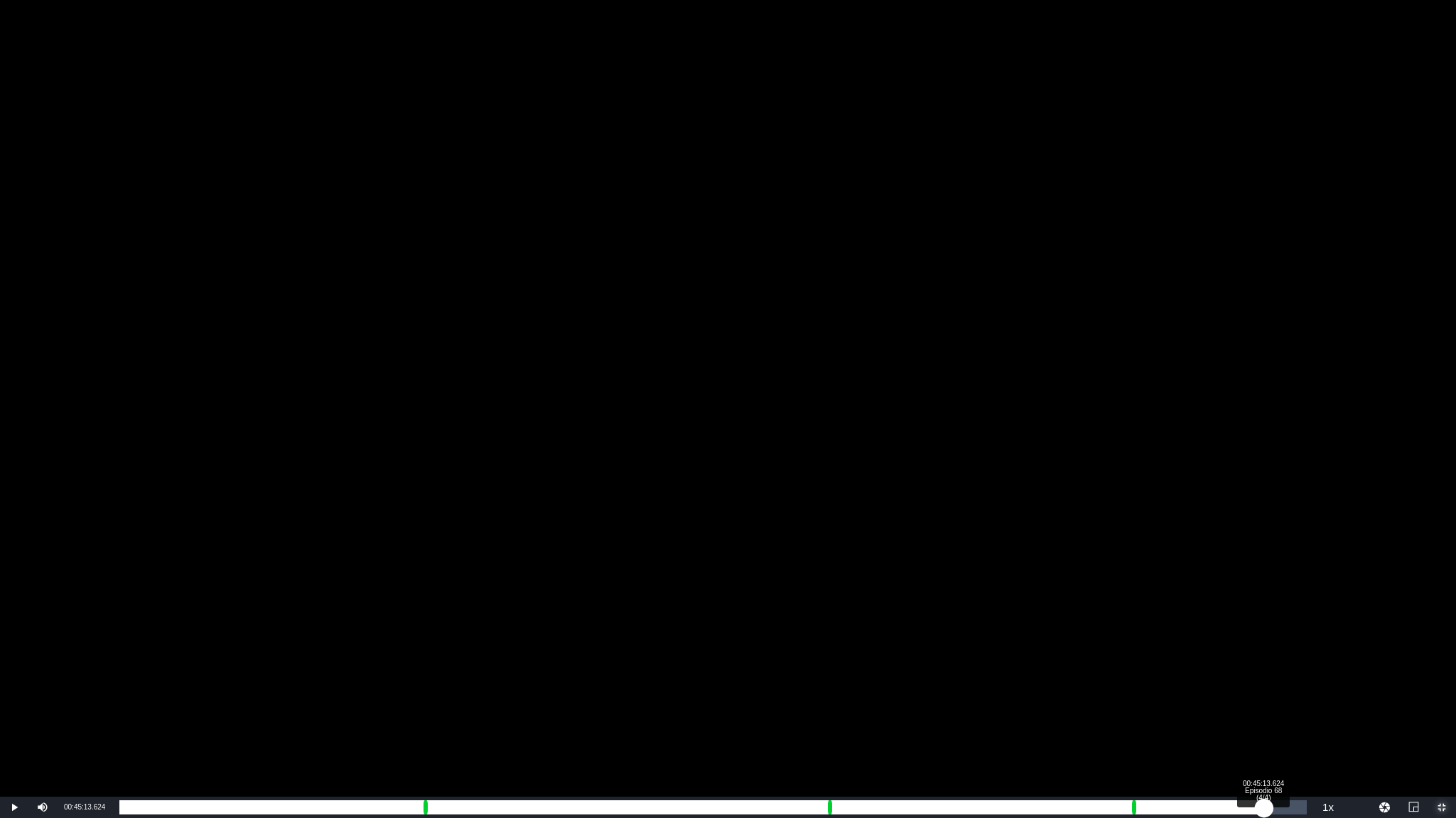
click at [1264, 682] on div "Loaded : 90.04% 00:45:13.624 Episodio 68 (4/4) 00:43:03.522" at bounding box center [713, 807] width 1187 height 14
click at [1277, 682] on div "Loaded : 94.84% 00:45:42.348 Episodio 68 (4/4) 00:45:14.804" at bounding box center [712, 808] width 1201 height 22
click at [1277, 682] on div "00:45:44.976" at bounding box center [698, 807] width 1158 height 14
click at [1285, 682] on div "00:46:05.030" at bounding box center [702, 807] width 1166 height 14
click at [1281, 682] on div "00:46:04.643" at bounding box center [702, 807] width 1166 height 14
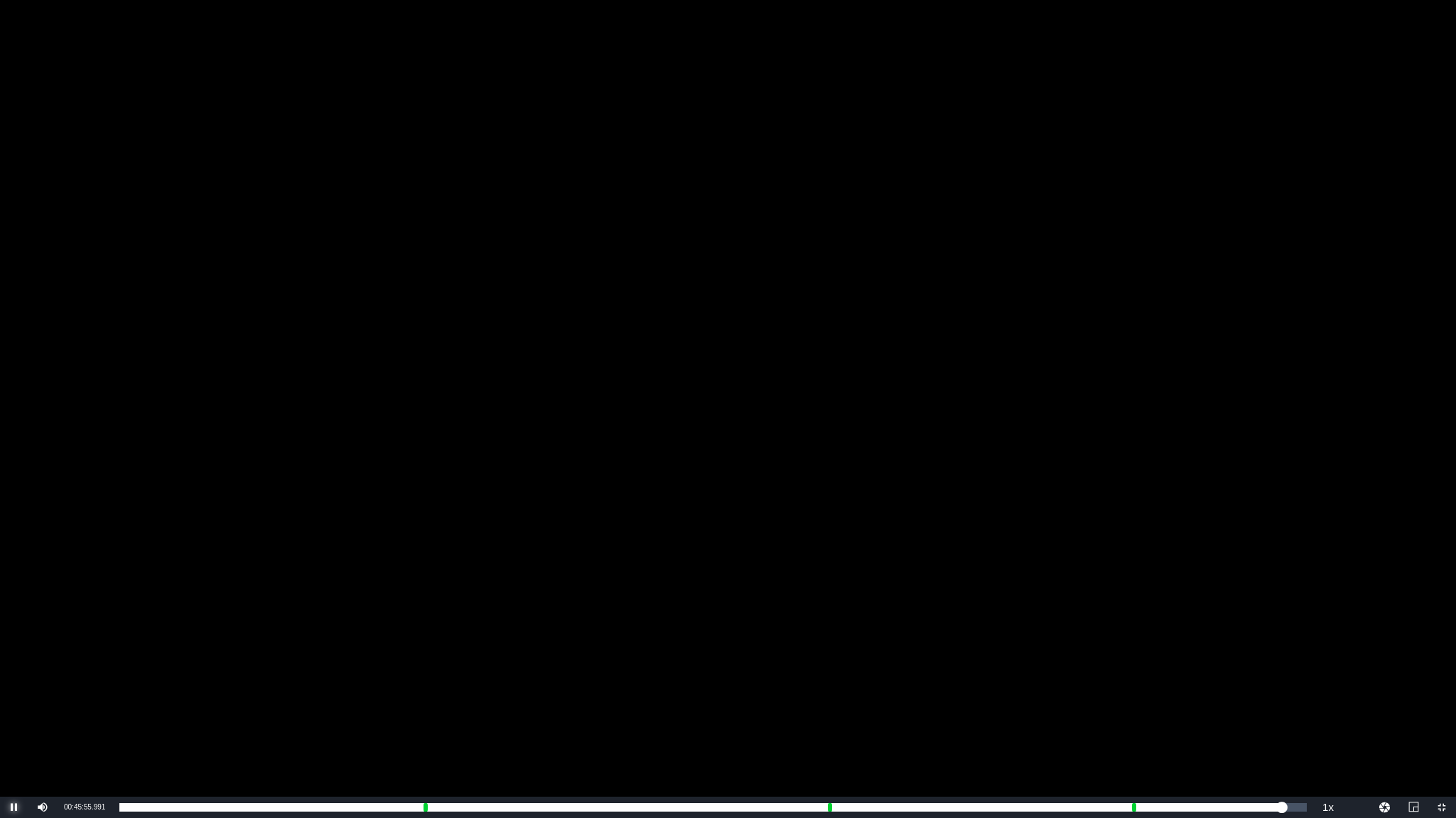
click at [14, 682] on span "Video Player" at bounding box center [14, 807] width 0 height 0
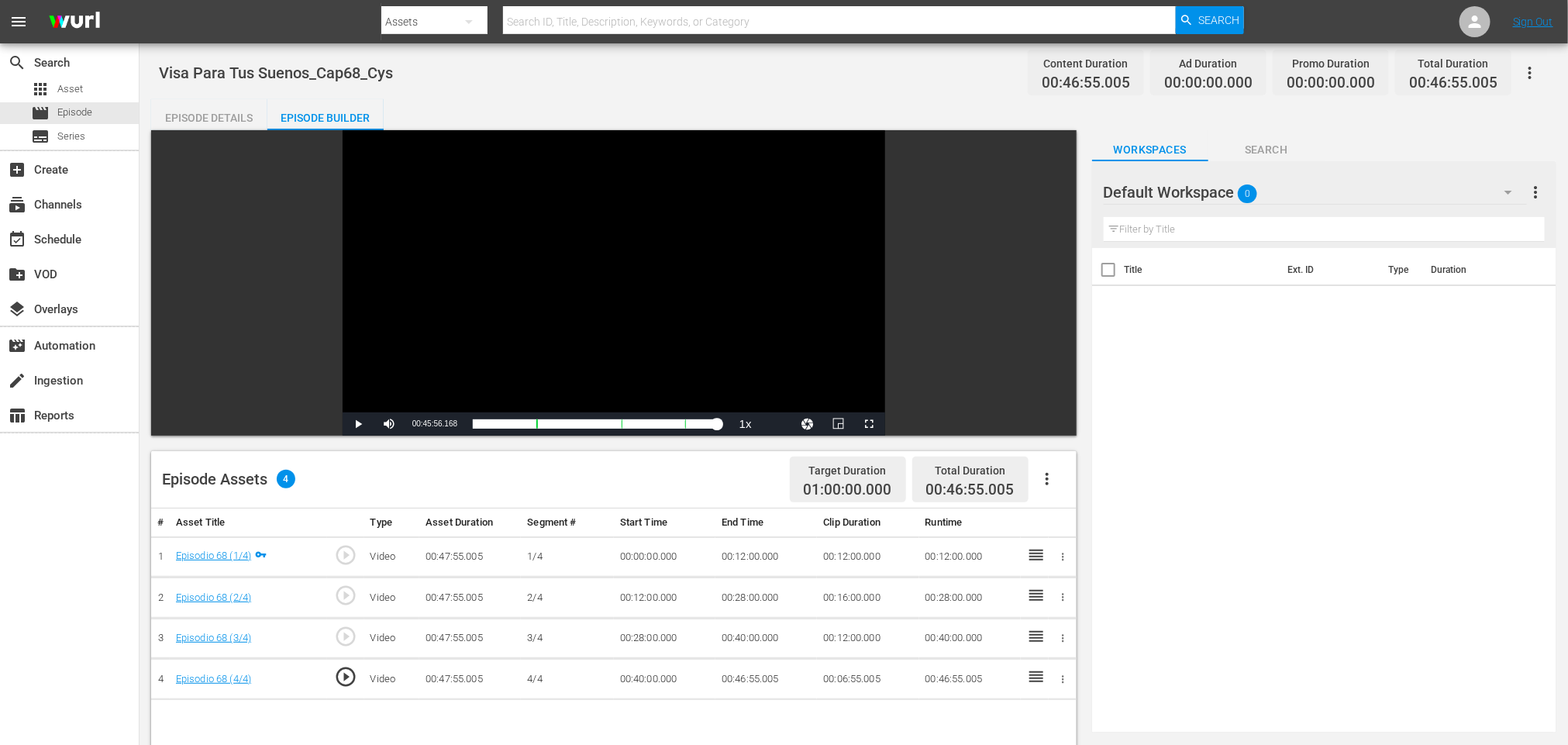
click at [1065, 684] on icon "button" at bounding box center [1063, 679] width 12 height 12
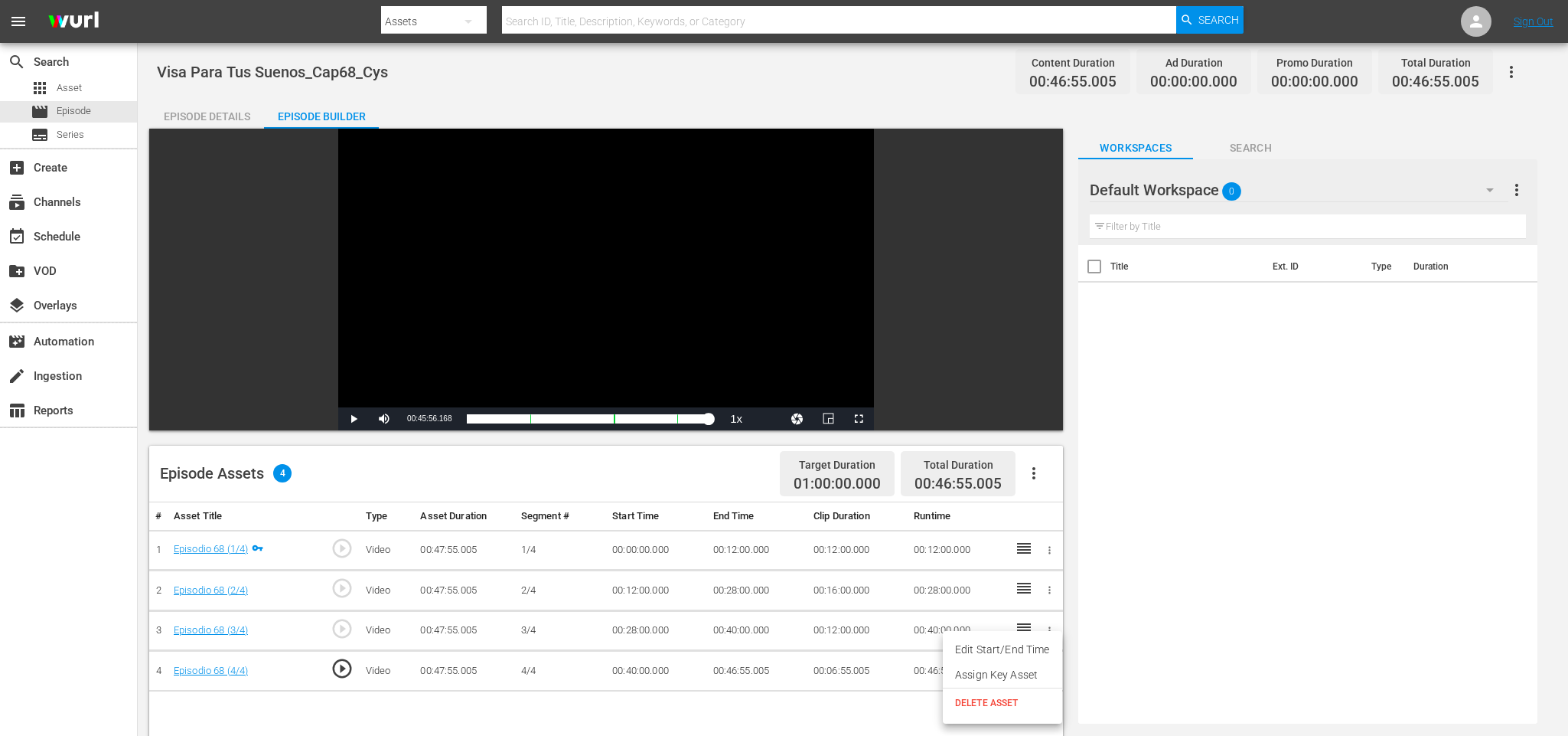
click at [1038, 648] on li "Edit Start/End Time" at bounding box center [1003, 649] width 120 height 25
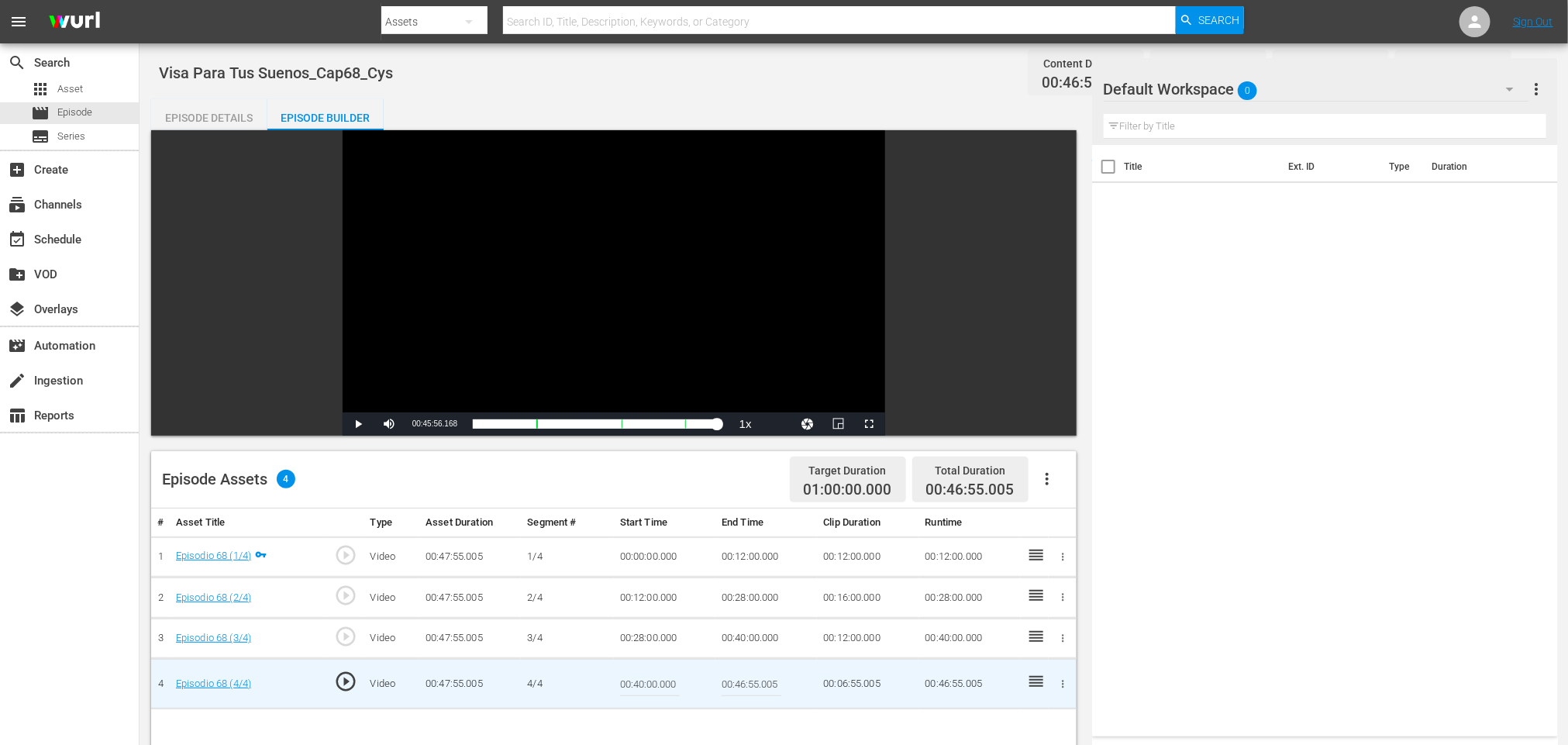
scroll to position [117, 0]
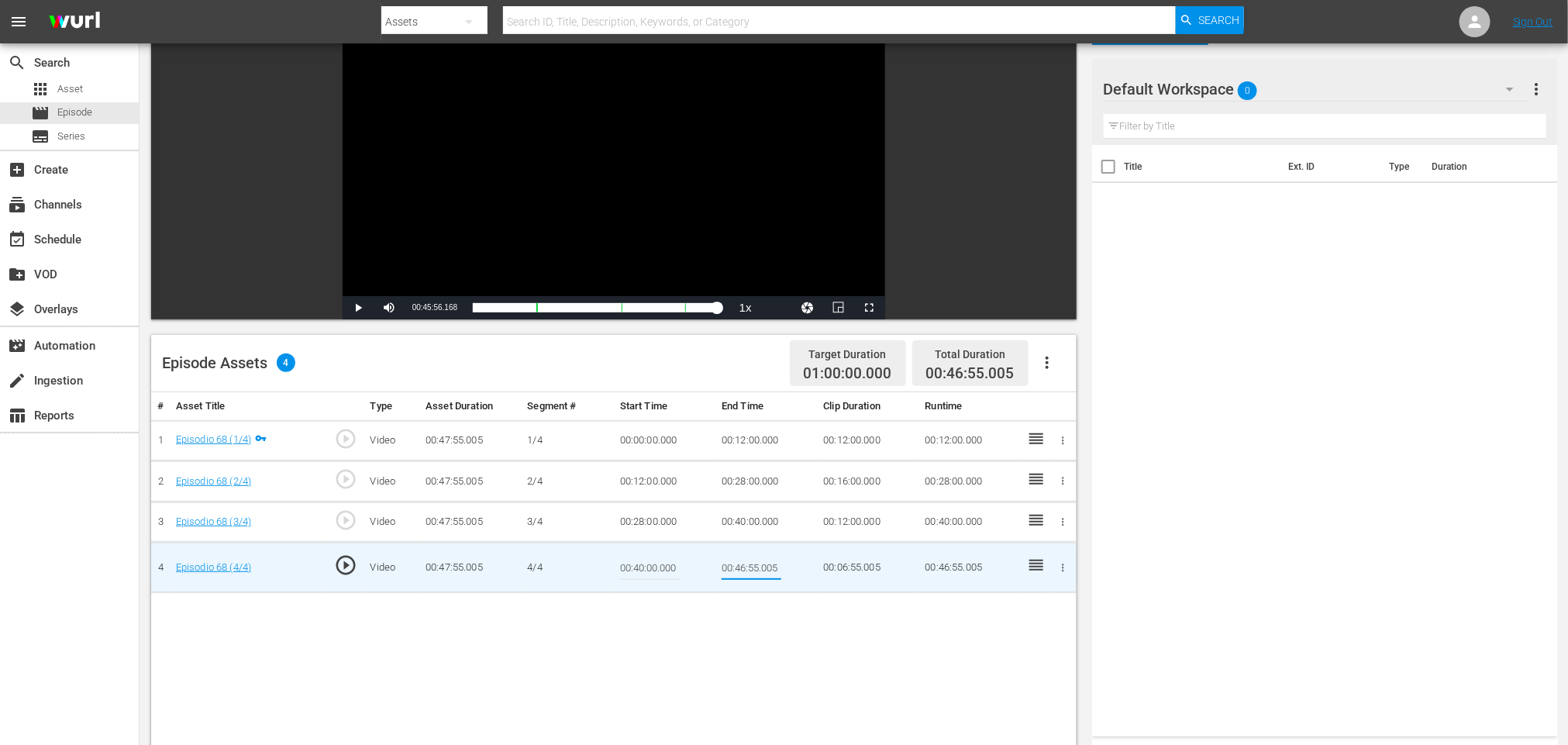
click at [744, 570] on input "00:46:55.005" at bounding box center [751, 567] width 60 height 37
type input "00:45:55.005"
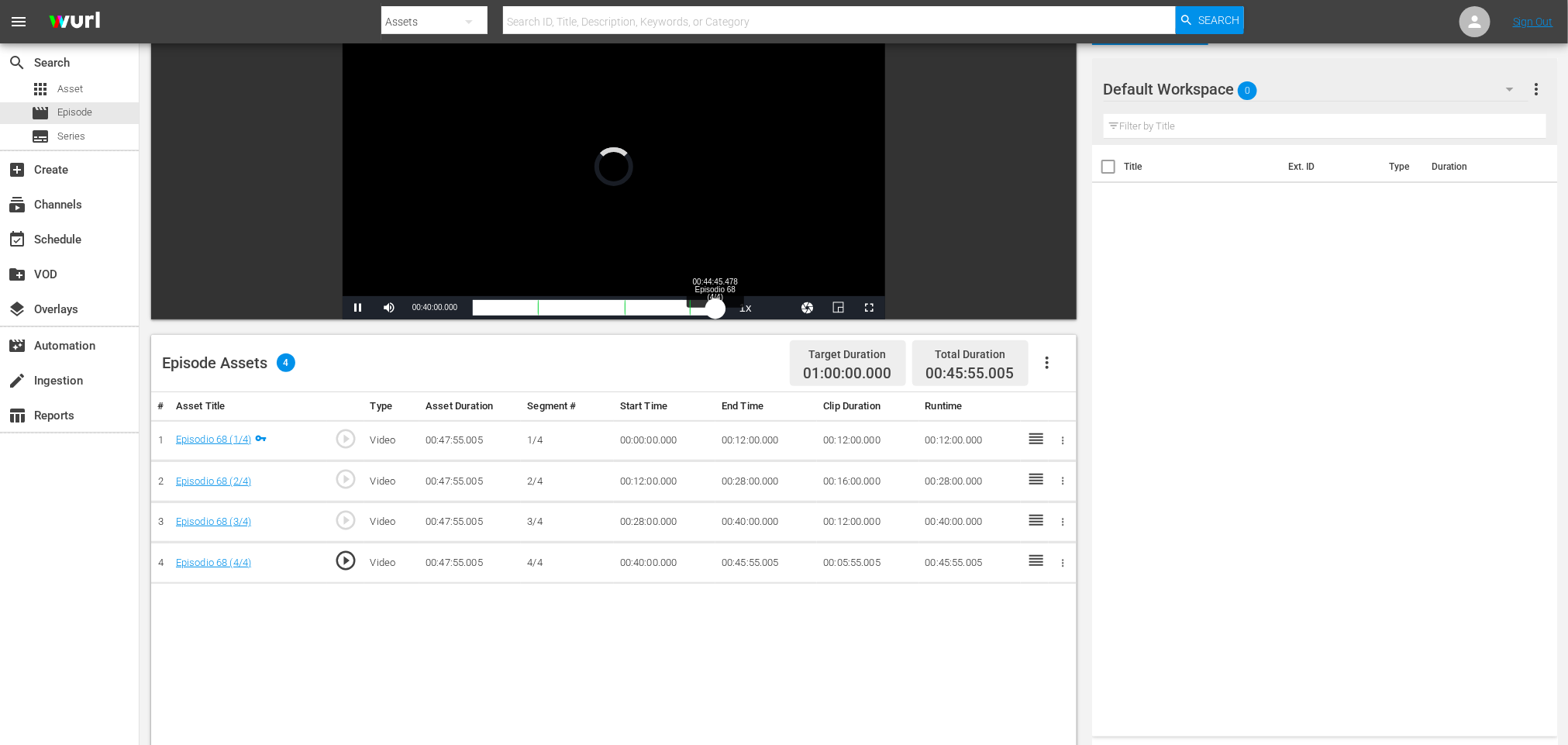
click at [716, 312] on div "Loaded : 84.18% 00:44:45.478 Episodio 68 (4/4) 00:40:00.000" at bounding box center [598, 307] width 250 height 15
click at [870, 307] on span "Video Player" at bounding box center [870, 307] width 0 height 0
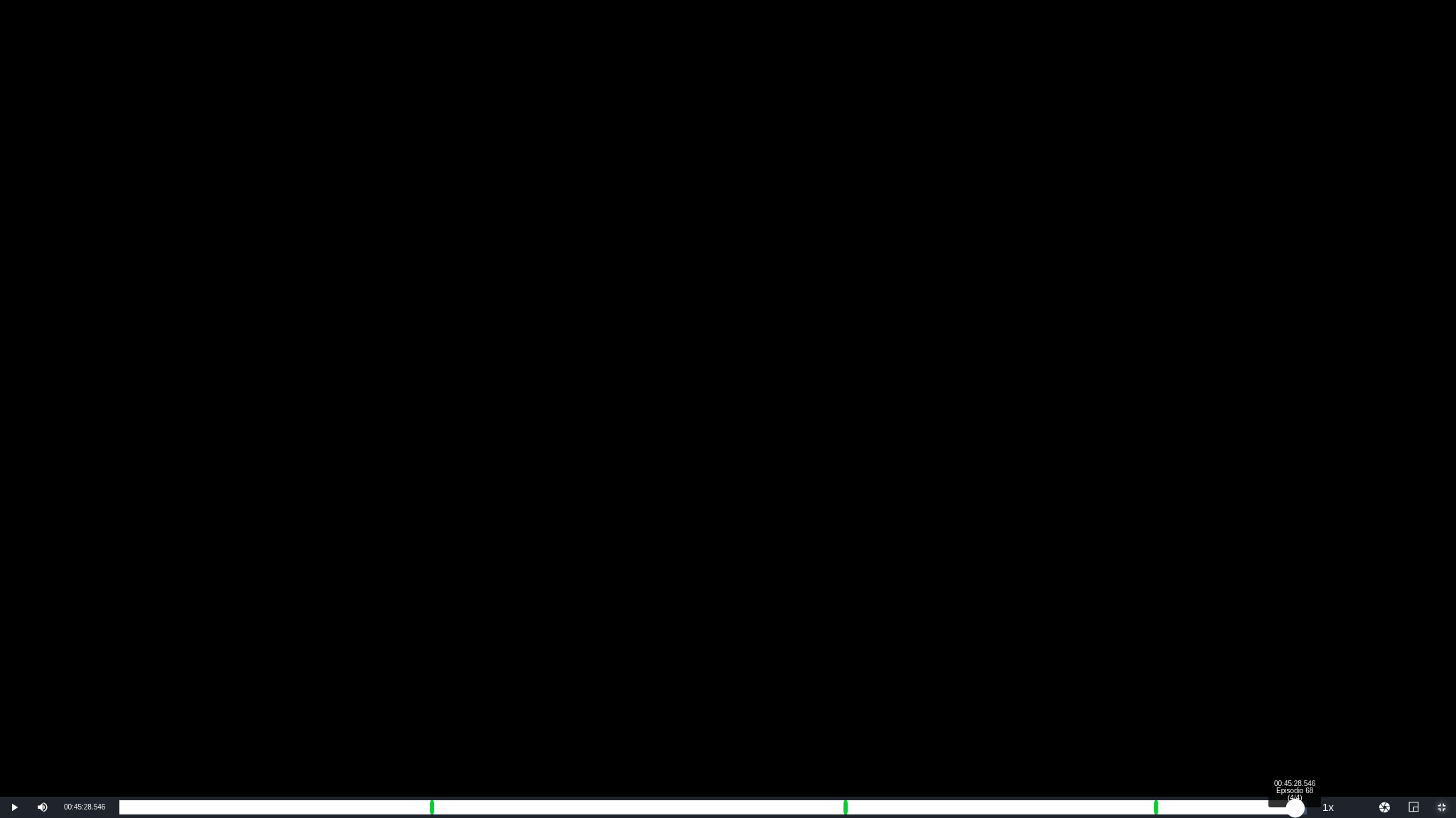
click at [1295, 682] on div "Loaded : 94.21% 00:45:28.546 Episodio 68 (4/4) 00:44:47.561" at bounding box center [713, 807] width 1187 height 14
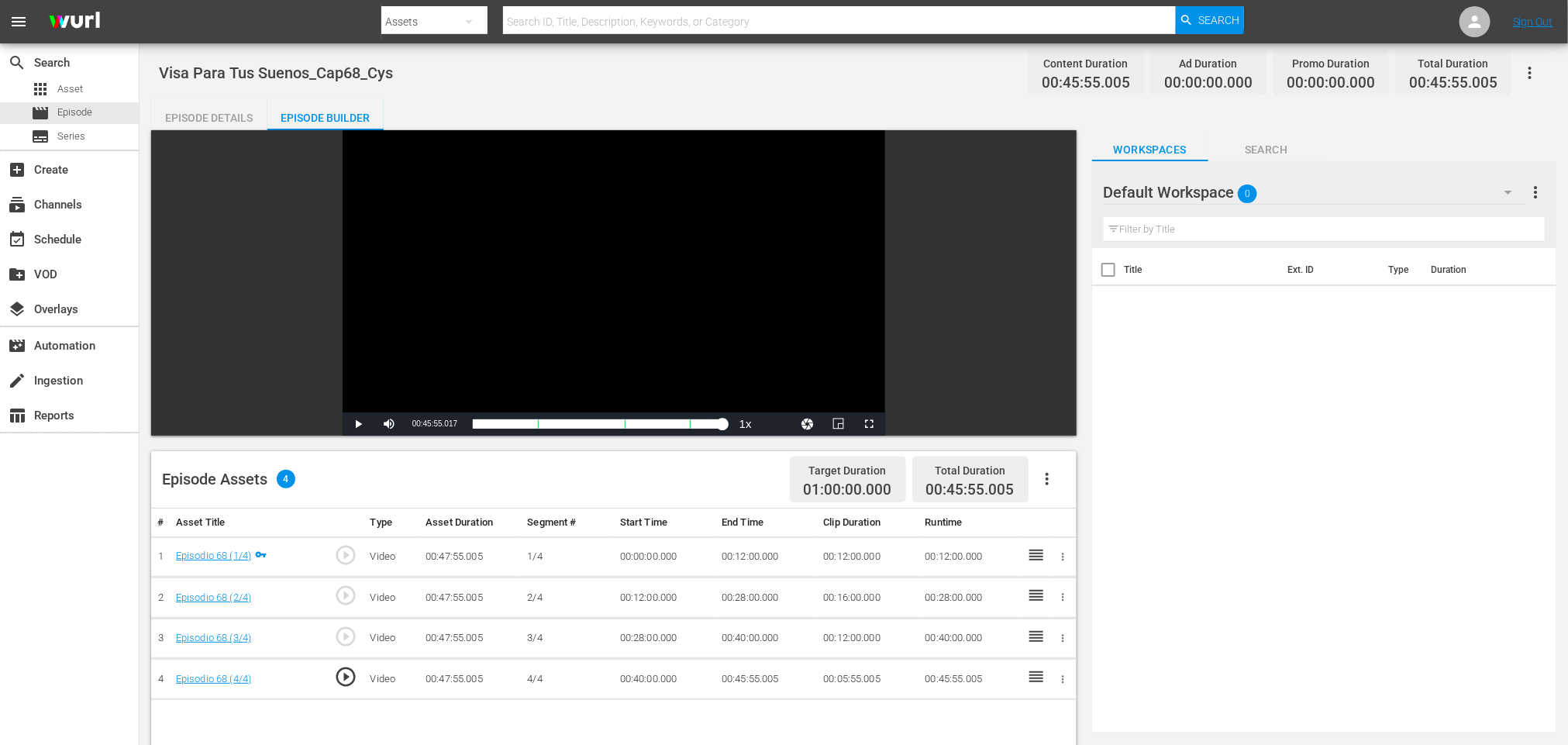
click at [766, 676] on td "00:45:55.005" at bounding box center [766, 679] width 101 height 41
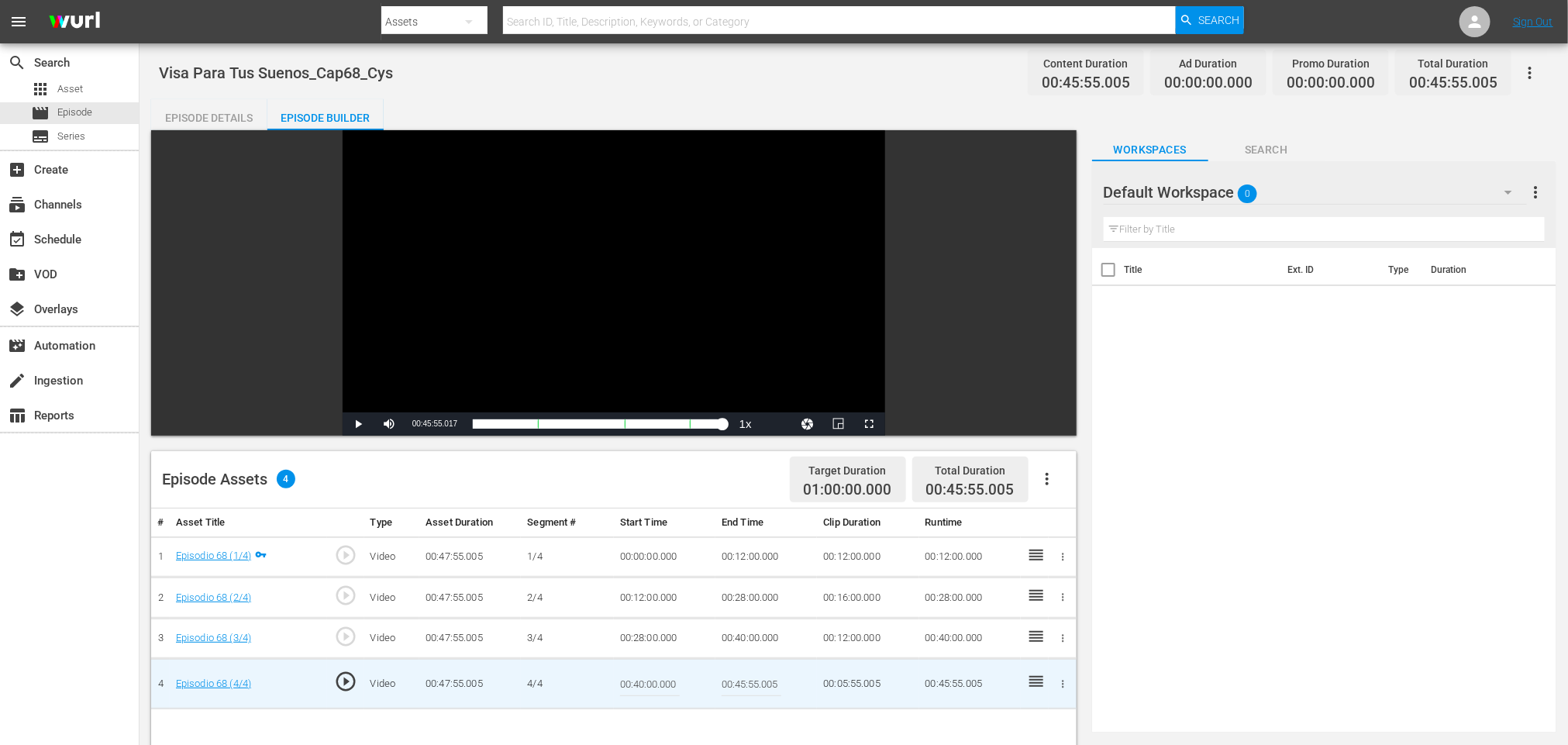
click at [759, 682] on input "00:45:55.005" at bounding box center [751, 683] width 60 height 37
type input "00:45:53.005"
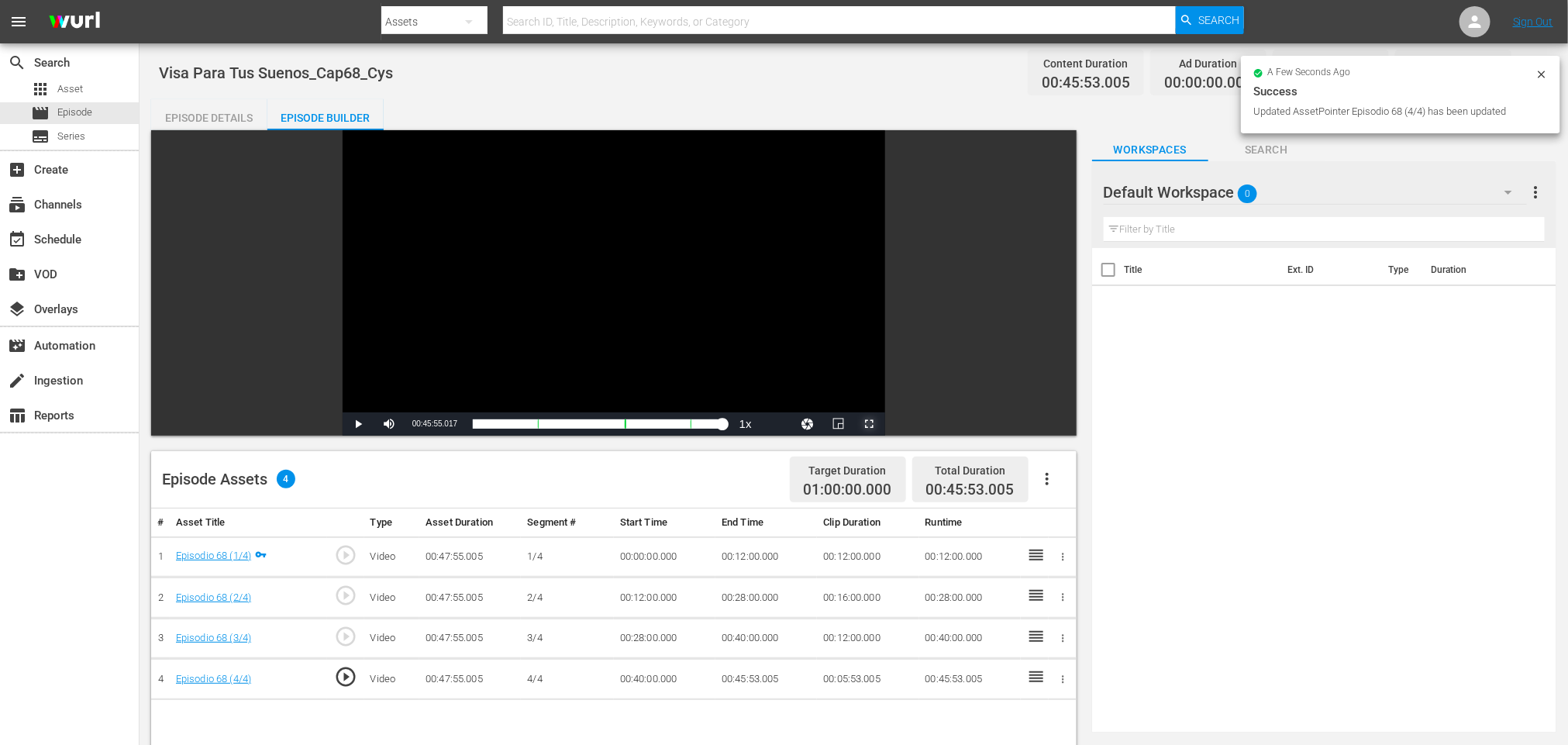
click at [870, 424] on span "Video Player" at bounding box center [870, 424] width 0 height 0
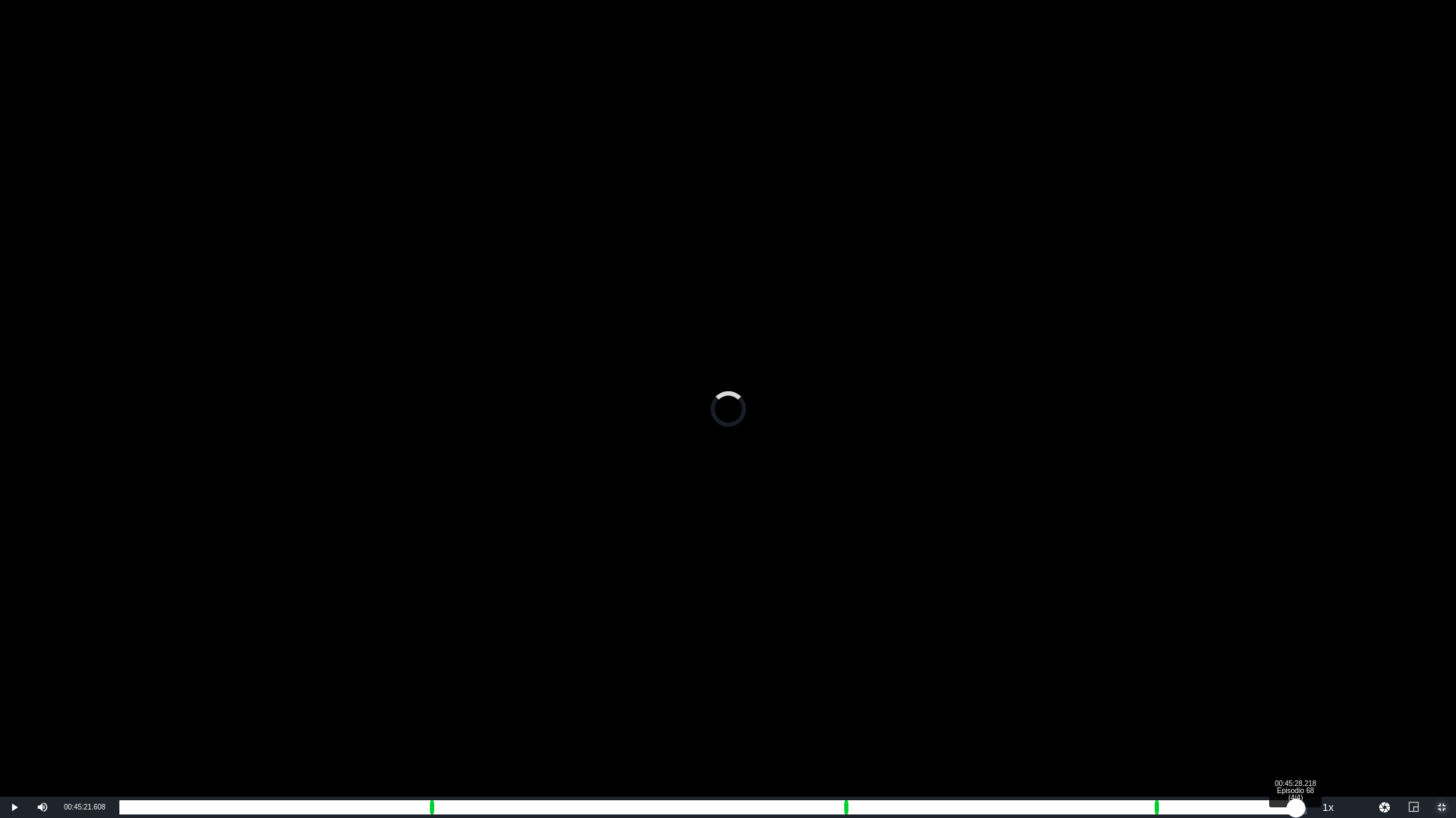
click at [1296, 682] on div "Loaded : 0.00% 00:45:28.218 Episodio 68 (4/4) 00:45:28.218" at bounding box center [713, 807] width 1187 height 14
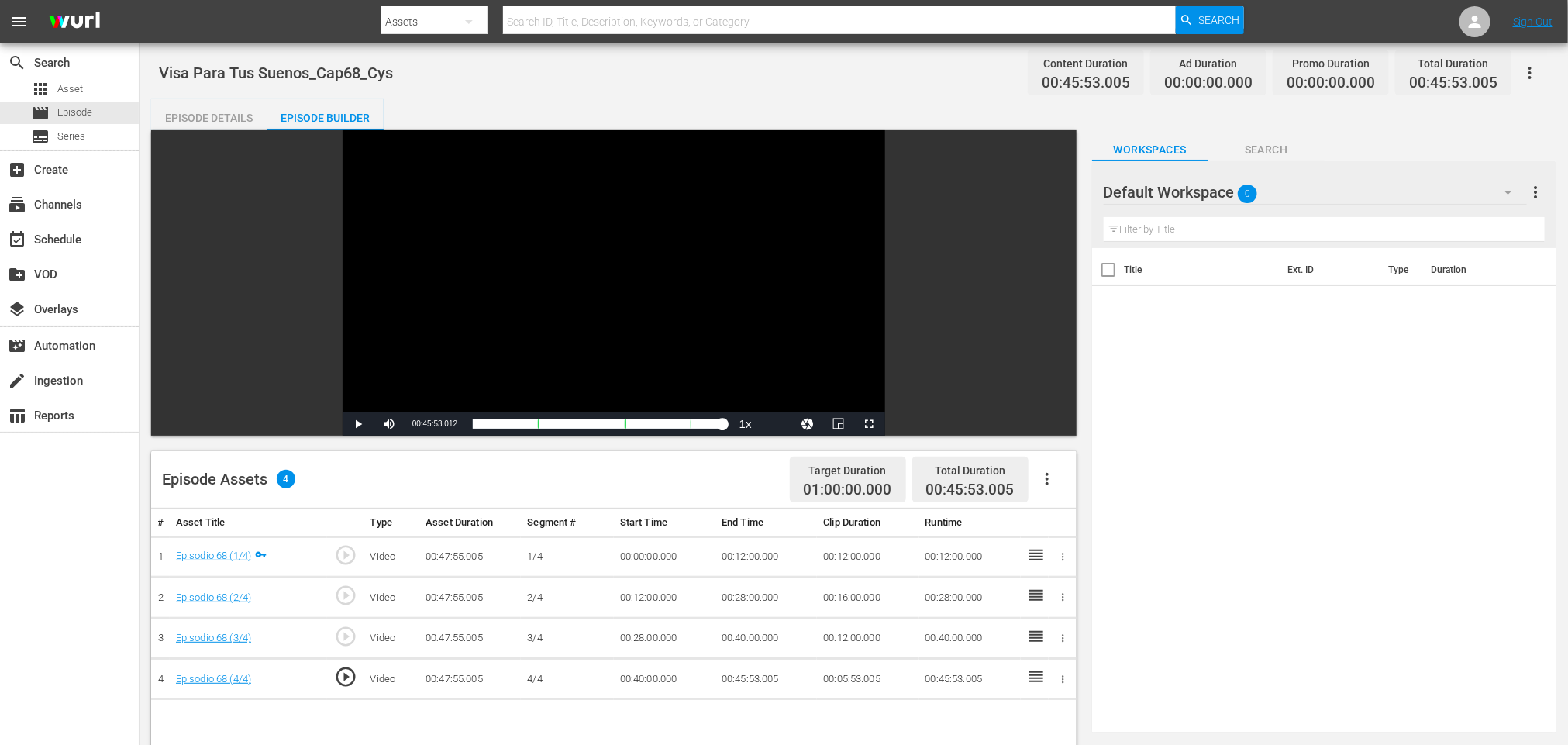
click at [1043, 491] on button "button" at bounding box center [1046, 478] width 37 height 37
click at [1095, 484] on div "Fill with Ads" at bounding box center [1093, 485] width 106 height 37
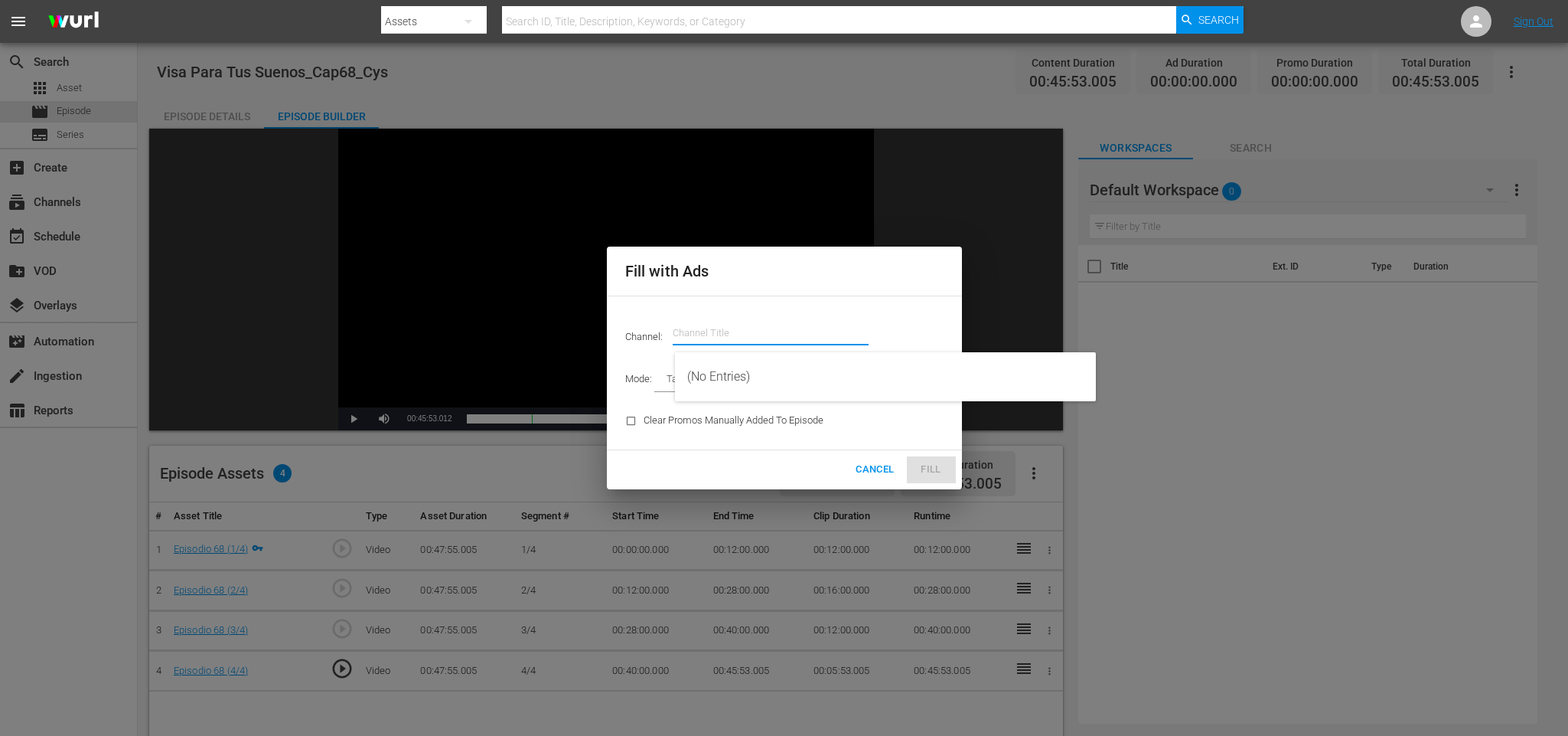
click at [742, 335] on input "text" at bounding box center [770, 332] width 196 height 37
click at [748, 368] on div "CYS, Cine y series (1560 - atresmedia_ceries_1)" at bounding box center [886, 376] width 396 height 37
type input "CYS, Cine y series (1560)"
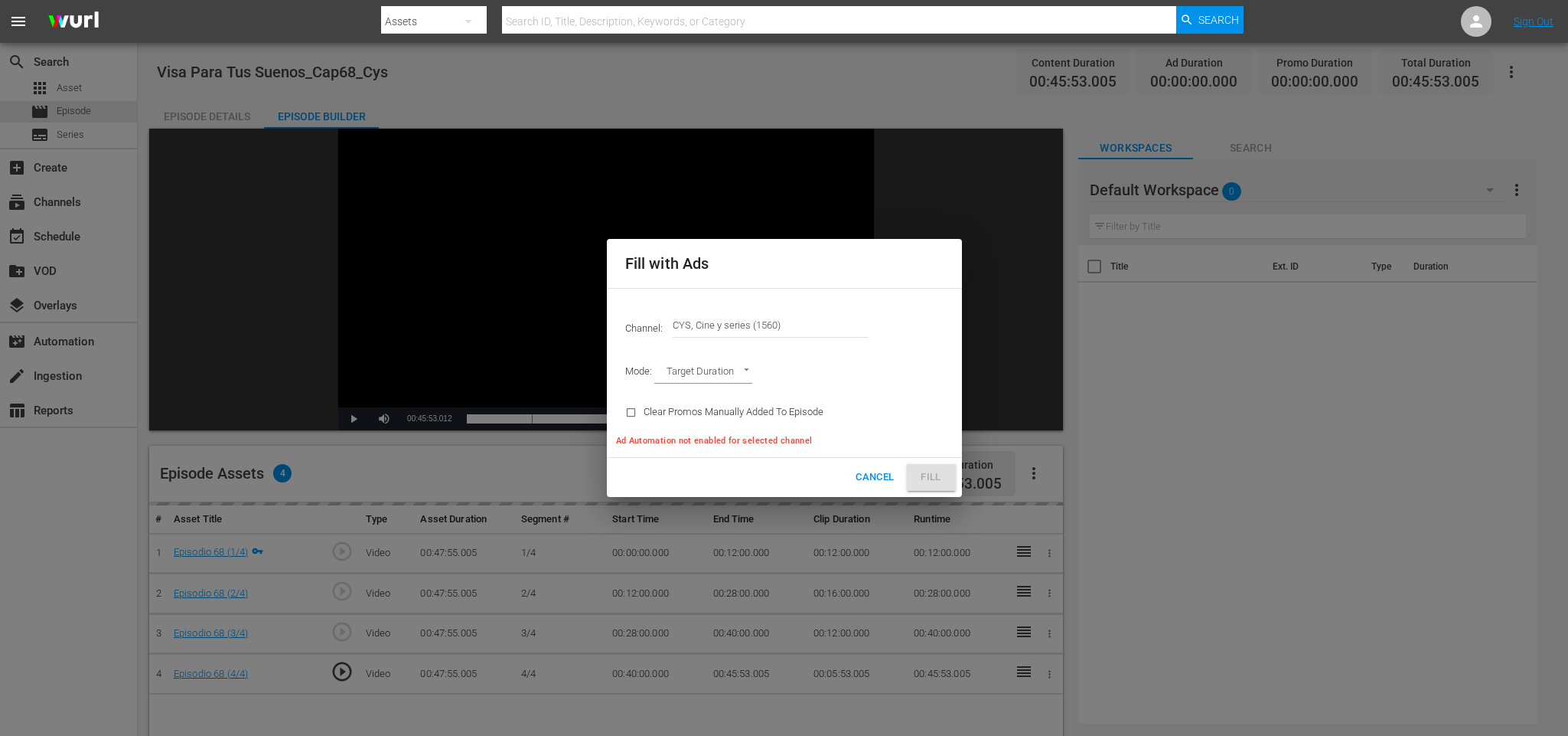
type input "AD_BREAK_DURATION"
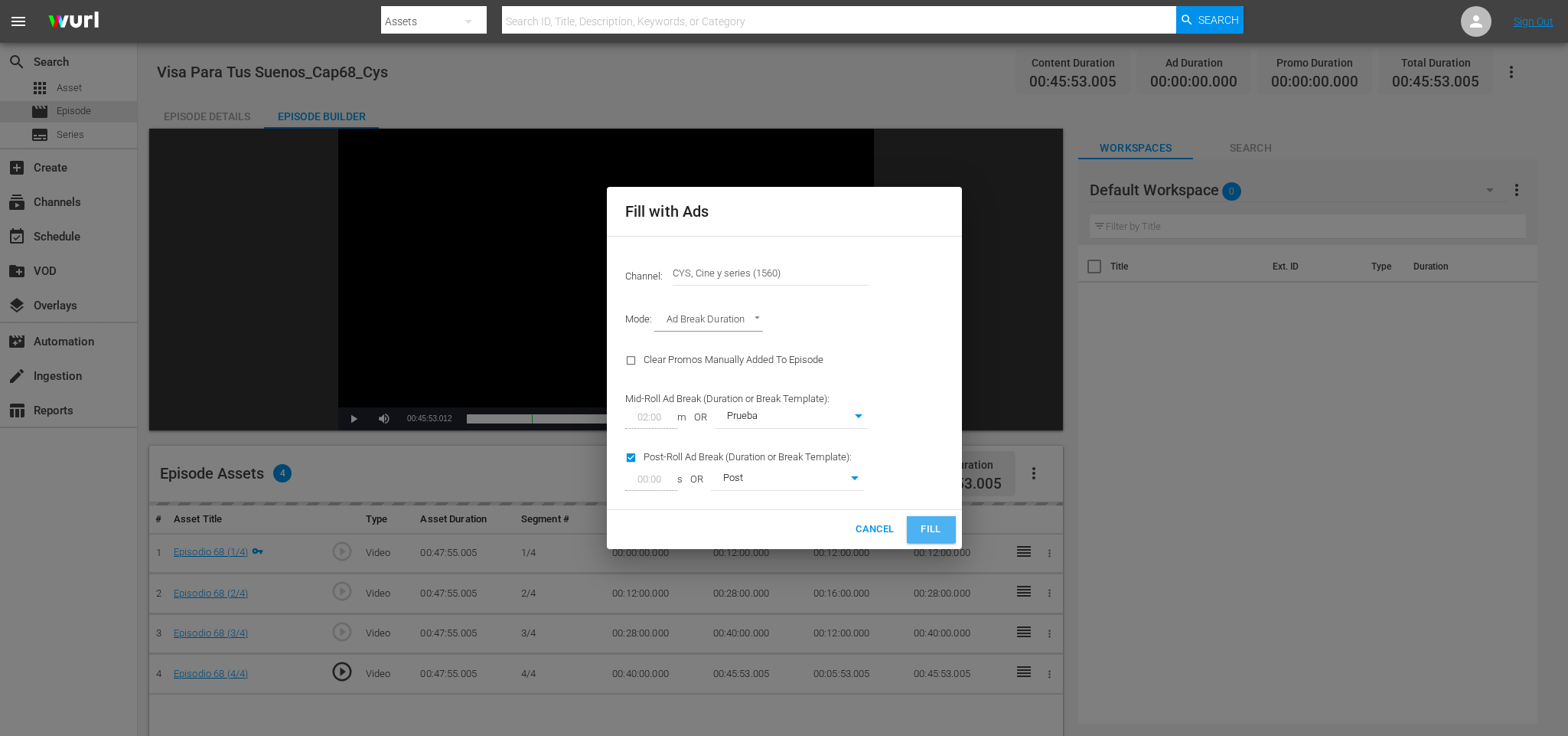
click at [934, 526] on span "Fill" at bounding box center [930, 530] width 24 height 18
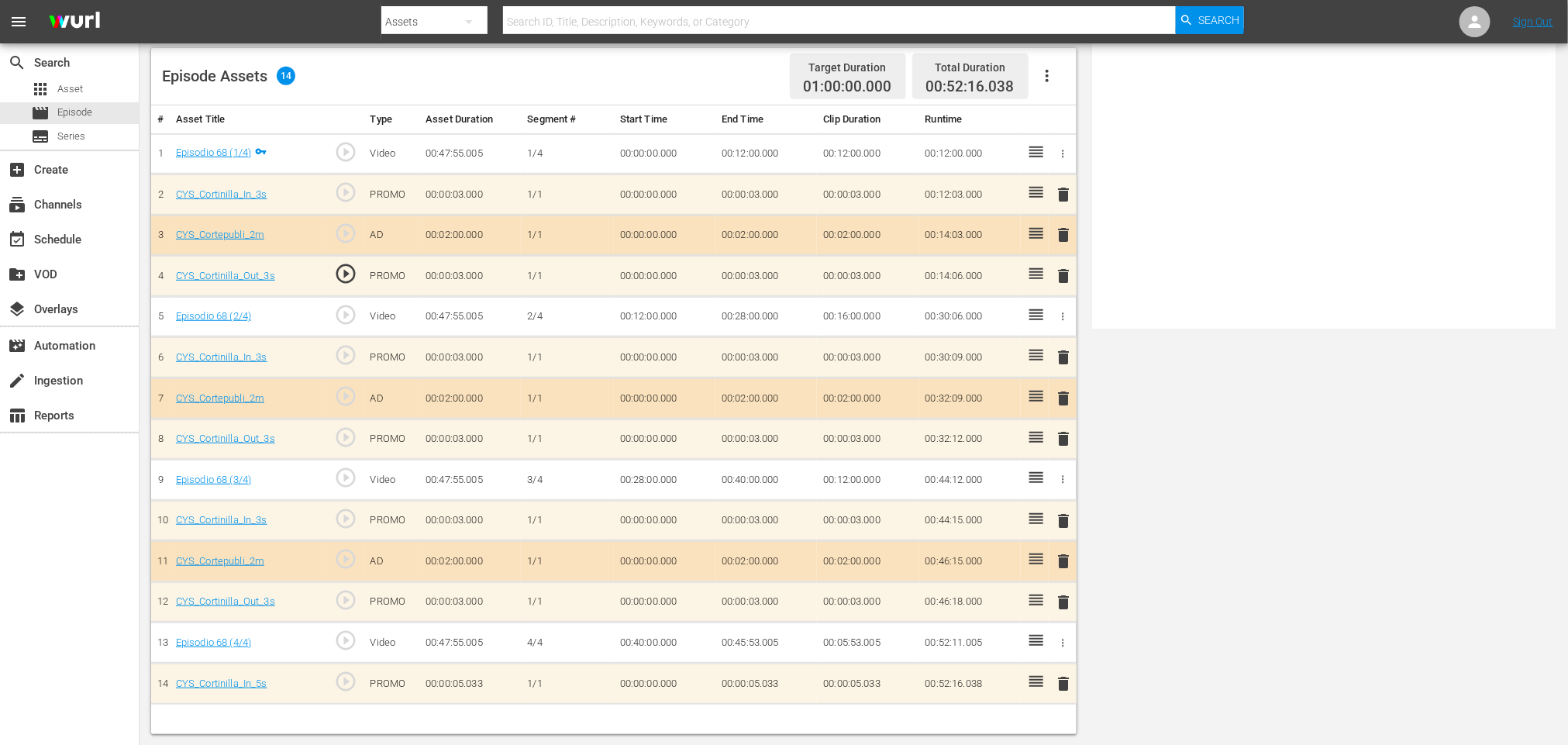
scroll to position [54, 0]
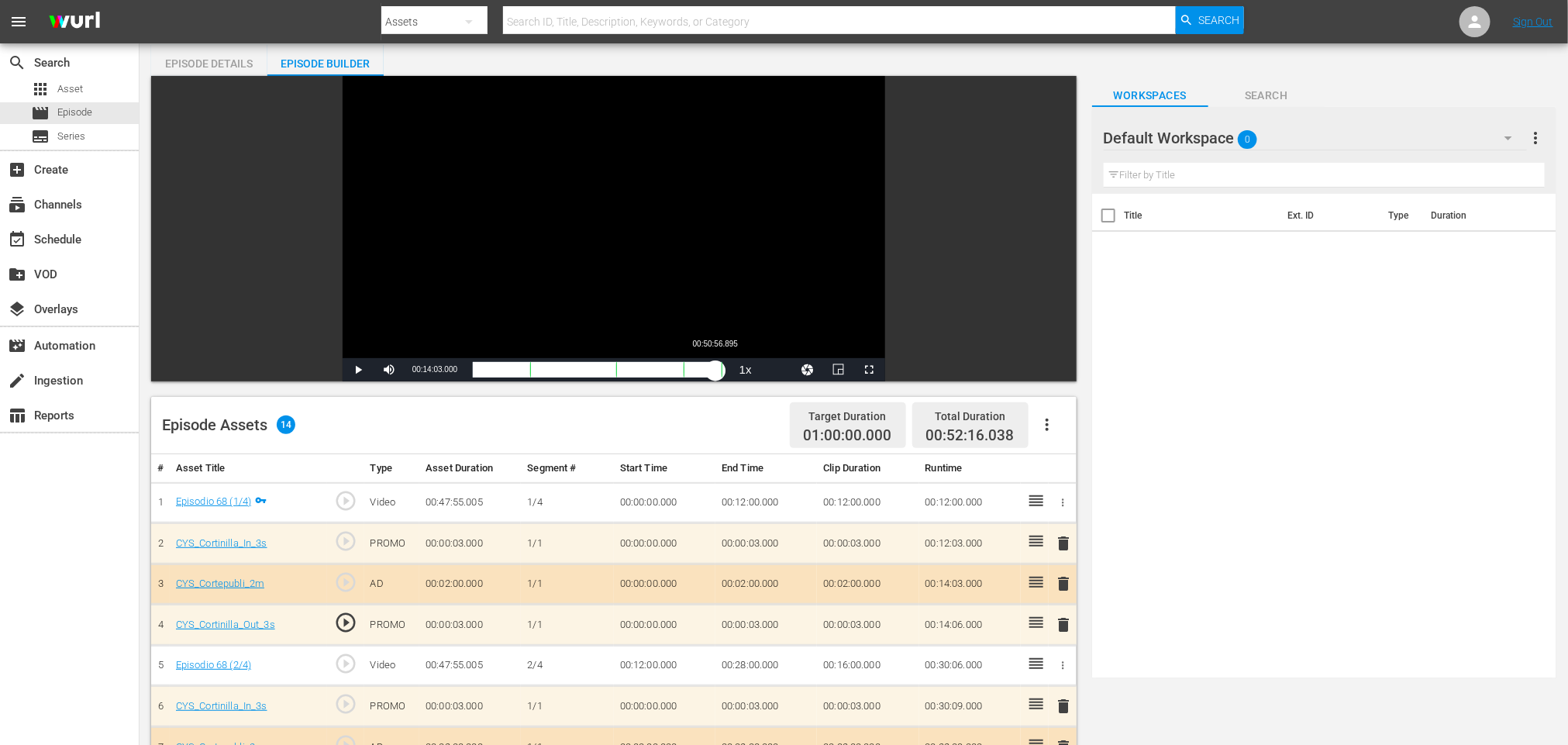
click at [716, 366] on div "Loaded : 100.00% 00:50:56.895 00:00:00.000 Cue Point 4: 00:52:11.005" at bounding box center [598, 369] width 250 height 15
click at [870, 370] on span "Video Player" at bounding box center [870, 370] width 0 height 0
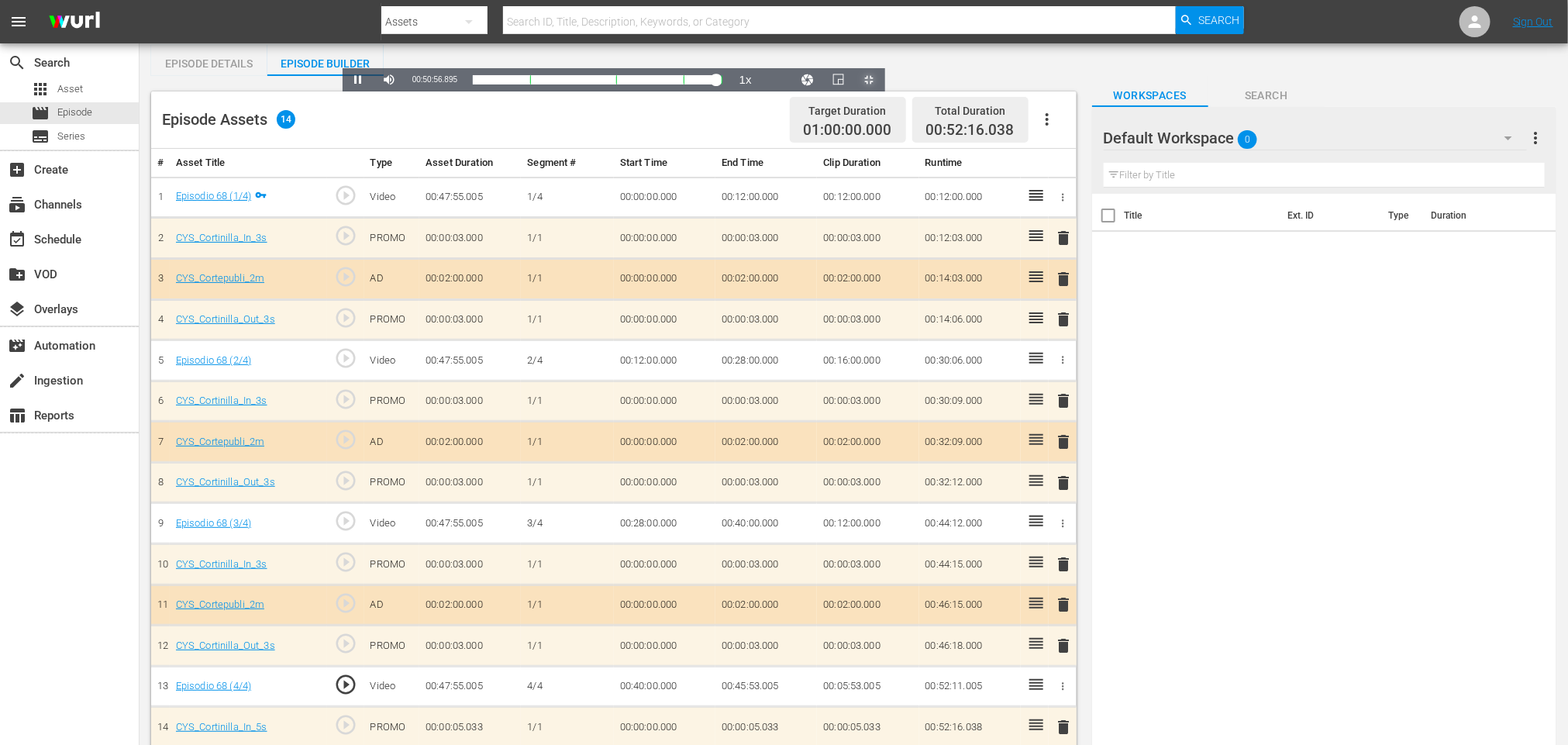
scroll to position [0, 0]
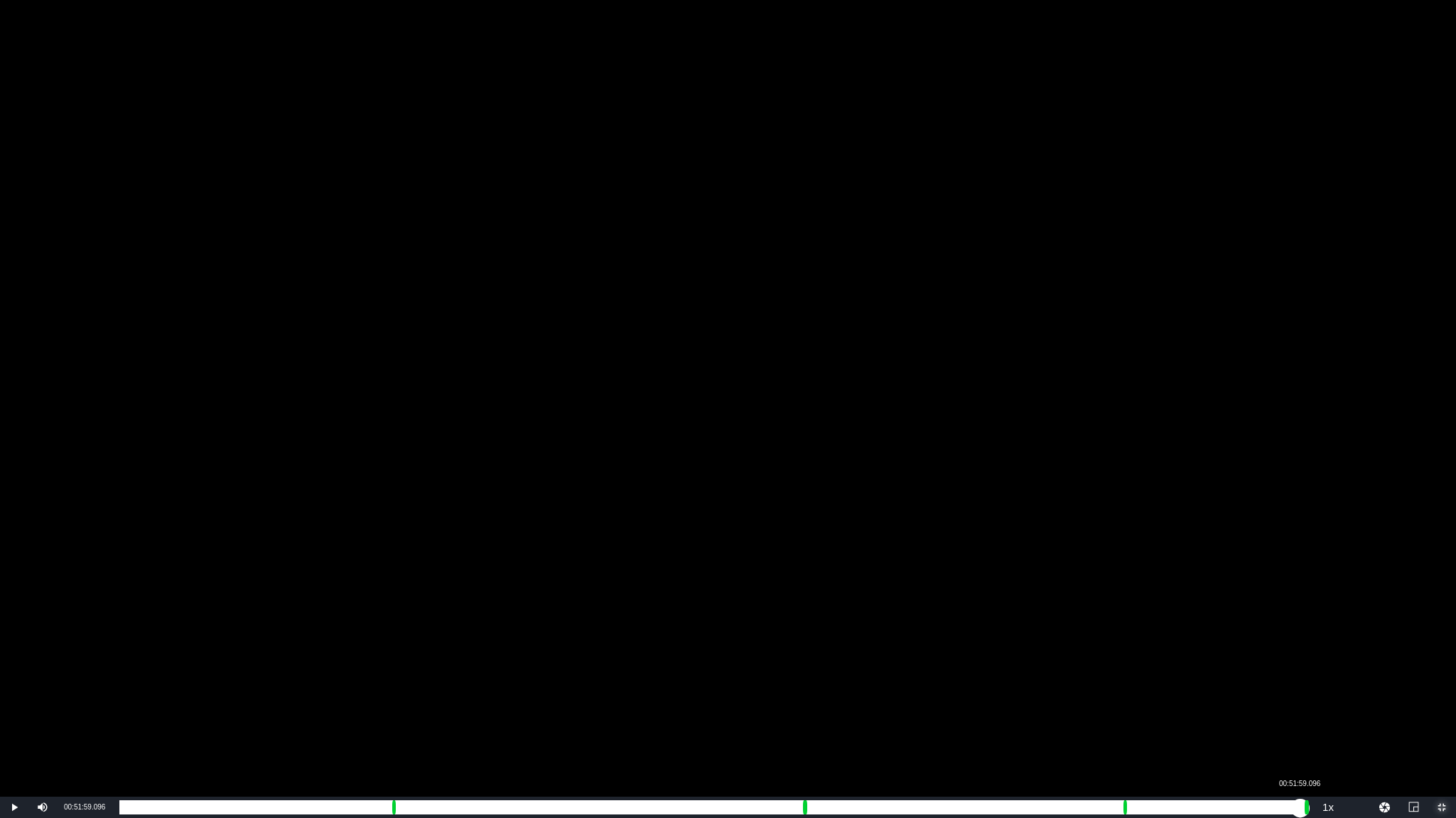
click at [1300, 682] on div "Loaded : 95.26% 00:51:59.096 00:44:40.991 Cue Point 4: 00:52:11.005" at bounding box center [713, 807] width 1187 height 14
